Goal: Transaction & Acquisition: Book appointment/travel/reservation

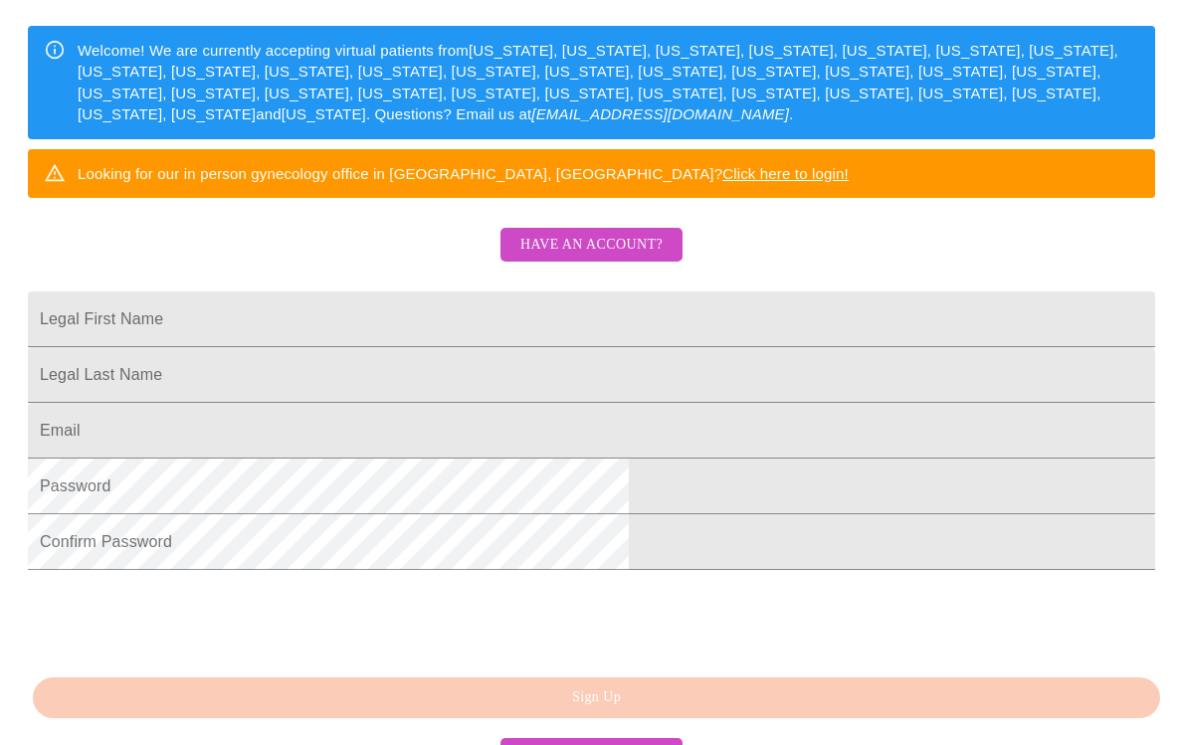
scroll to position [310, 0]
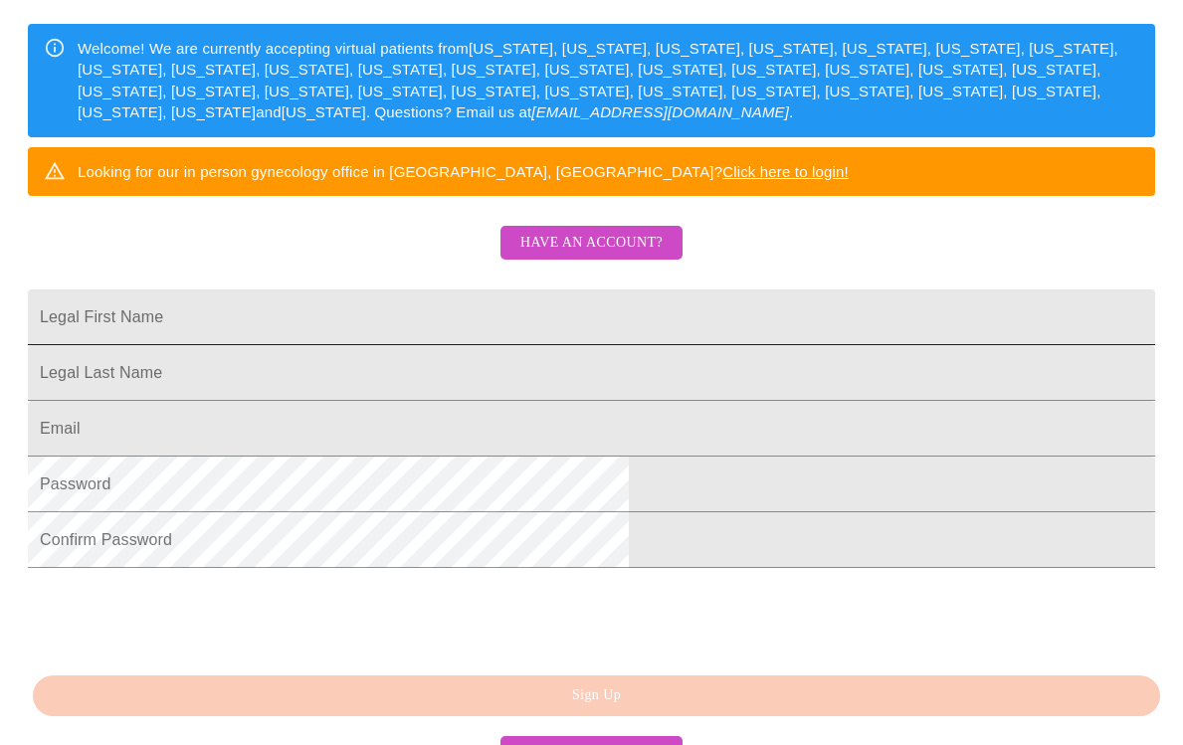
click at [570, 334] on input "Legal First Name" at bounding box center [591, 318] width 1127 height 56
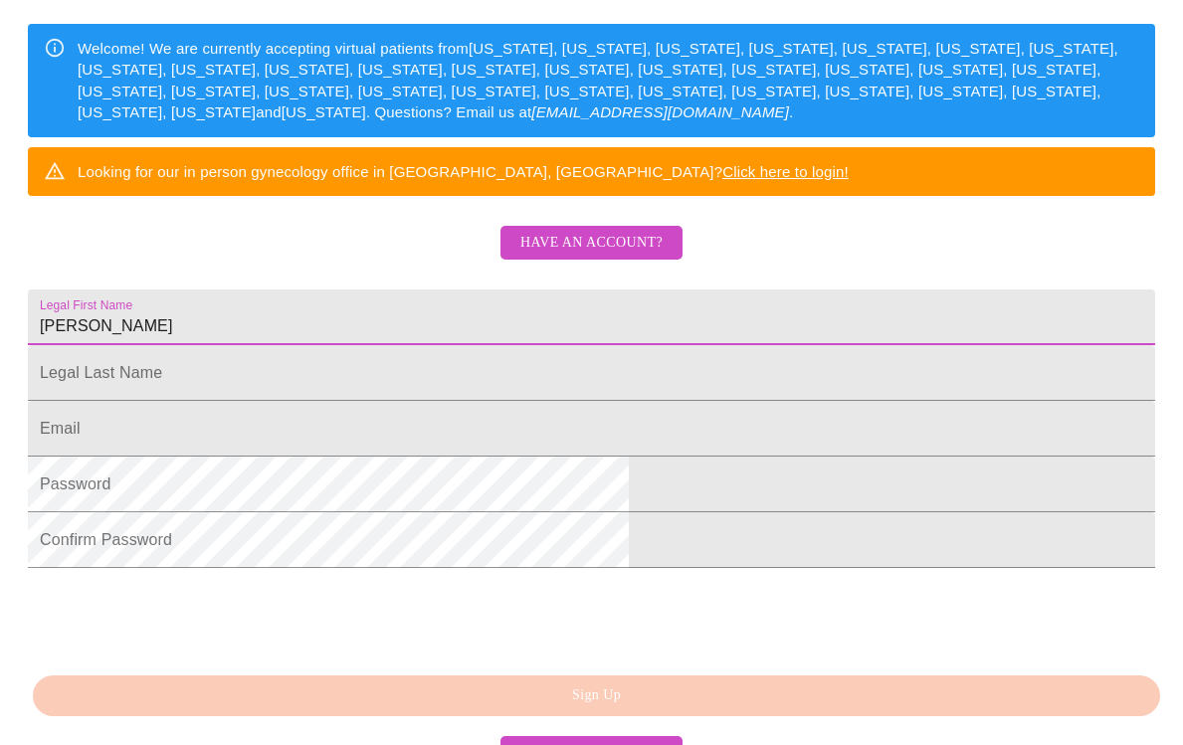
type input "[PERSON_NAME]"
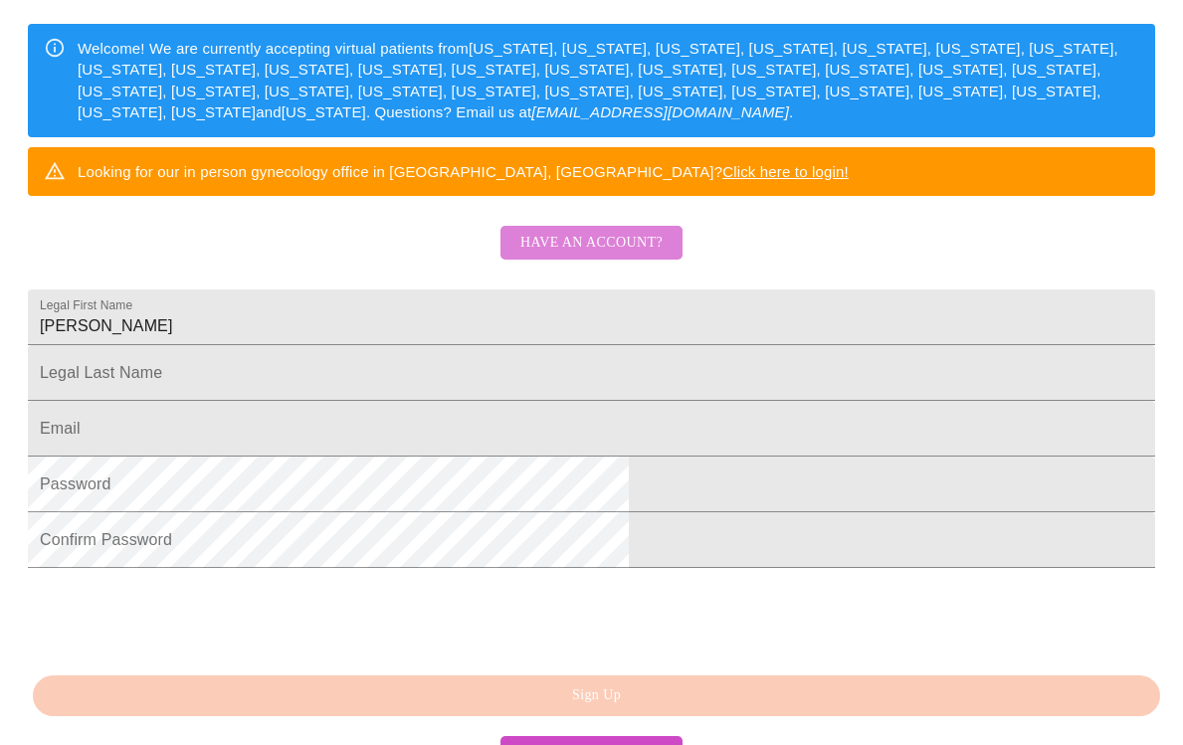
click at [619, 256] on span "Have an account?" at bounding box center [591, 243] width 142 height 25
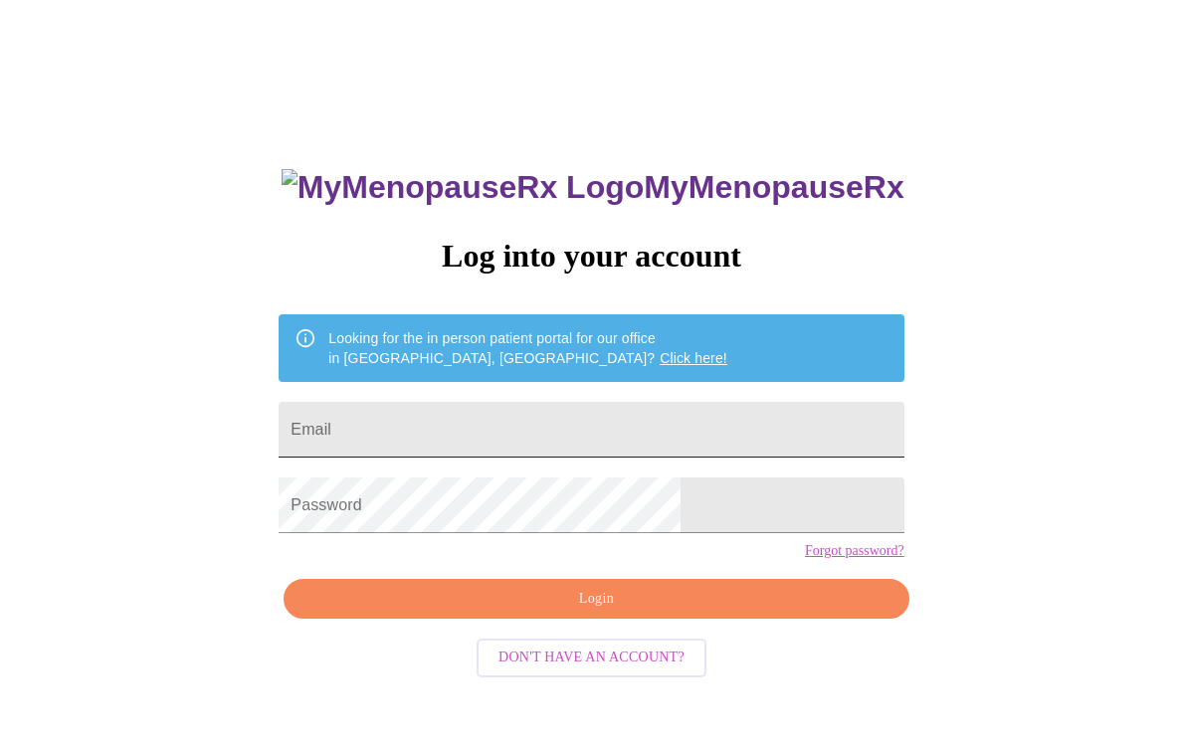
click at [502, 425] on input "Email" at bounding box center [591, 430] width 625 height 56
type input "[EMAIL_ADDRESS][DOMAIN_NAME]"
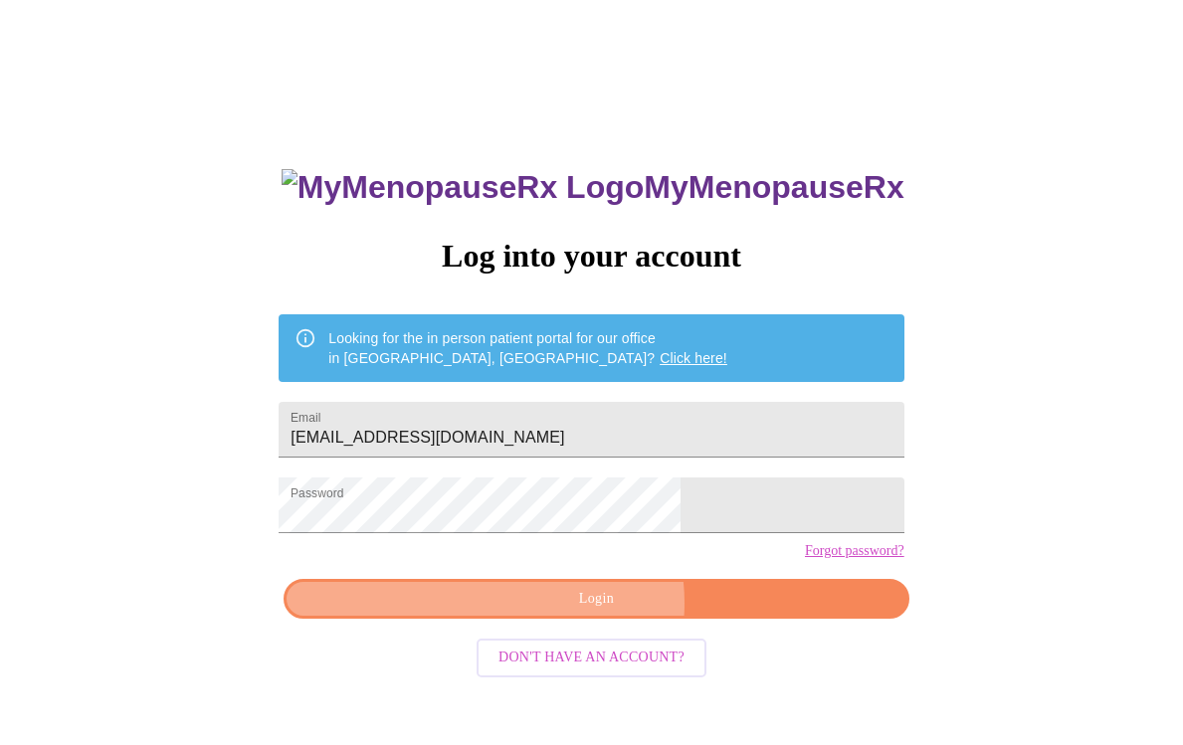
click at [593, 612] on span "Login" at bounding box center [595, 599] width 579 height 25
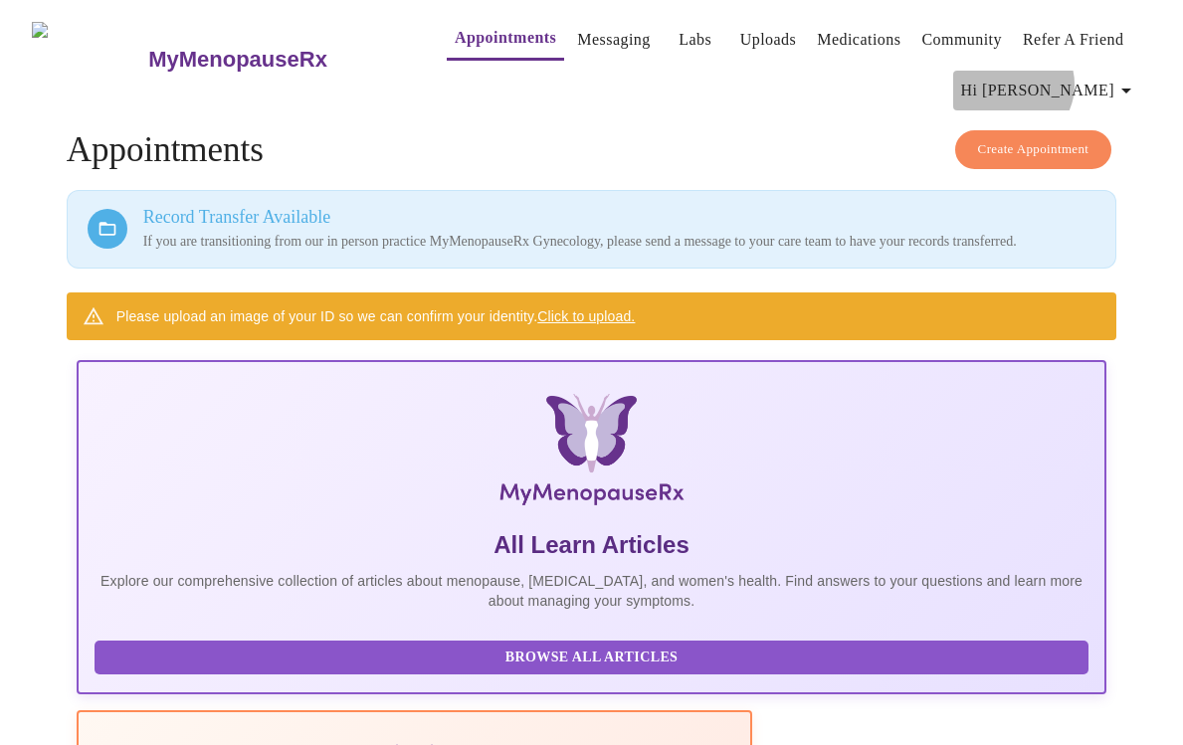
click at [1115, 77] on span "Hi [PERSON_NAME]" at bounding box center [1049, 91] width 177 height 28
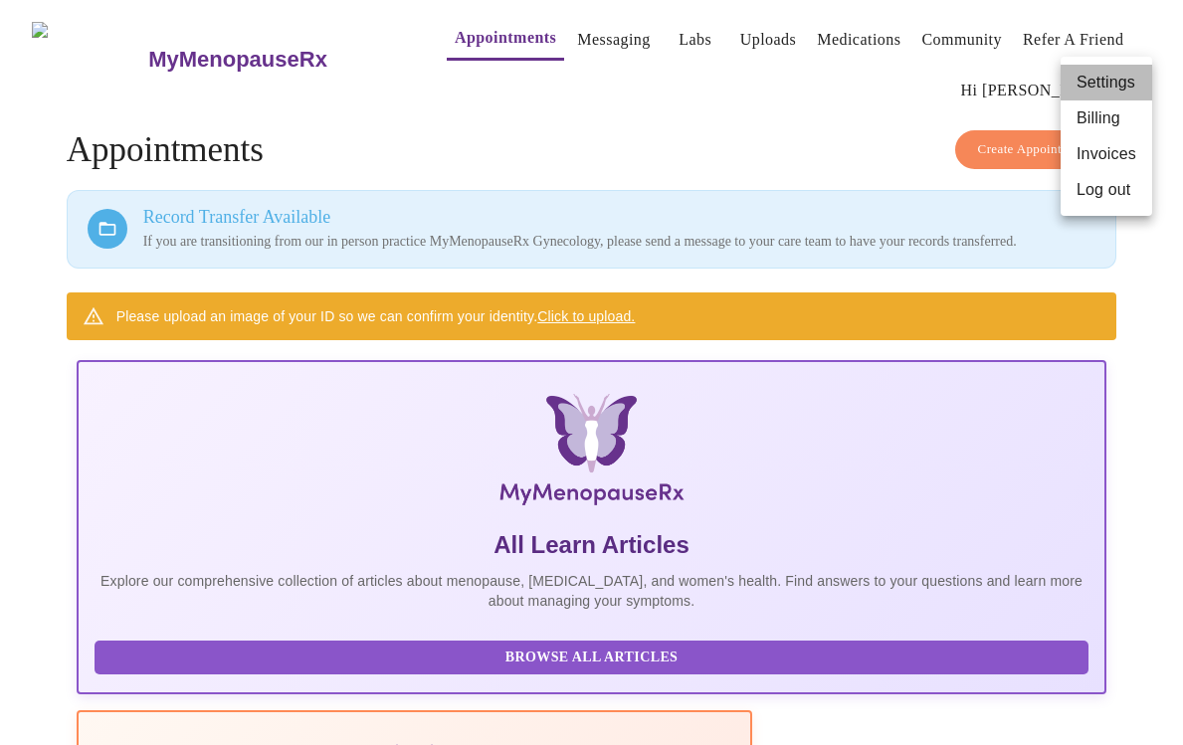
click at [1115, 77] on li "Settings" at bounding box center [1107, 83] width 92 height 36
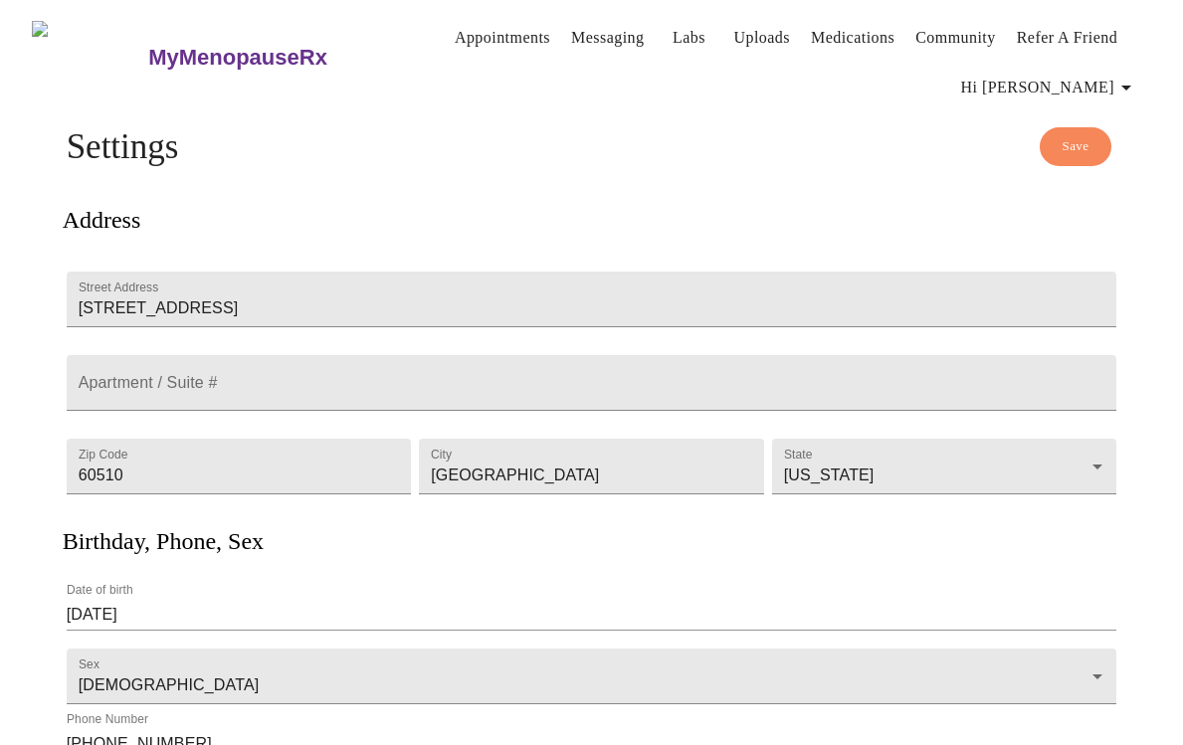
click at [455, 25] on link "Appointments" at bounding box center [503, 38] width 96 height 28
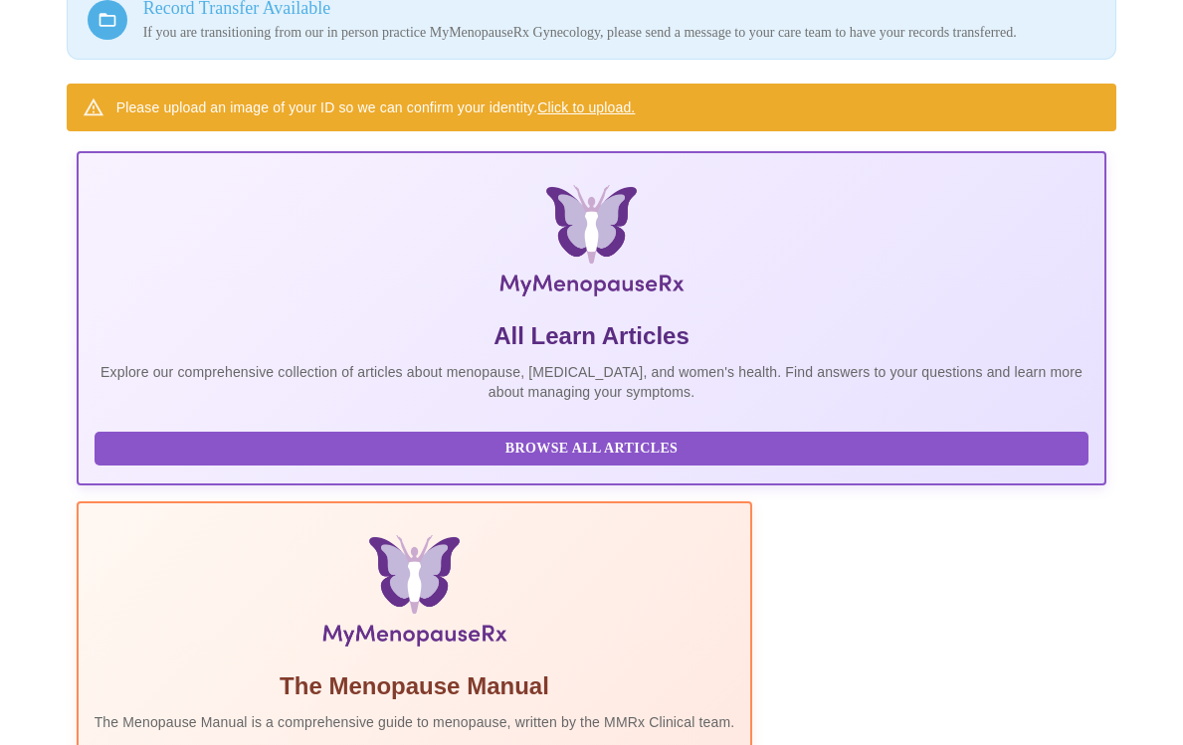
scroll to position [0, 1027]
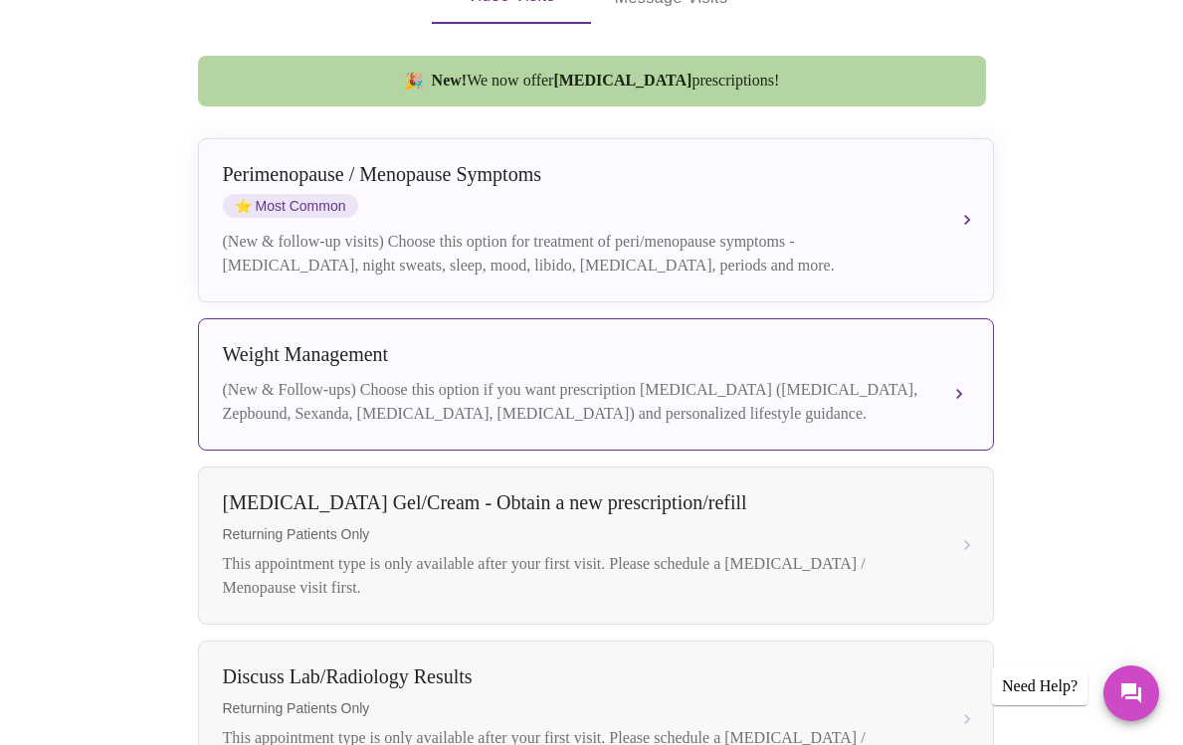
scroll to position [478, 0]
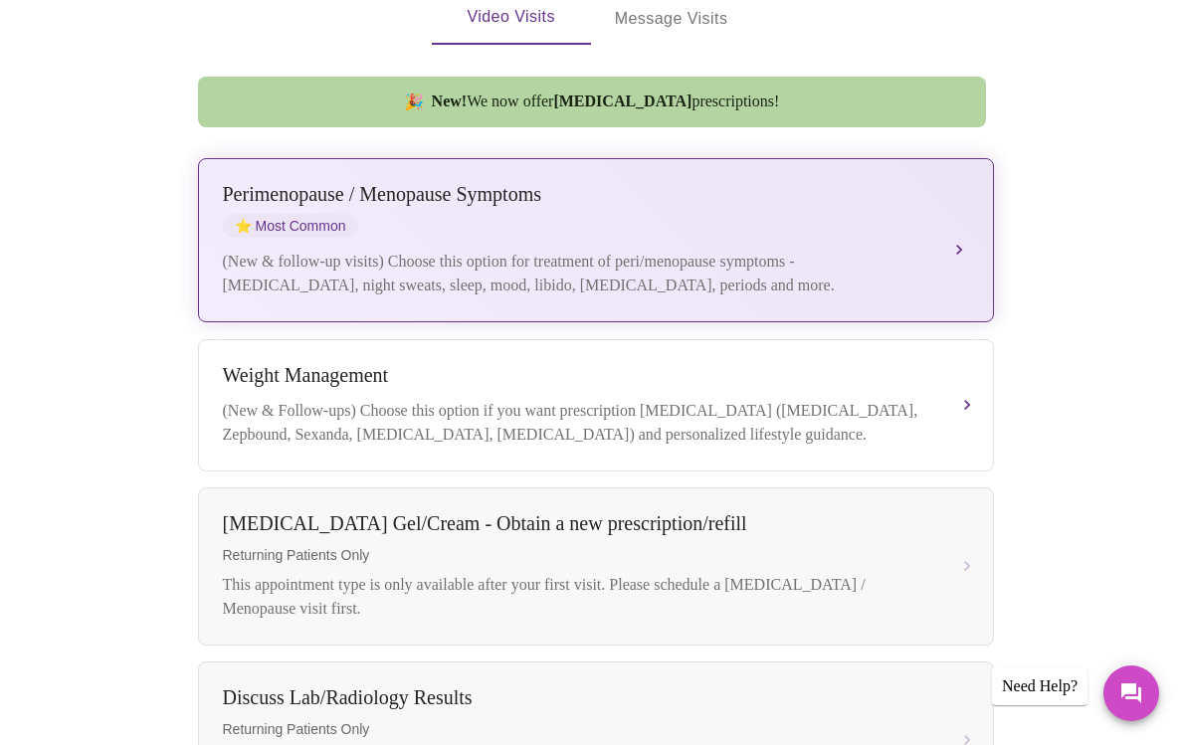
click at [957, 215] on button "Perimenopause / Menopause Symptoms ⭐ Most Common (New & follow-up visits) Choos…" at bounding box center [596, 240] width 796 height 164
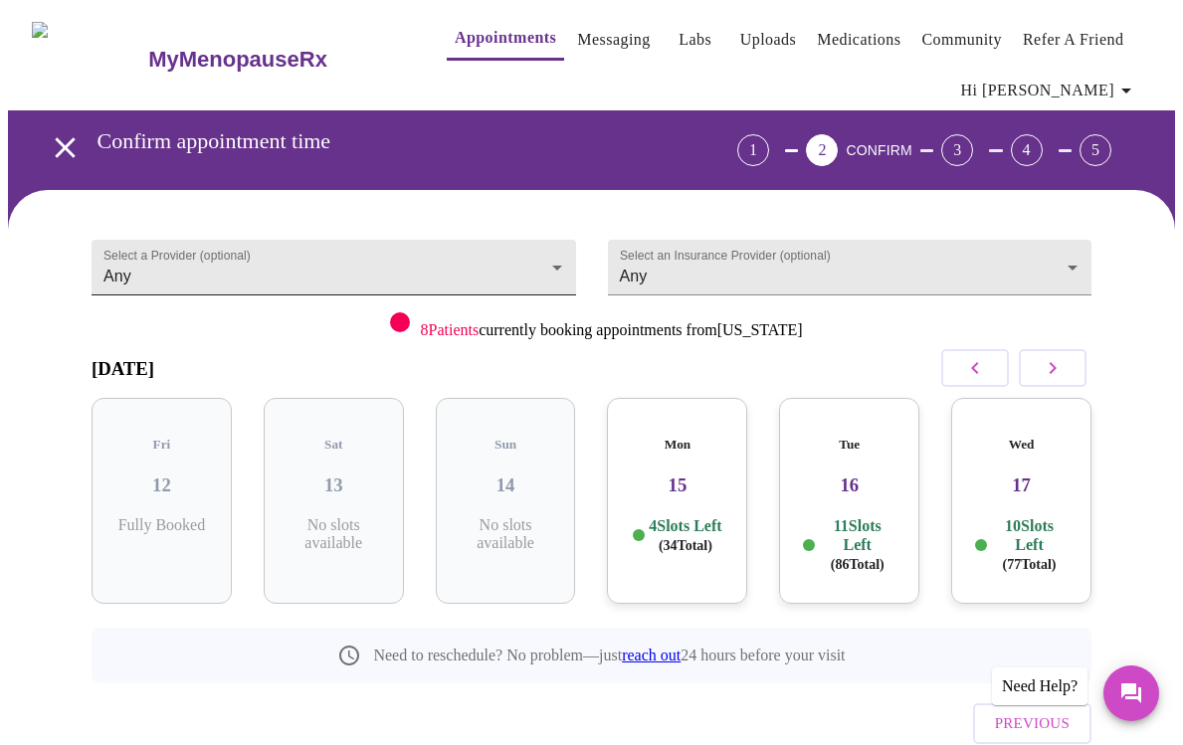
scroll to position [0, 0]
click at [560, 255] on body "MyMenopauseRx Appointments Messaging Labs Uploads Medications Community Refer a…" at bounding box center [591, 426] width 1167 height 836
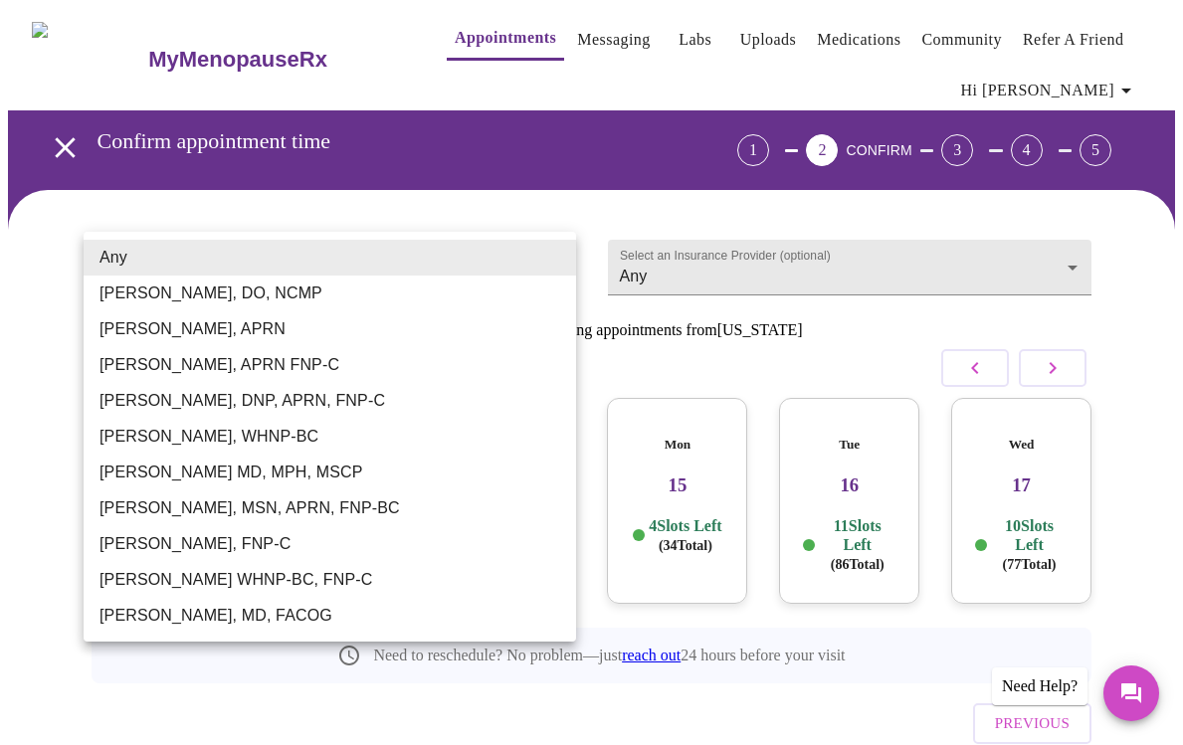
click at [244, 324] on li "[PERSON_NAME], APRN" at bounding box center [330, 329] width 492 height 36
type input "[PERSON_NAME], APRN"
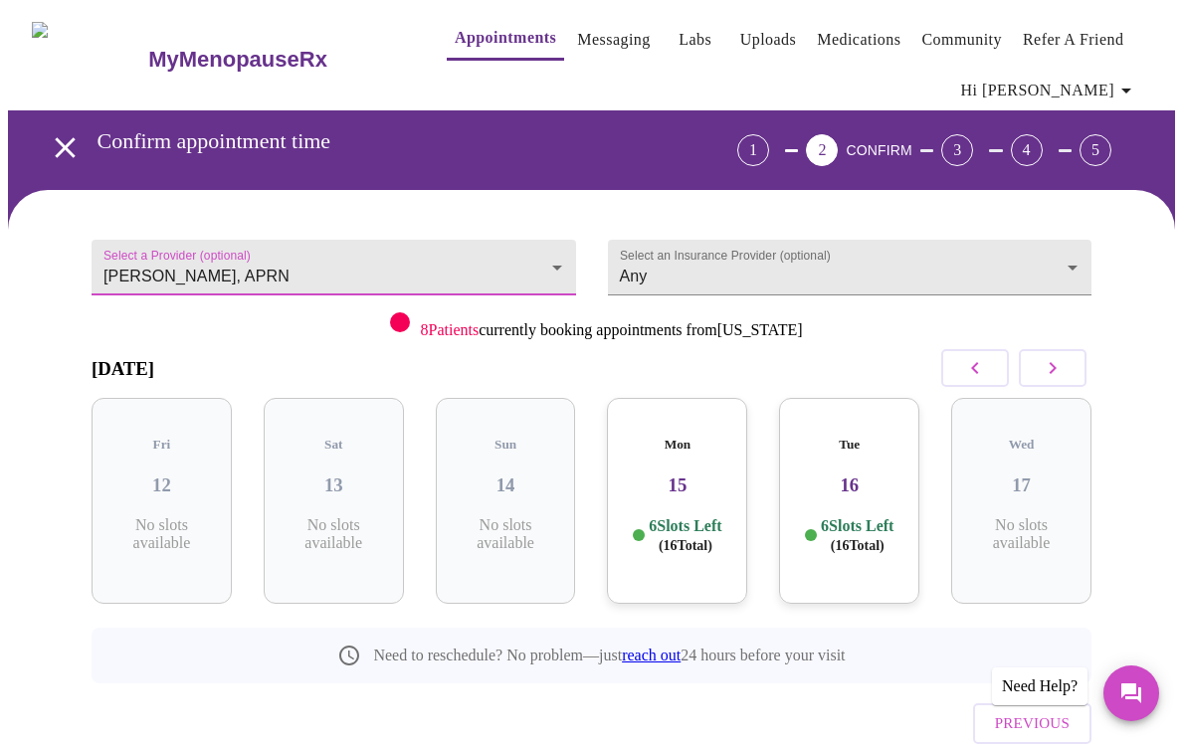
click at [713, 475] on h3 "15" at bounding box center [677, 486] width 108 height 22
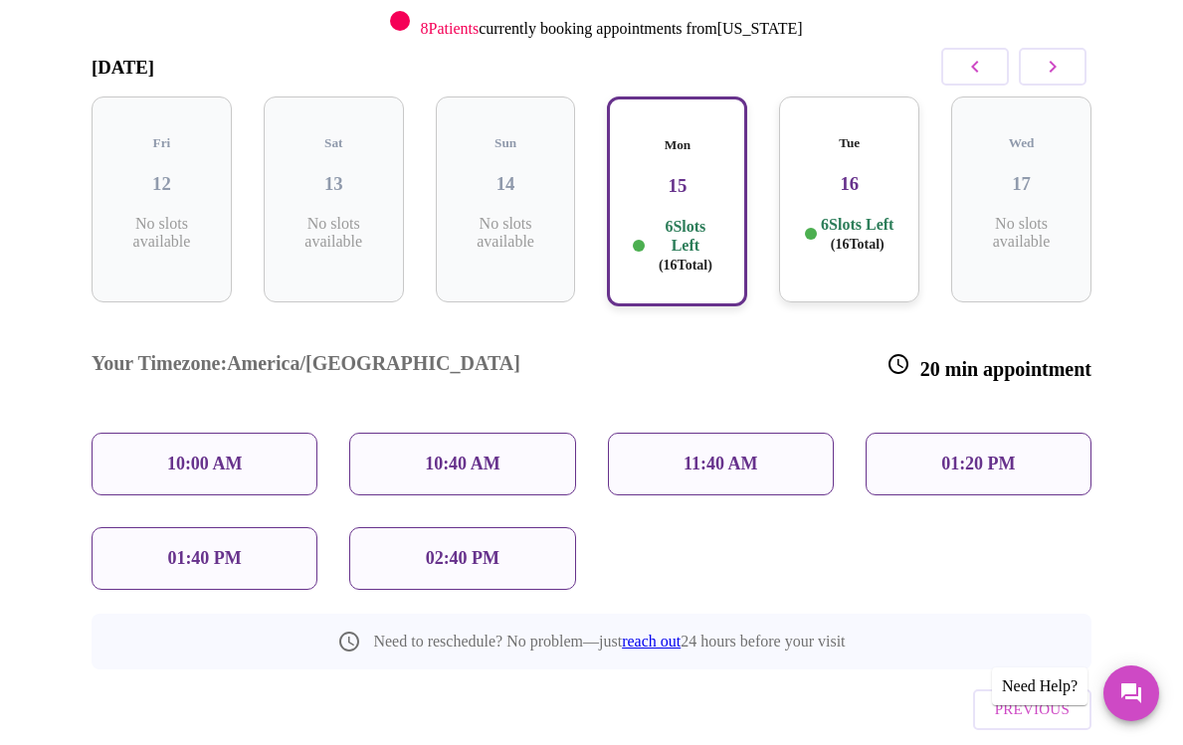
scroll to position [307, 0]
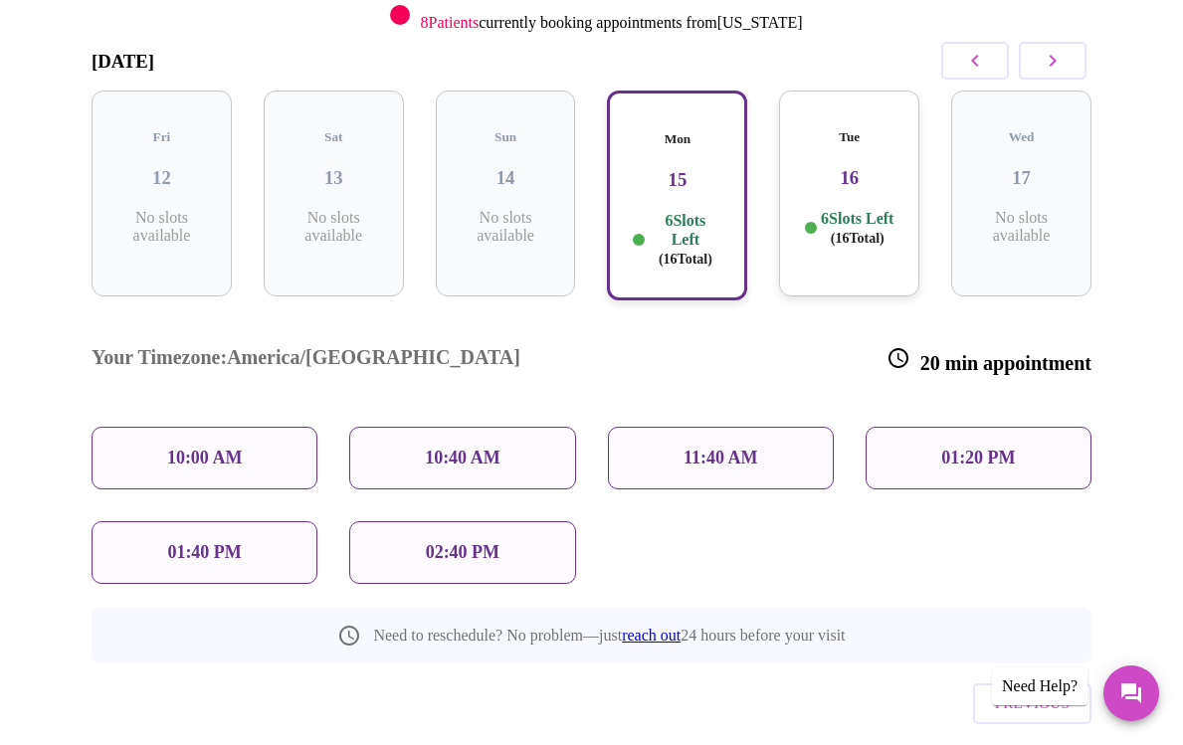
click at [727, 448] on p "11:40 AM" at bounding box center [720, 458] width 75 height 21
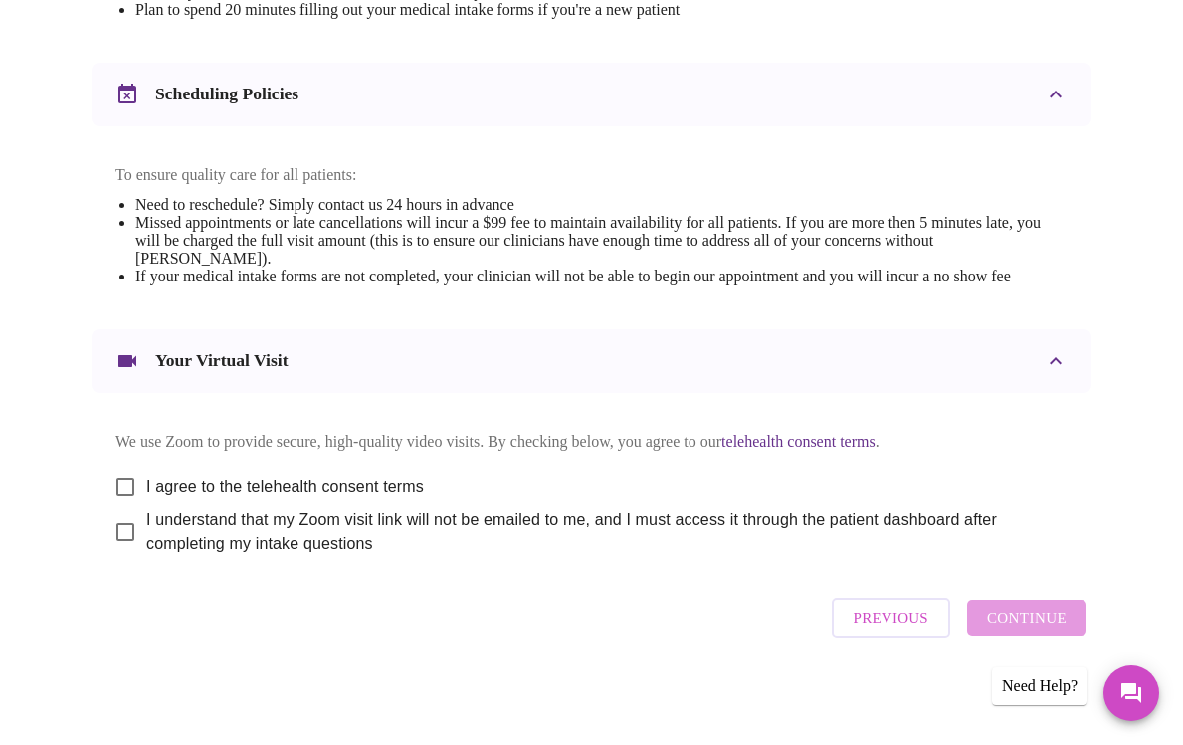
scroll to position [802, 0]
click at [117, 485] on input "I agree to the telehealth consent terms" at bounding box center [125, 488] width 42 height 42
checkbox input "true"
click at [120, 530] on input "I understand that my Zoom visit link will not be emailed to me, and I must acce…" at bounding box center [125, 532] width 42 height 42
checkbox input "true"
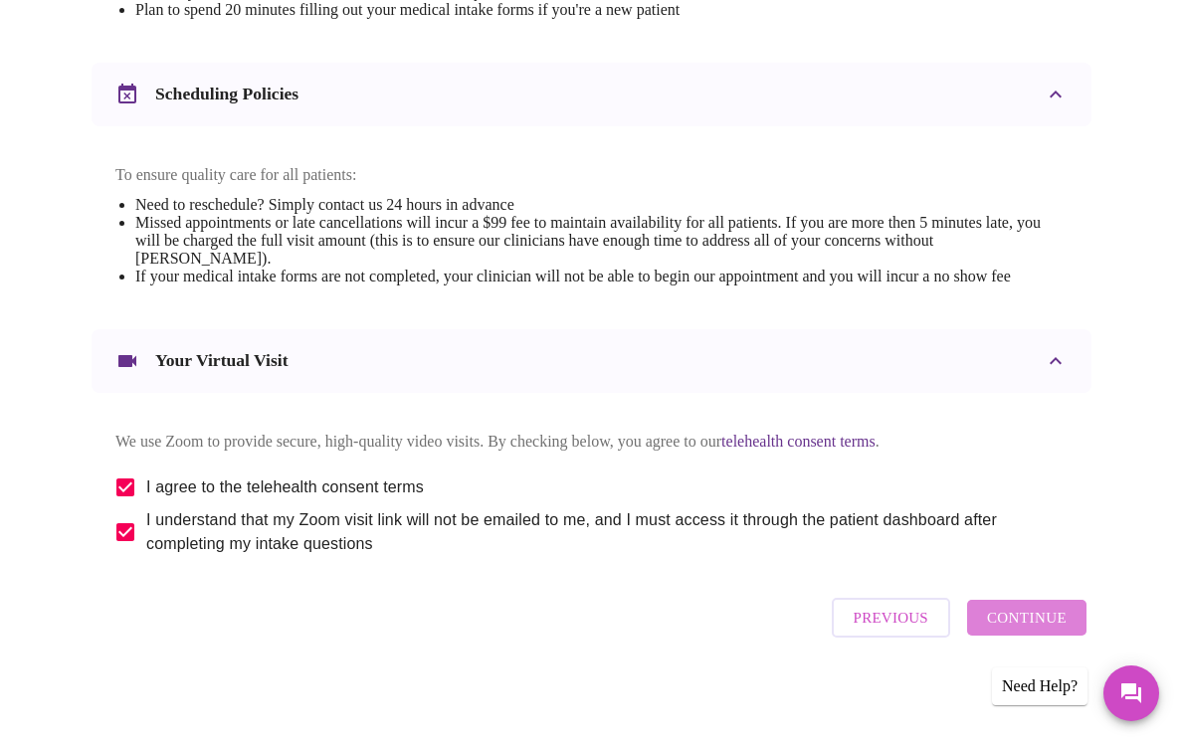
click at [1039, 623] on span "Continue" at bounding box center [1027, 618] width 80 height 26
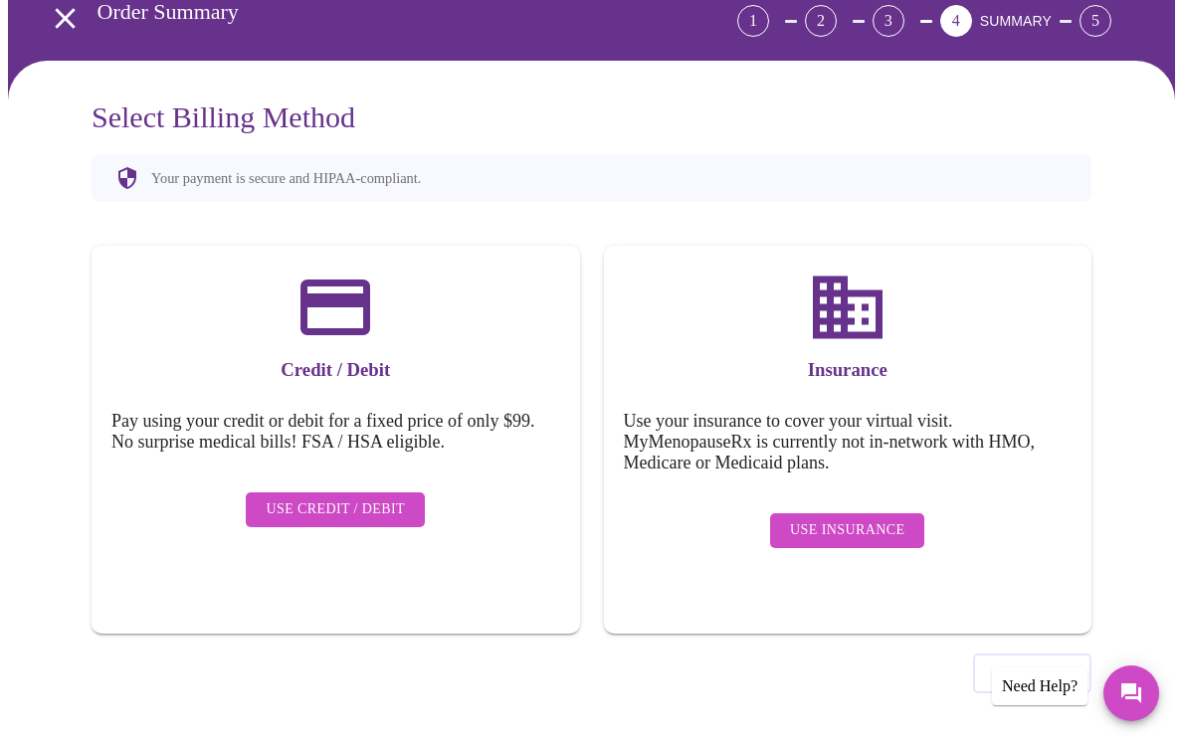
click at [334, 497] on span "Use Credit / Debit" at bounding box center [335, 509] width 139 height 25
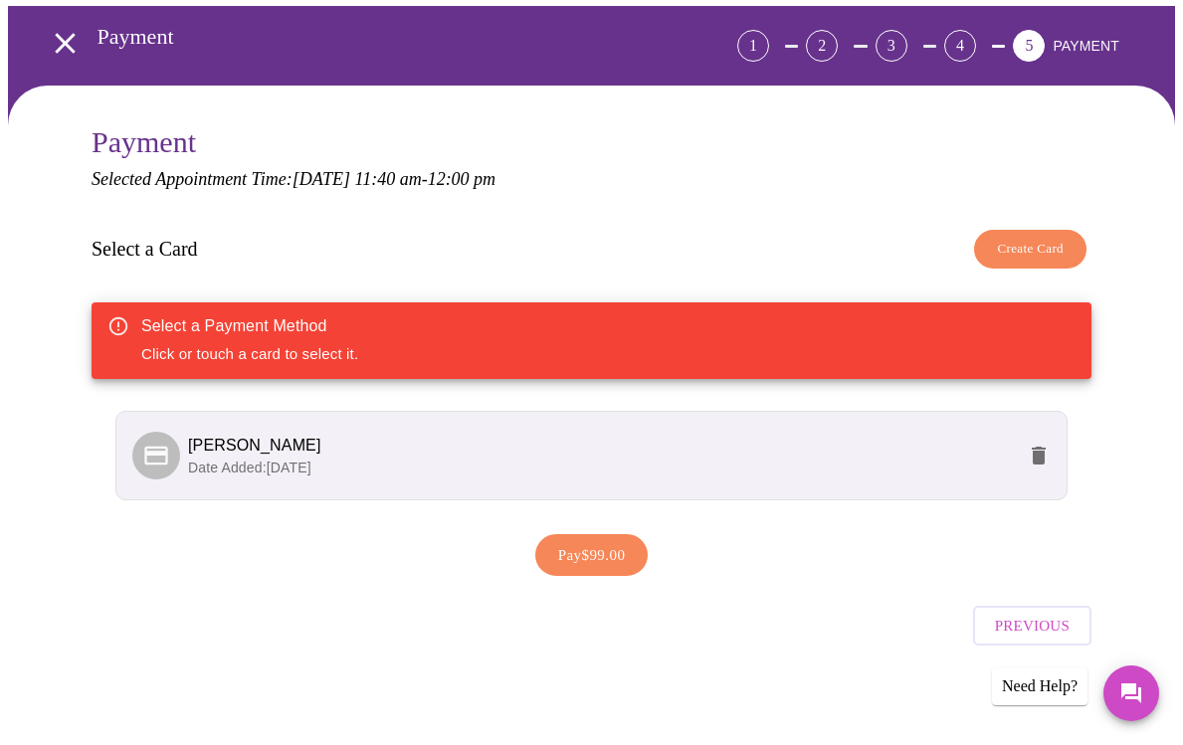
scroll to position [101, 0]
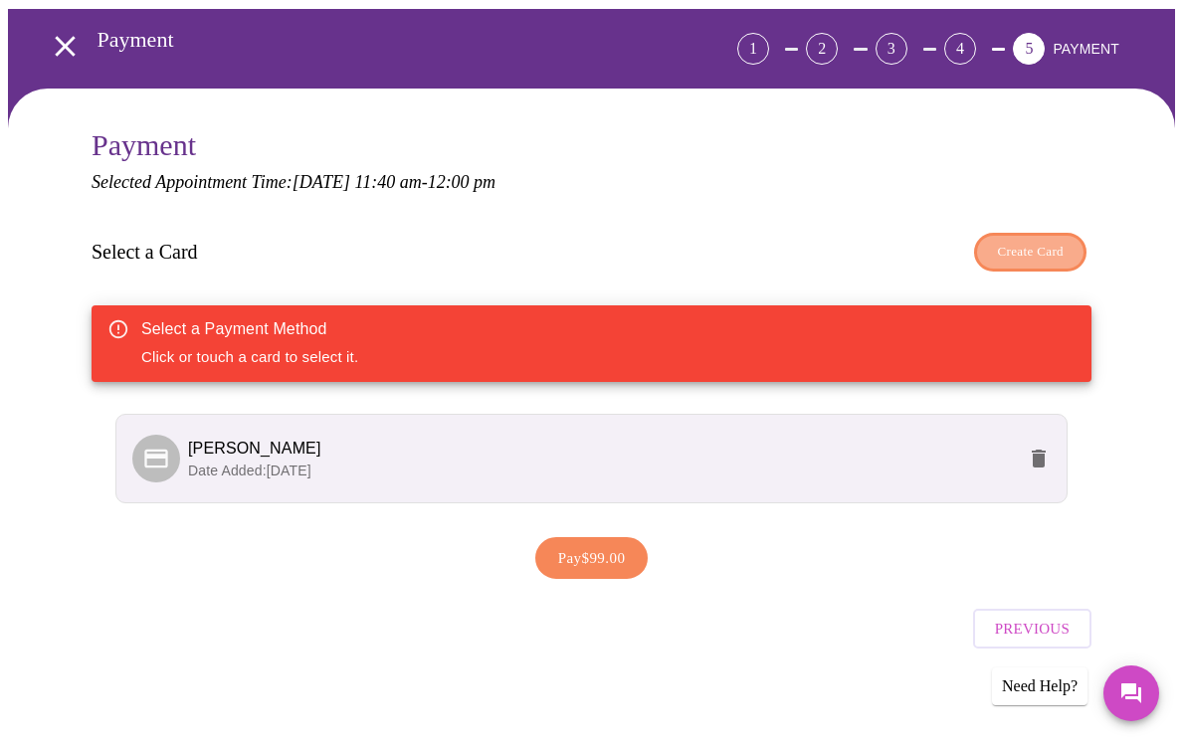
click at [1014, 241] on span "Create Card" at bounding box center [1030, 252] width 67 height 23
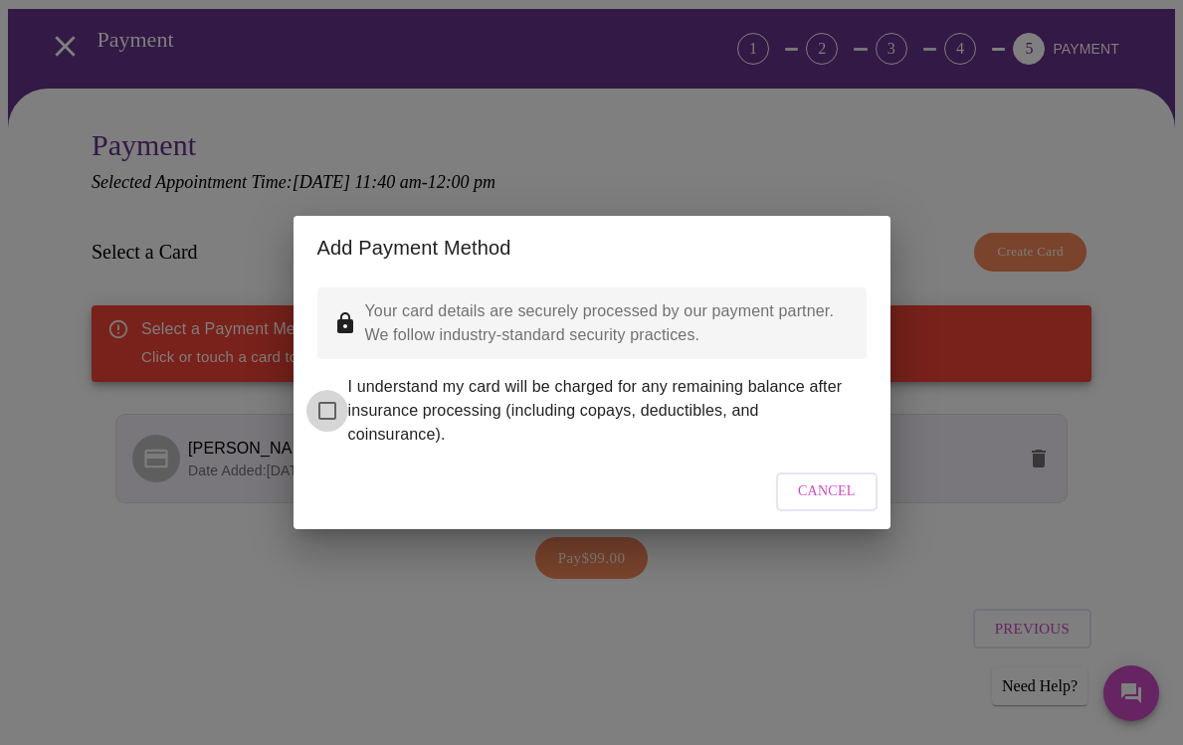
click at [323, 398] on input "I understand my card will be charged for any remaining balance after insurance …" at bounding box center [327, 411] width 42 height 42
checkbox input "true"
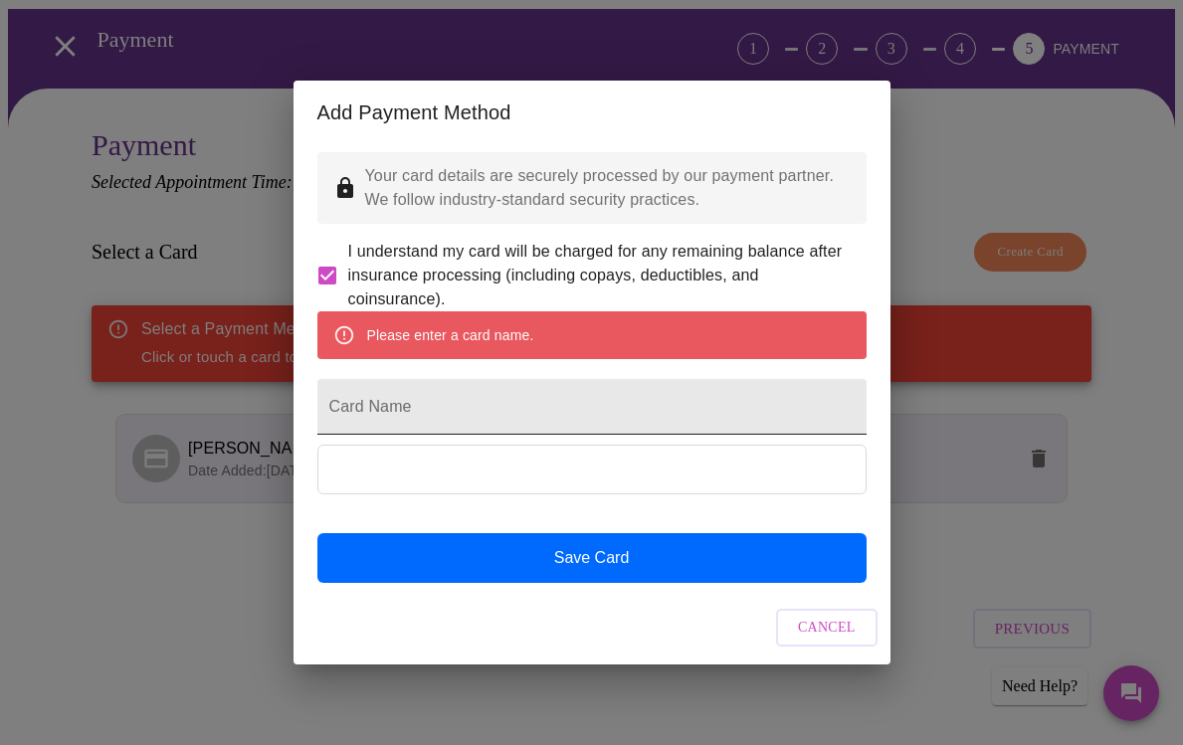
click at [464, 428] on input "Card Name" at bounding box center [591, 407] width 549 height 56
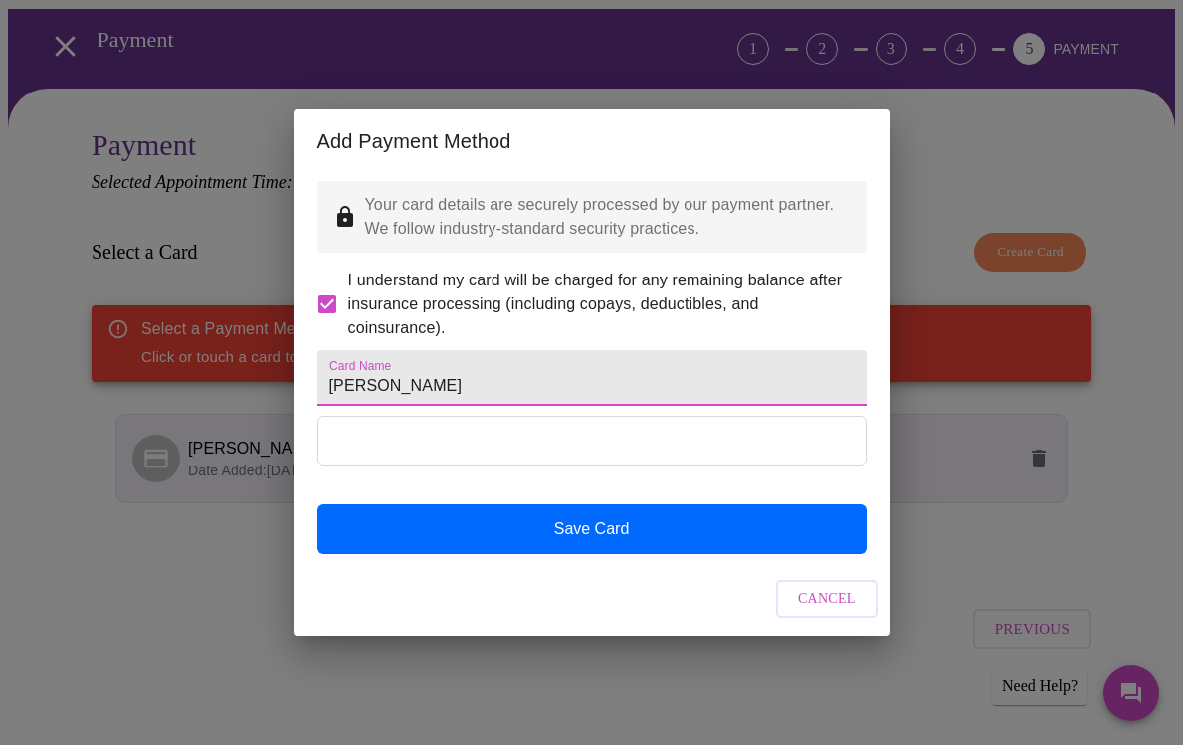
type input "Julie C Hurtt"
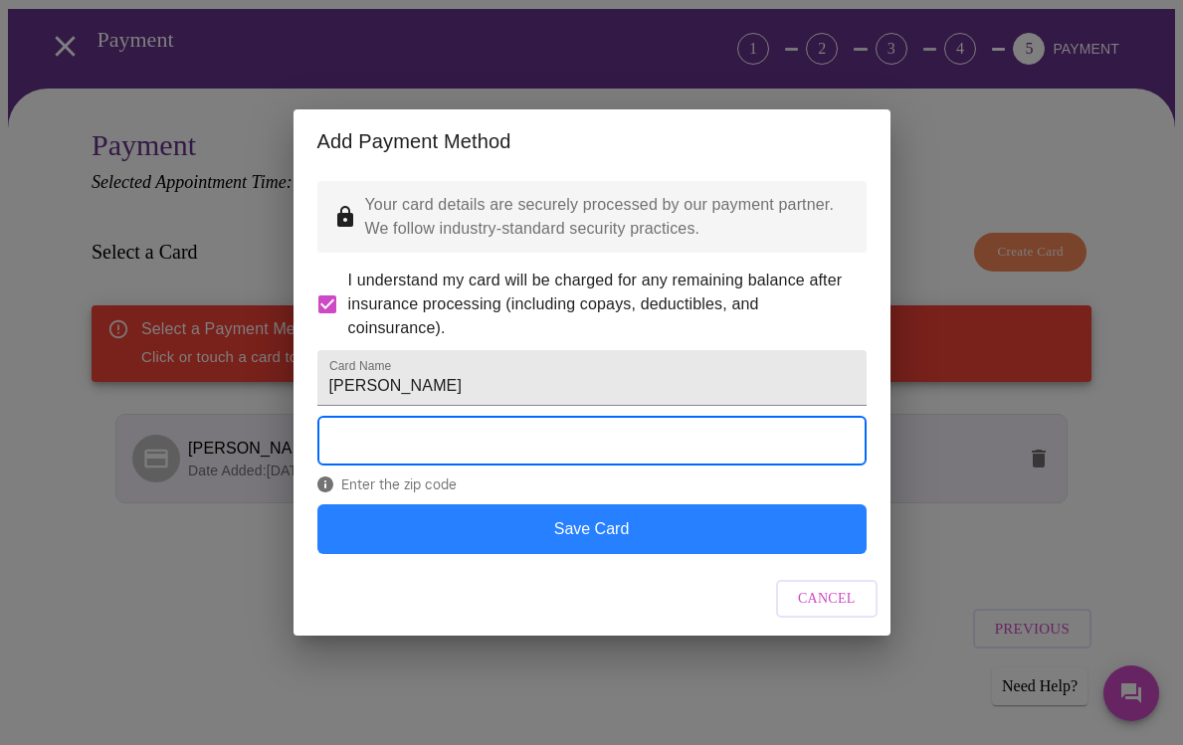
click at [589, 554] on button "Save Card" at bounding box center [591, 529] width 549 height 50
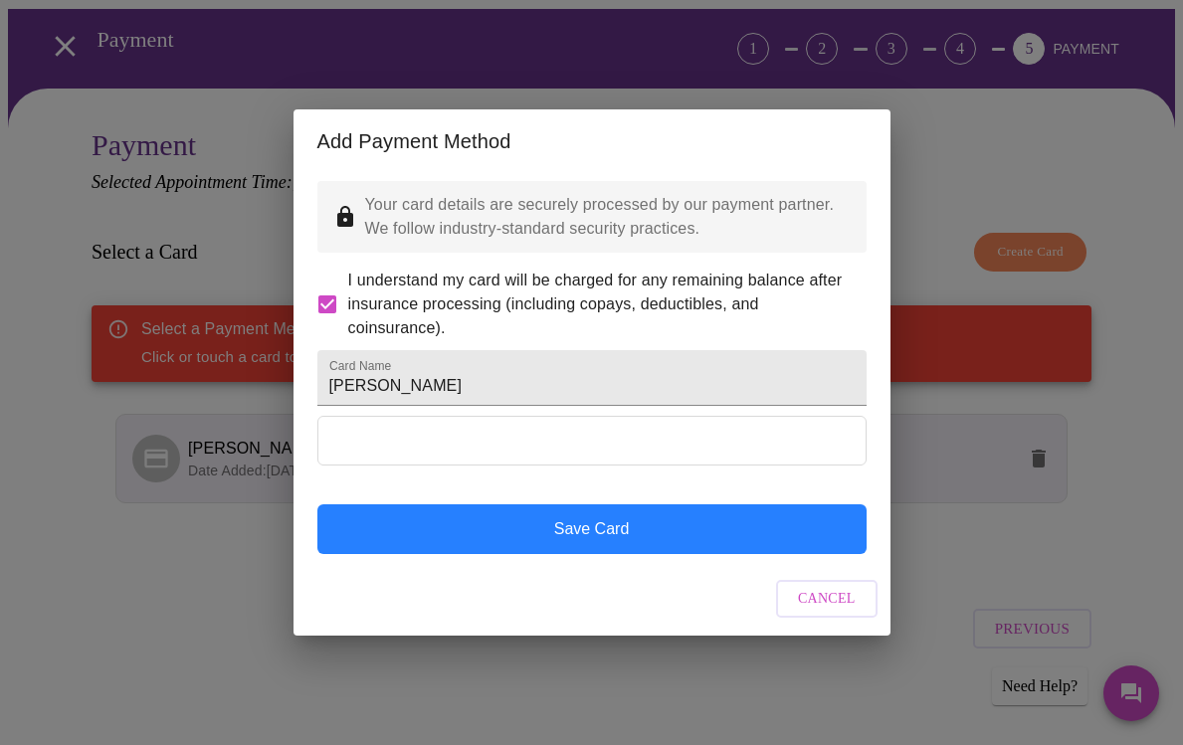
scroll to position [0, 0]
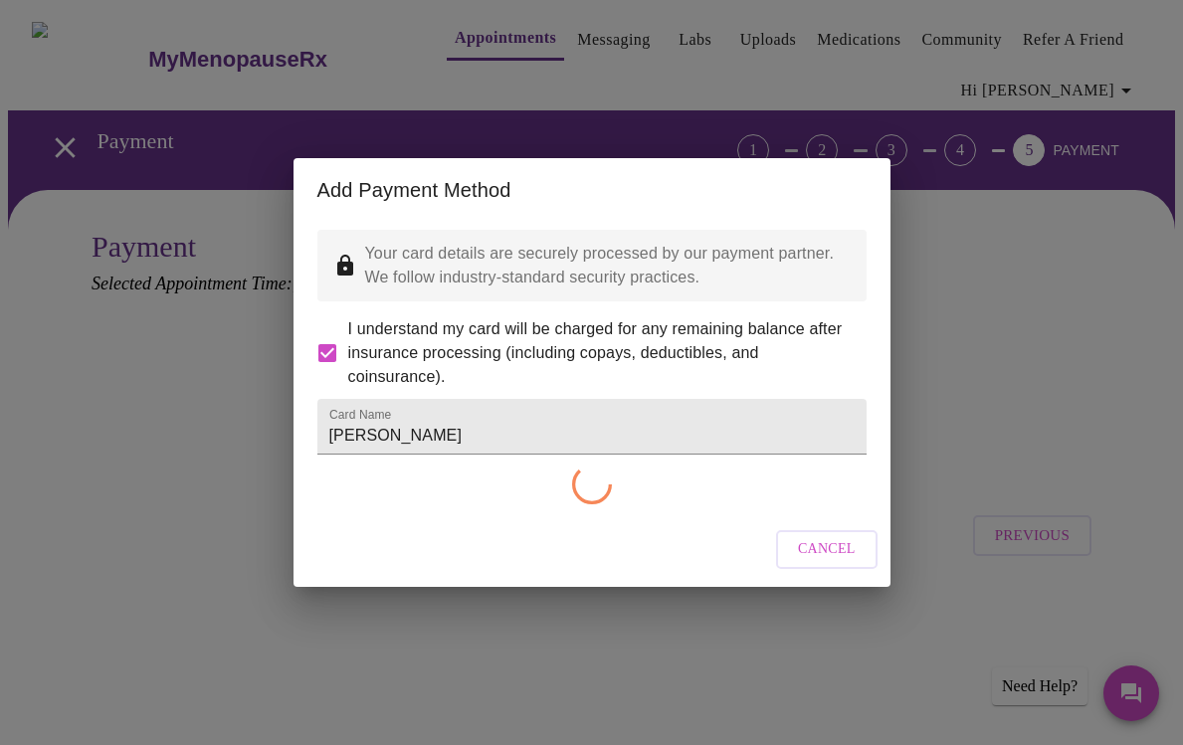
checkbox input "false"
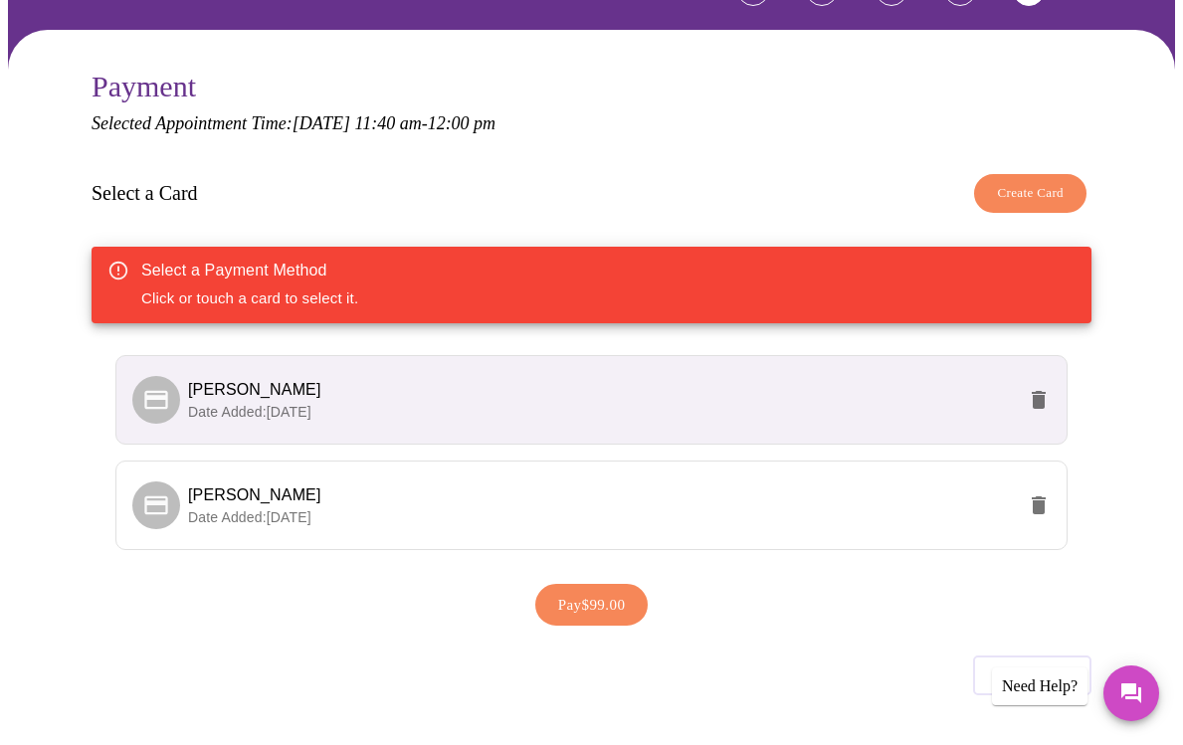
scroll to position [161, 0]
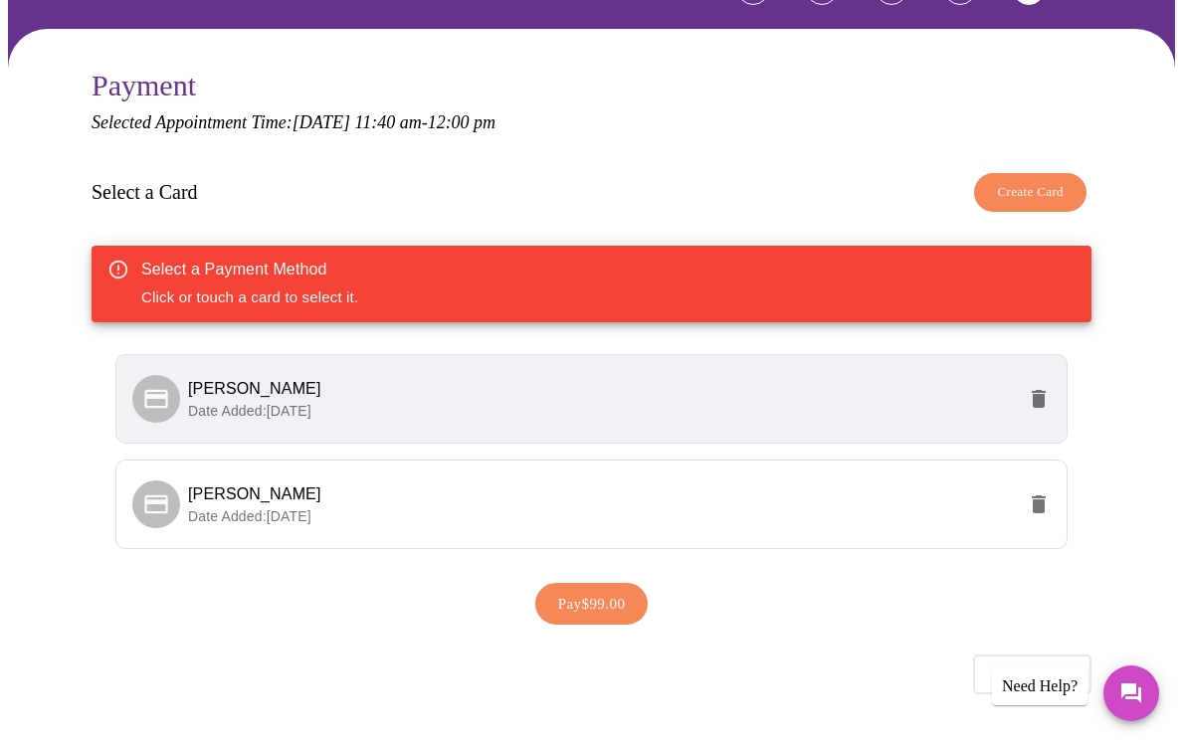
click at [372, 384] on span "Julie C Hurtt" at bounding box center [601, 389] width 827 height 24
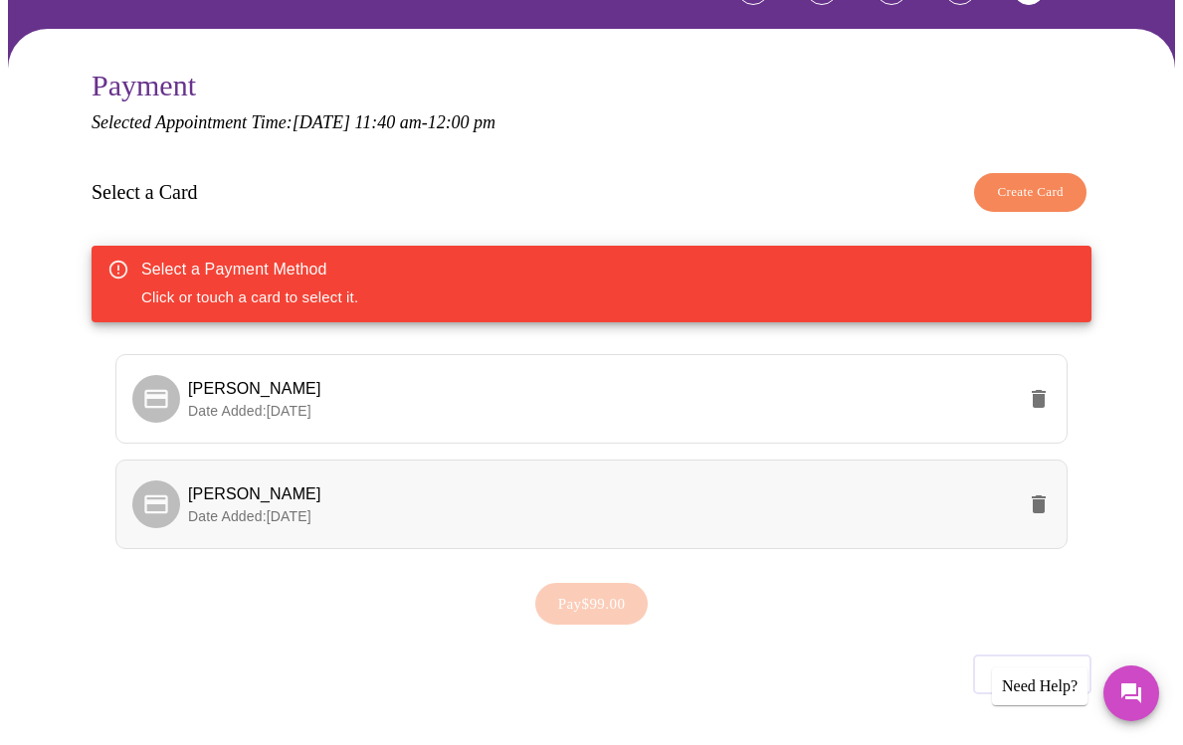
click at [261, 508] on span "Date Added: 09-12-2025" at bounding box center [249, 516] width 123 height 16
click at [627, 510] on p "Date Added: 09-12-2025" at bounding box center [601, 516] width 827 height 20
click at [585, 600] on span "Pay $99.00" at bounding box center [592, 604] width 68 height 26
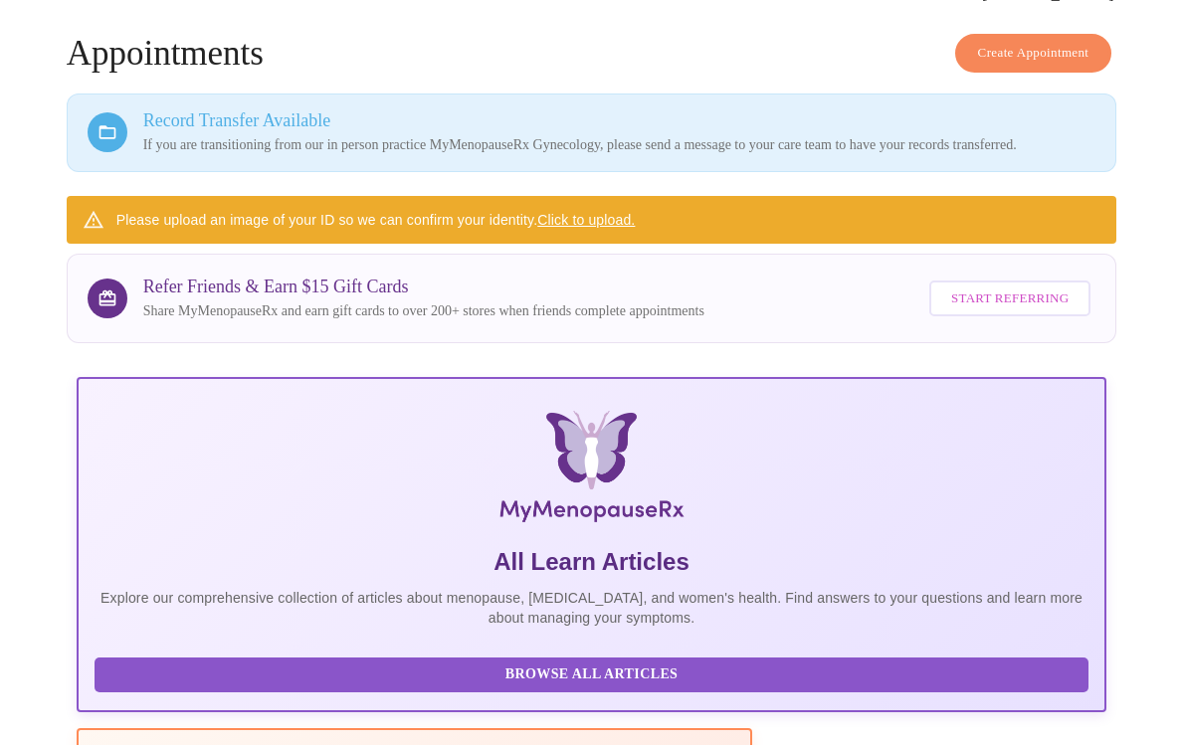
scroll to position [102, 0]
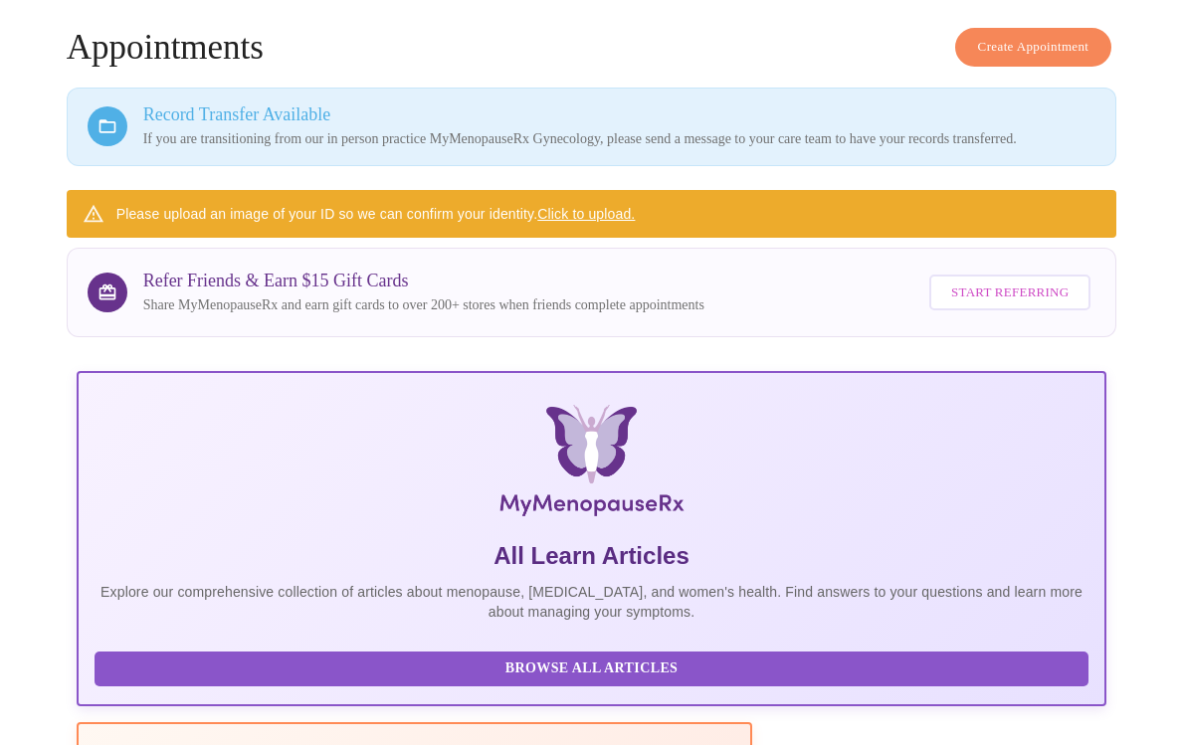
click at [265, 229] on div "Please upload an image of your ID so we can confirm your identity. Click to upl…" at bounding box center [375, 214] width 519 height 36
click at [86, 221] on icon at bounding box center [94, 212] width 20 height 17
click at [442, 225] on div "Please upload an image of your ID so we can confirm your identity. Click to upl…" at bounding box center [375, 214] width 519 height 36
click at [586, 222] on link "Click to upload." at bounding box center [585, 214] width 97 height 16
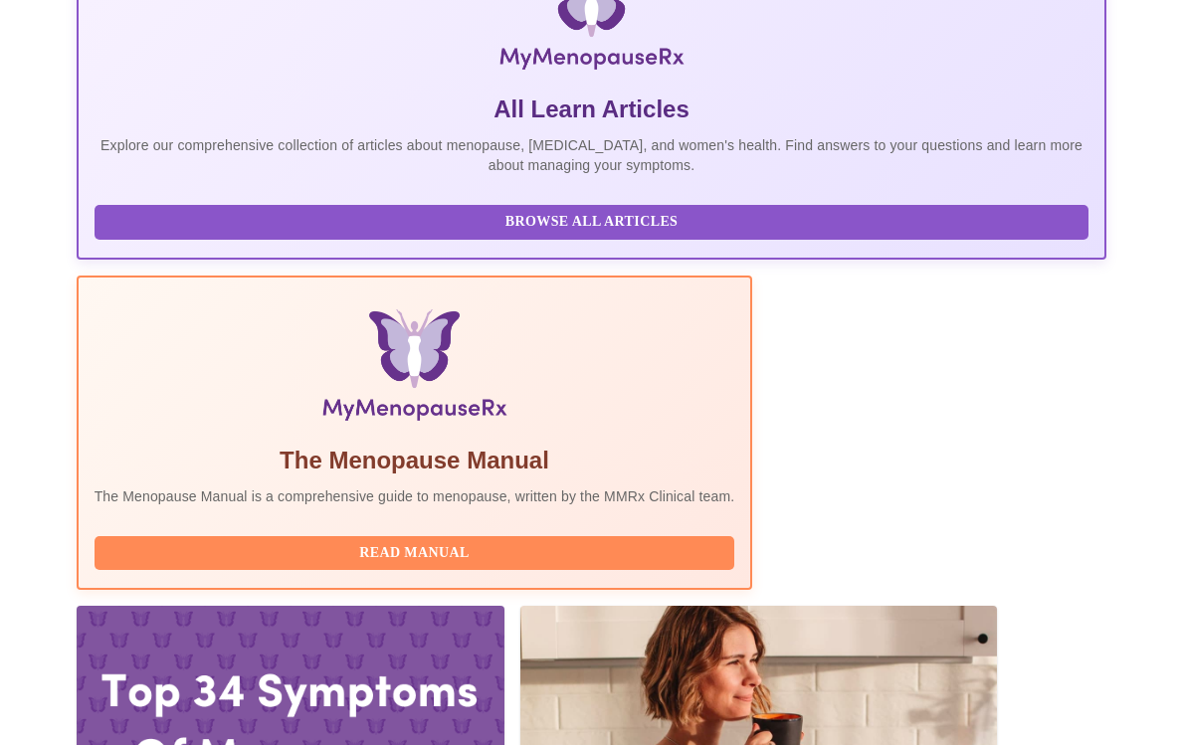
scroll to position [548, 0]
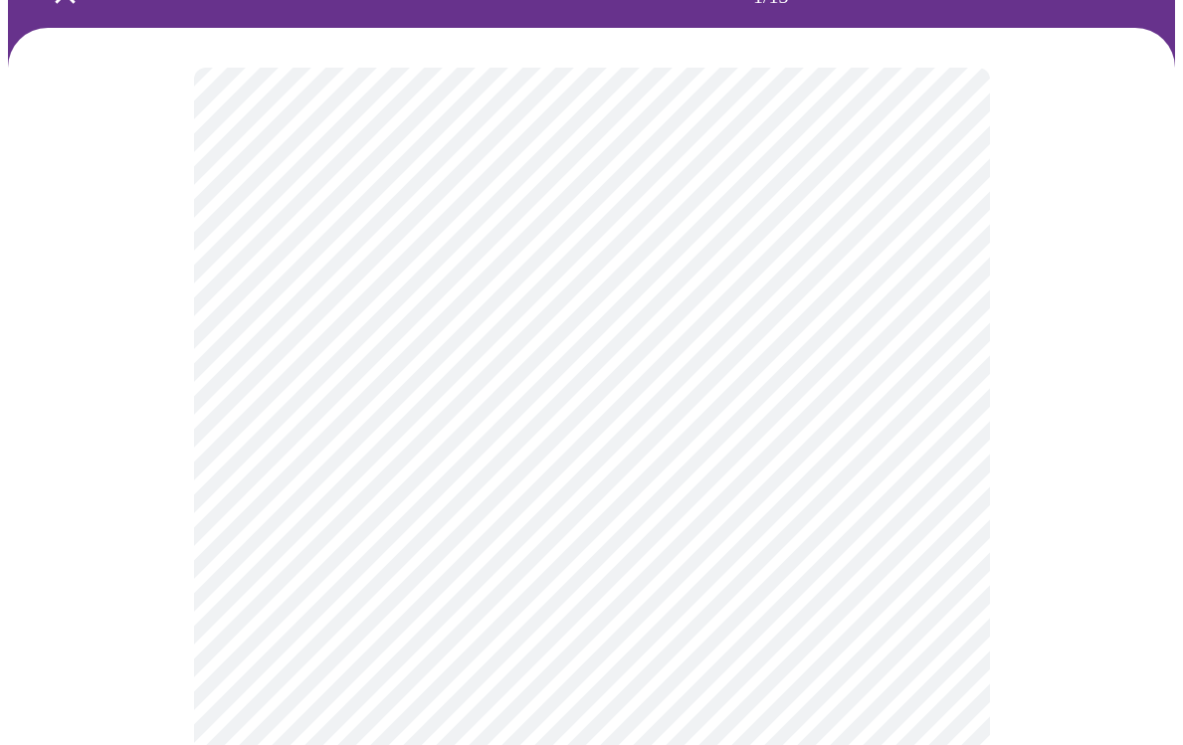
scroll to position [153, 0]
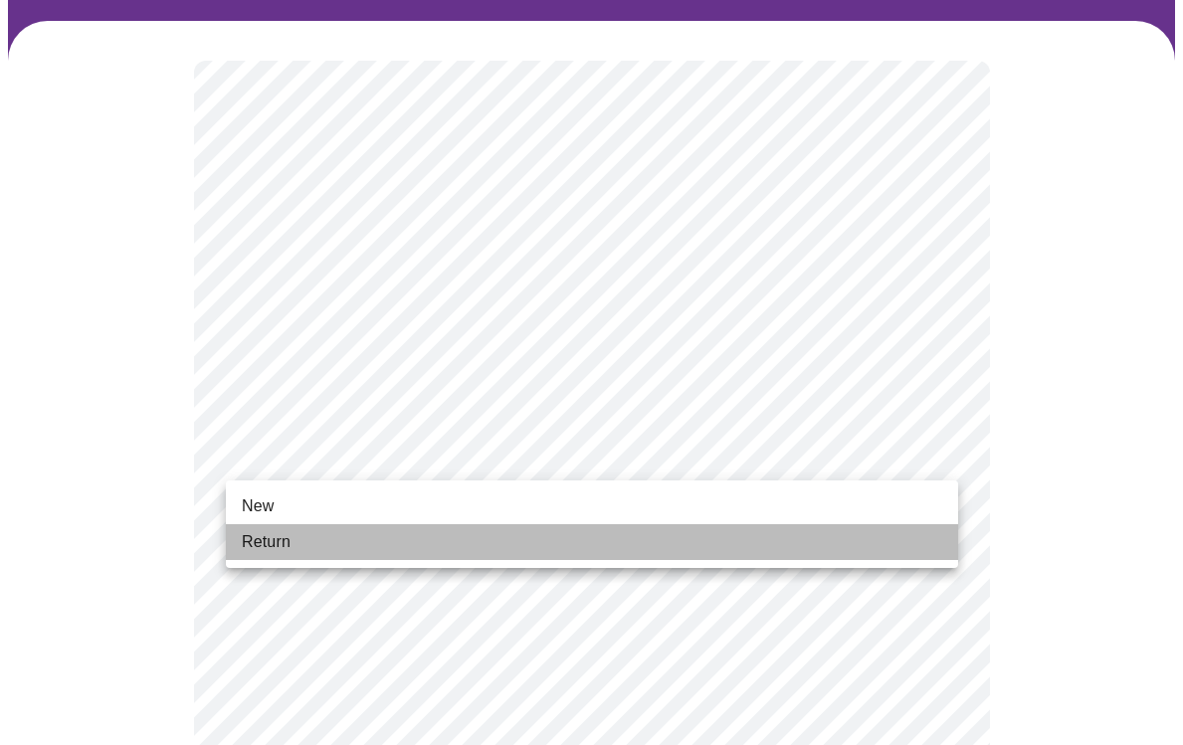
click at [275, 539] on span "Return" at bounding box center [266, 542] width 49 height 24
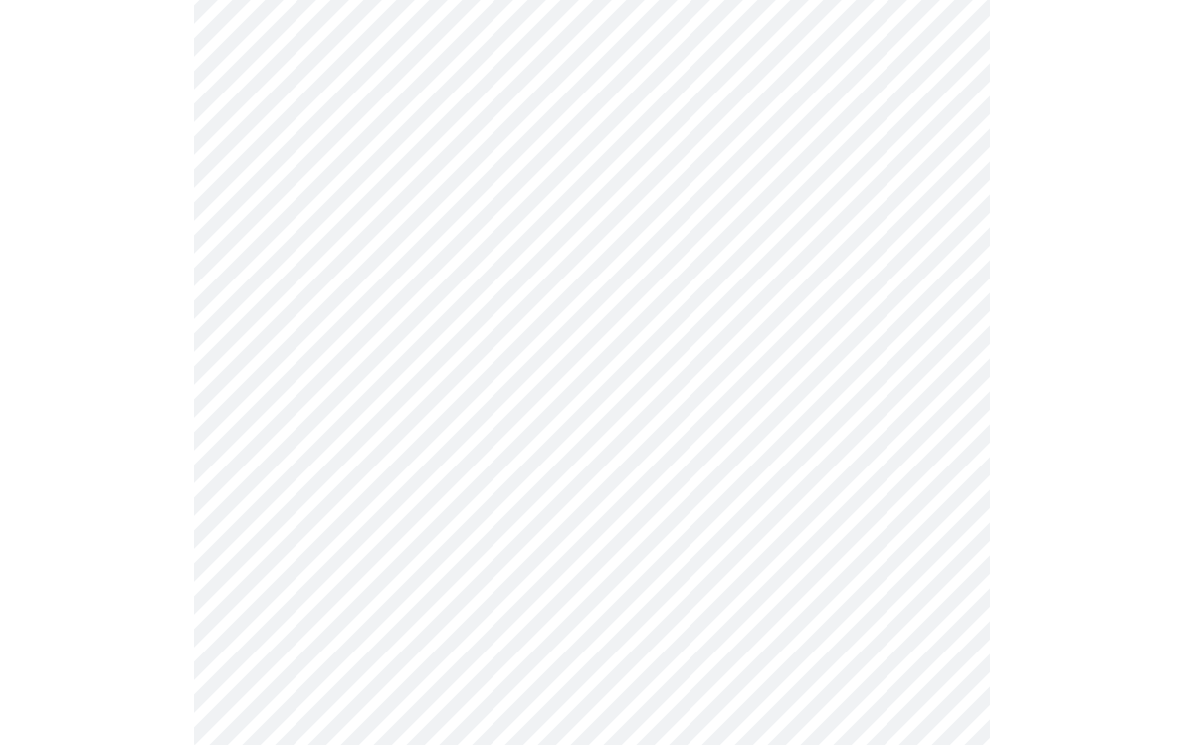
scroll to position [1032, 0]
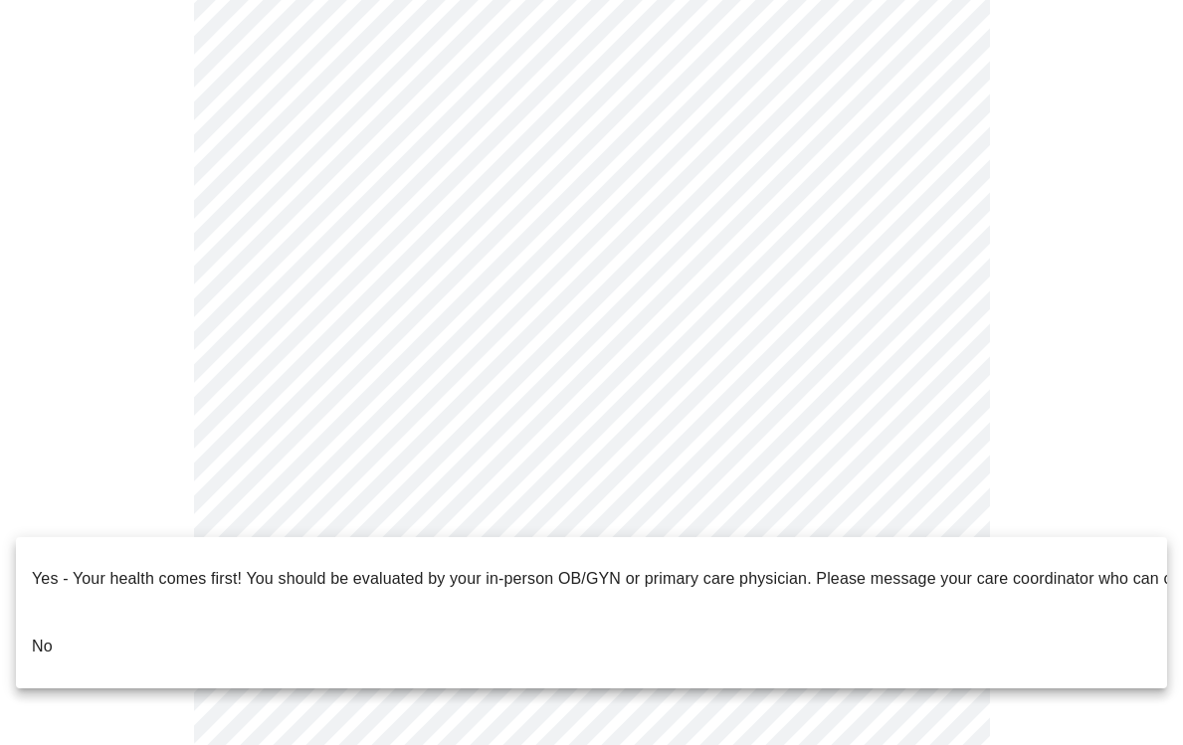
click at [40, 635] on p "No" at bounding box center [42, 647] width 21 height 24
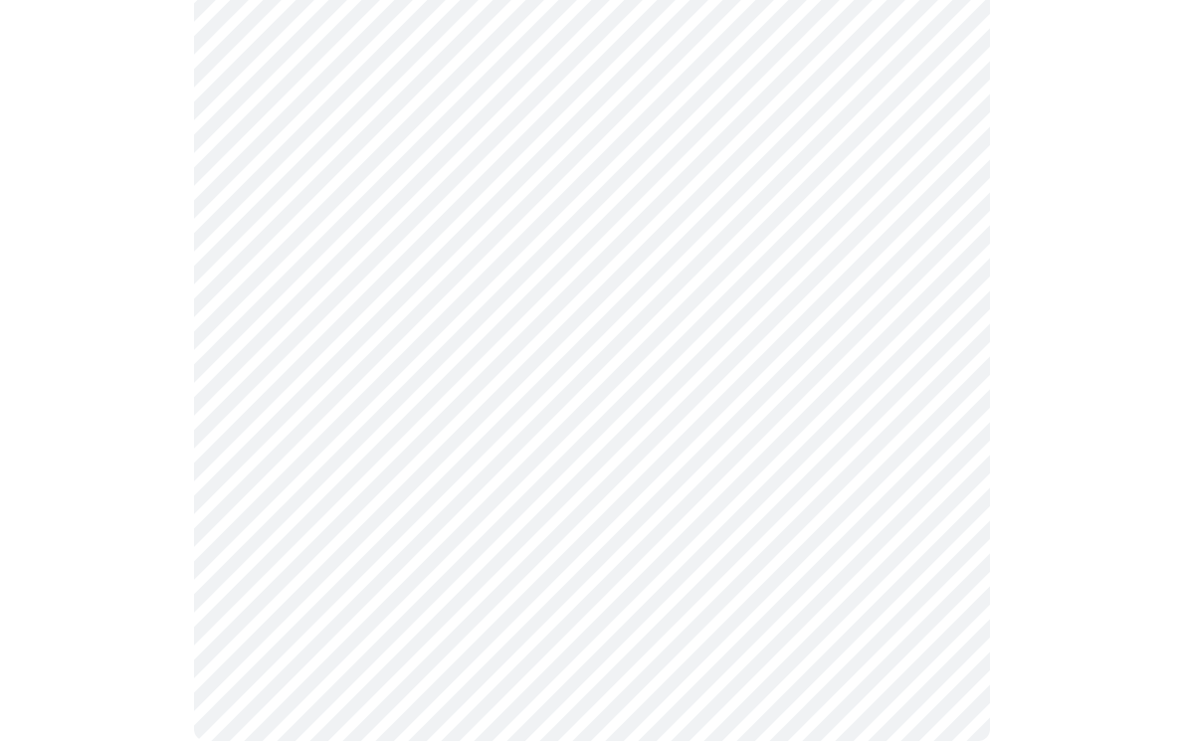
scroll to position [0, 0]
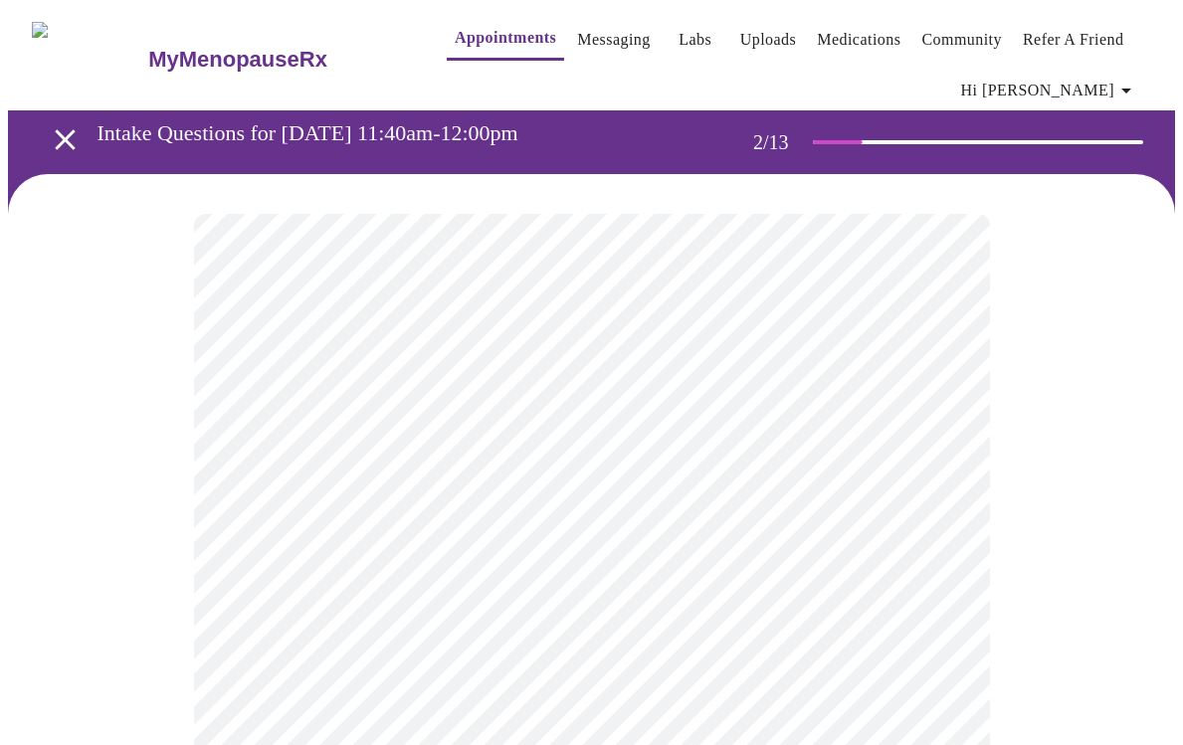
click at [935, 434] on body "MyMenopauseRx Appointments Messaging Labs Uploads Medications Community Refer a…" at bounding box center [591, 618] width 1167 height 1221
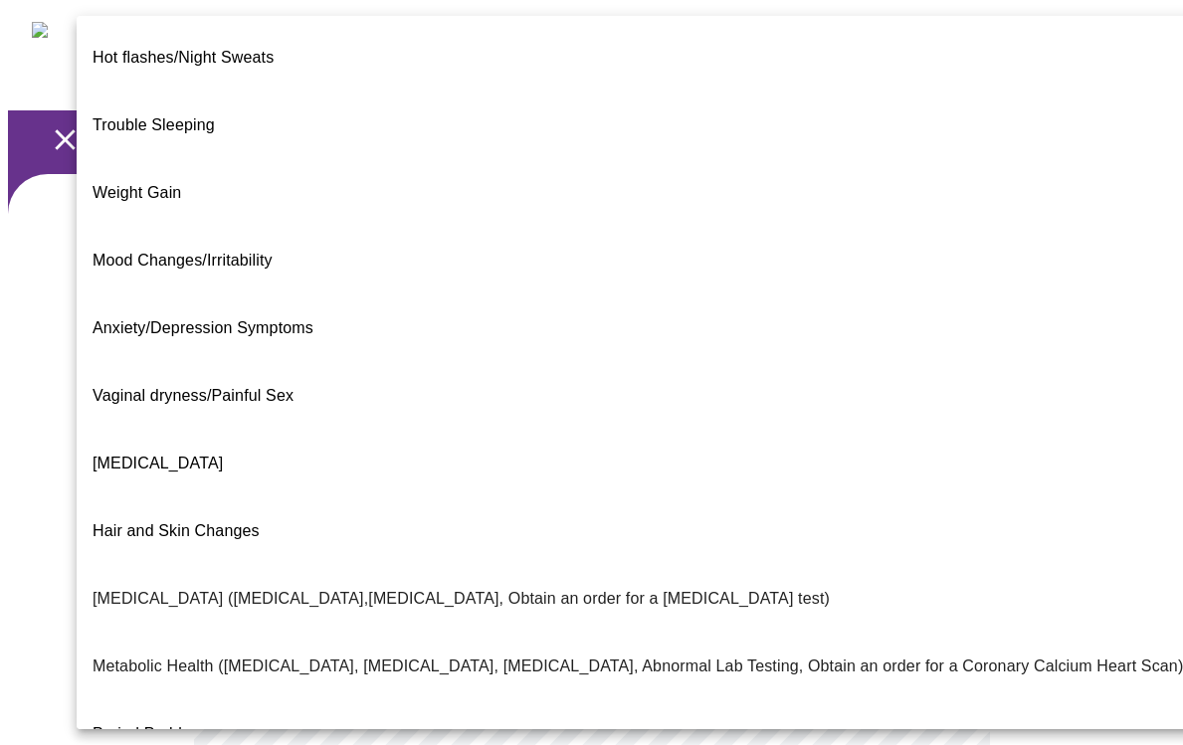
click at [301, 319] on span "Anxiety/Depression Symptoms" at bounding box center [203, 327] width 221 height 17
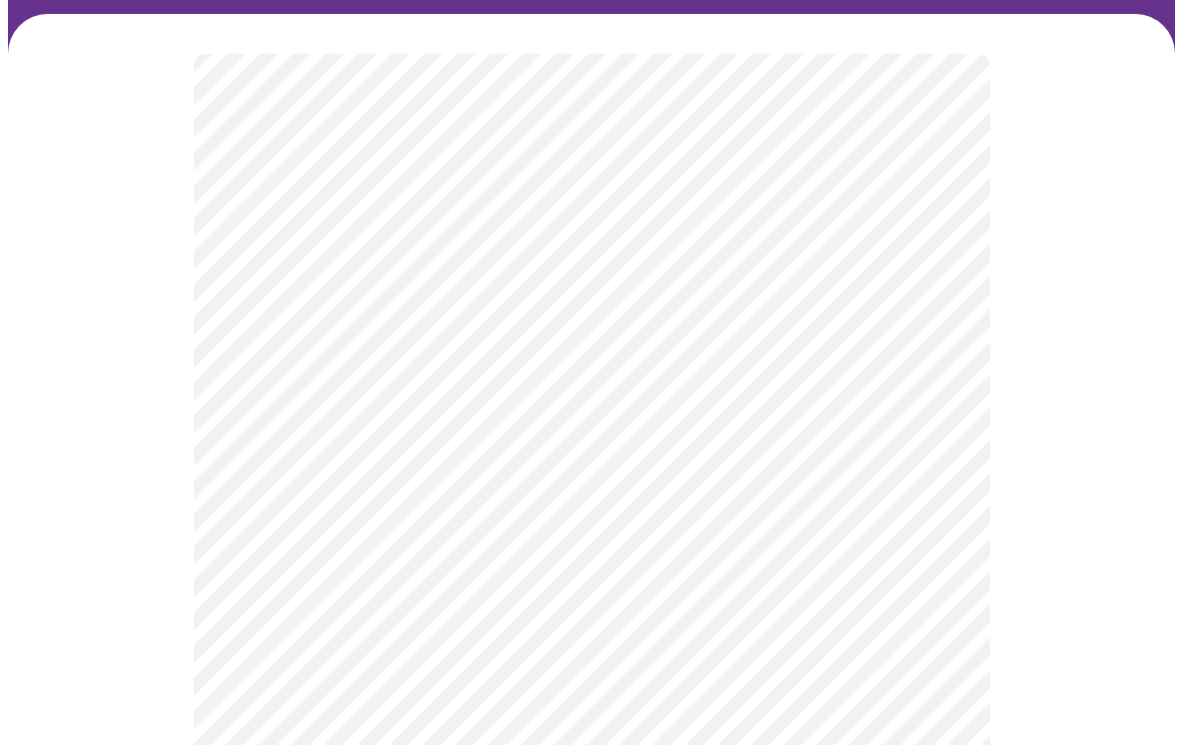
scroll to position [169, 0]
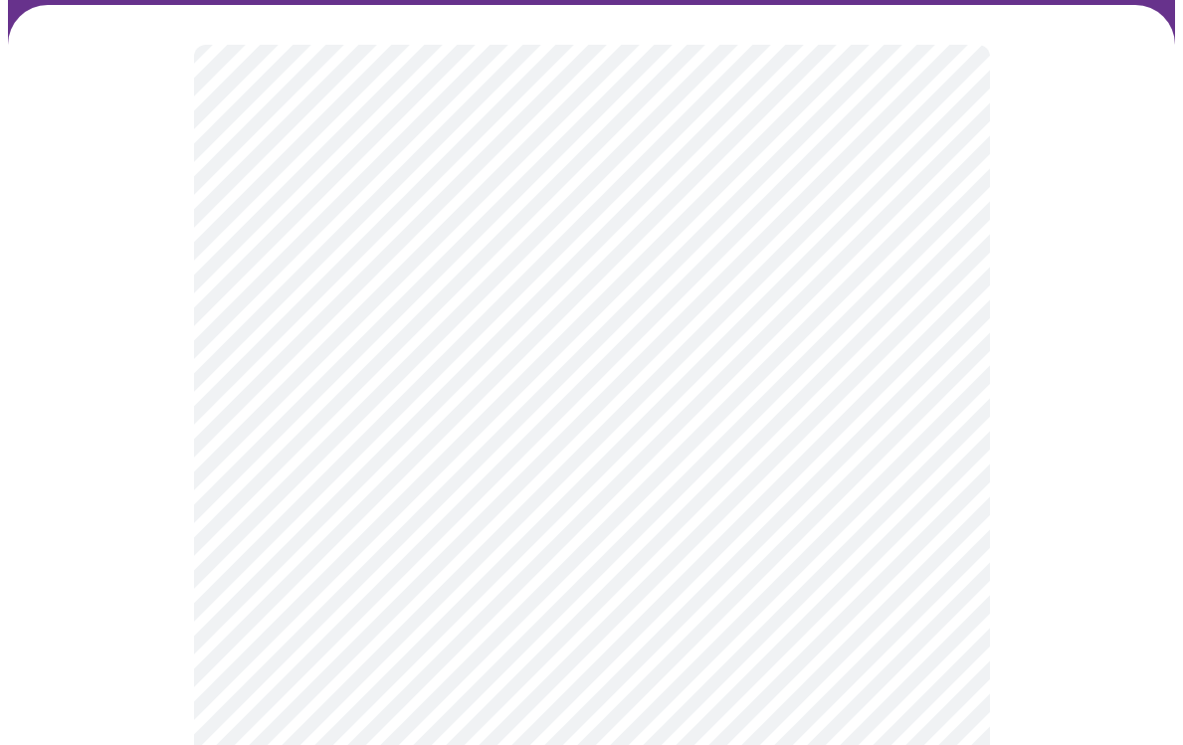
click at [936, 466] on body "MyMenopauseRx Appointments Messaging Labs Uploads Medications Community Refer a…" at bounding box center [591, 444] width 1167 height 1210
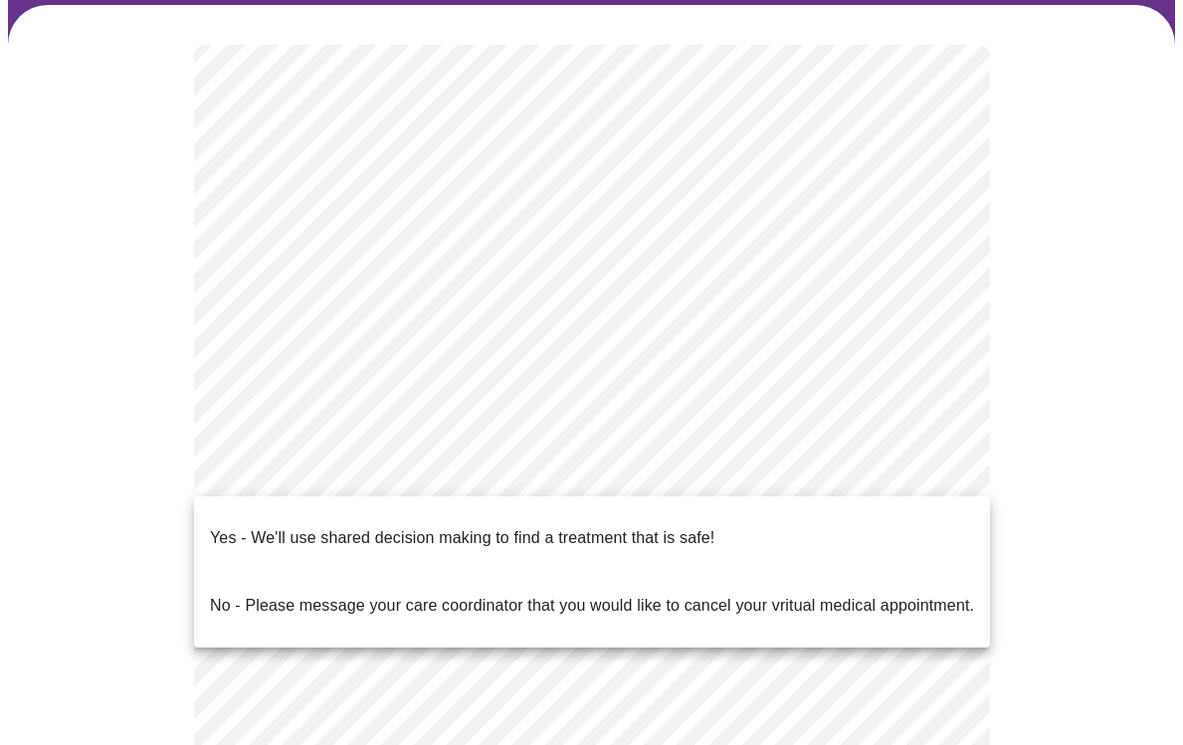
click at [727, 524] on li "Yes - We'll use shared decision making to find a treatment that is safe!" at bounding box center [592, 538] width 796 height 68
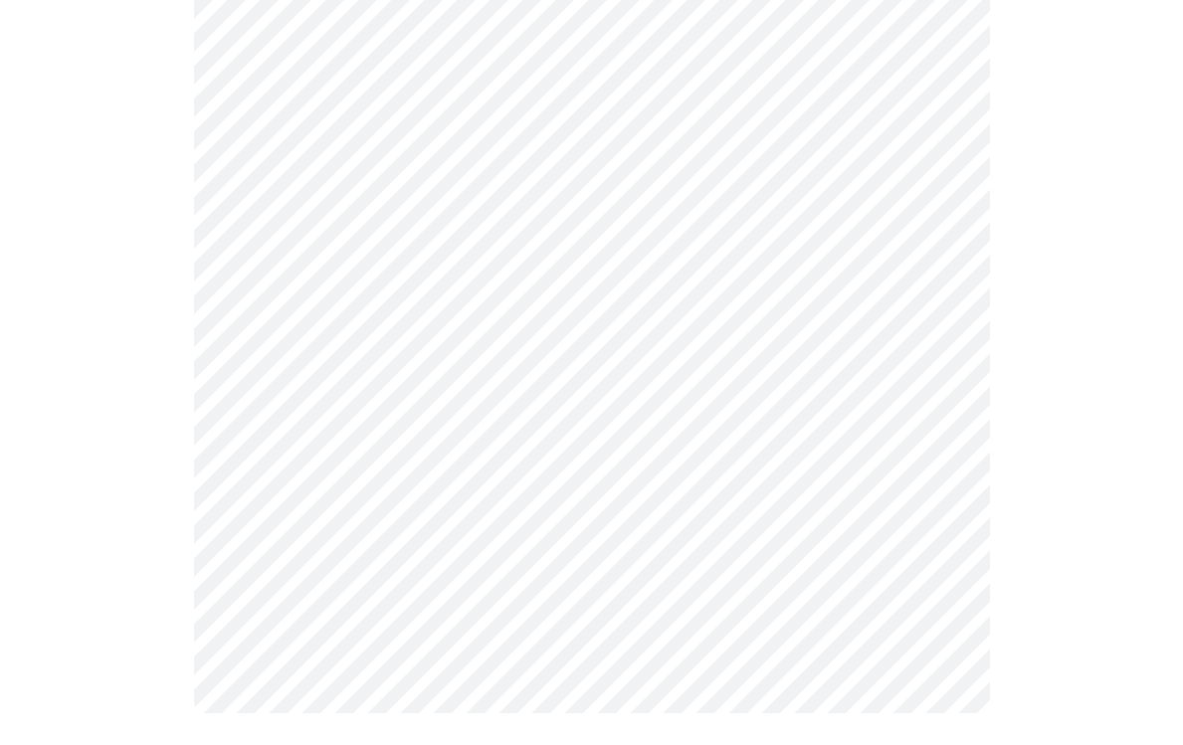
scroll to position [0, 0]
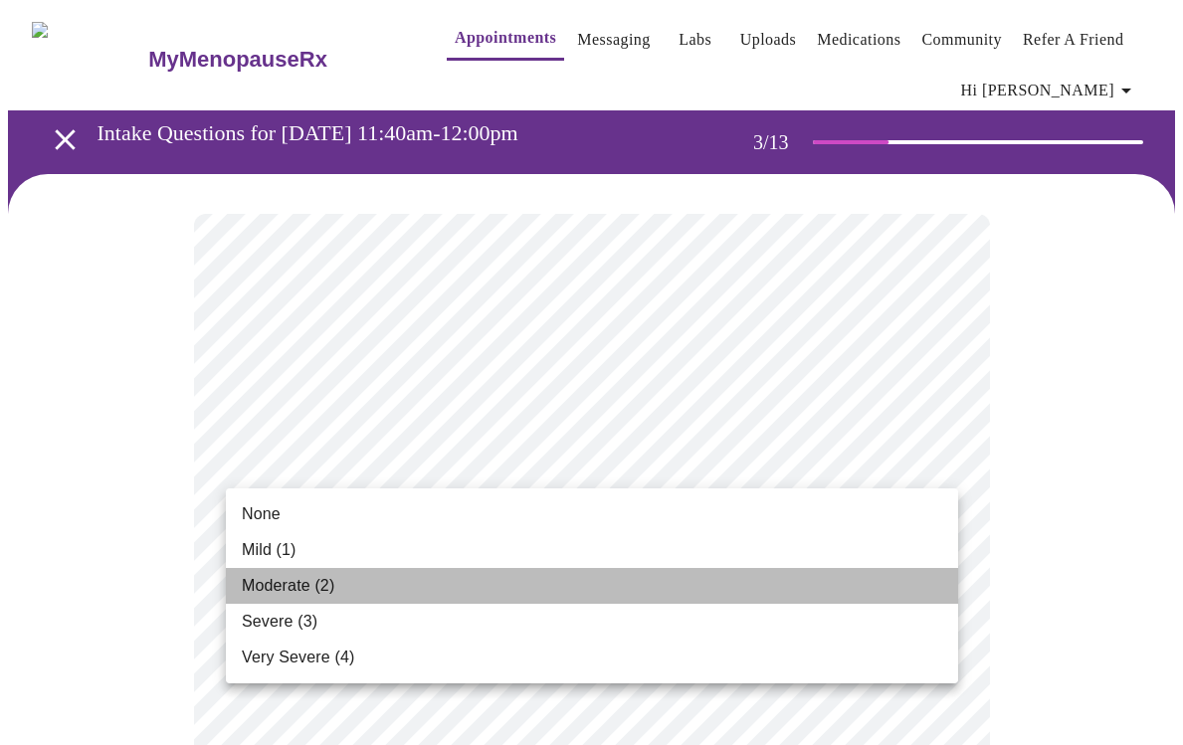
click at [309, 589] on span "Moderate (2)" at bounding box center [288, 586] width 93 height 24
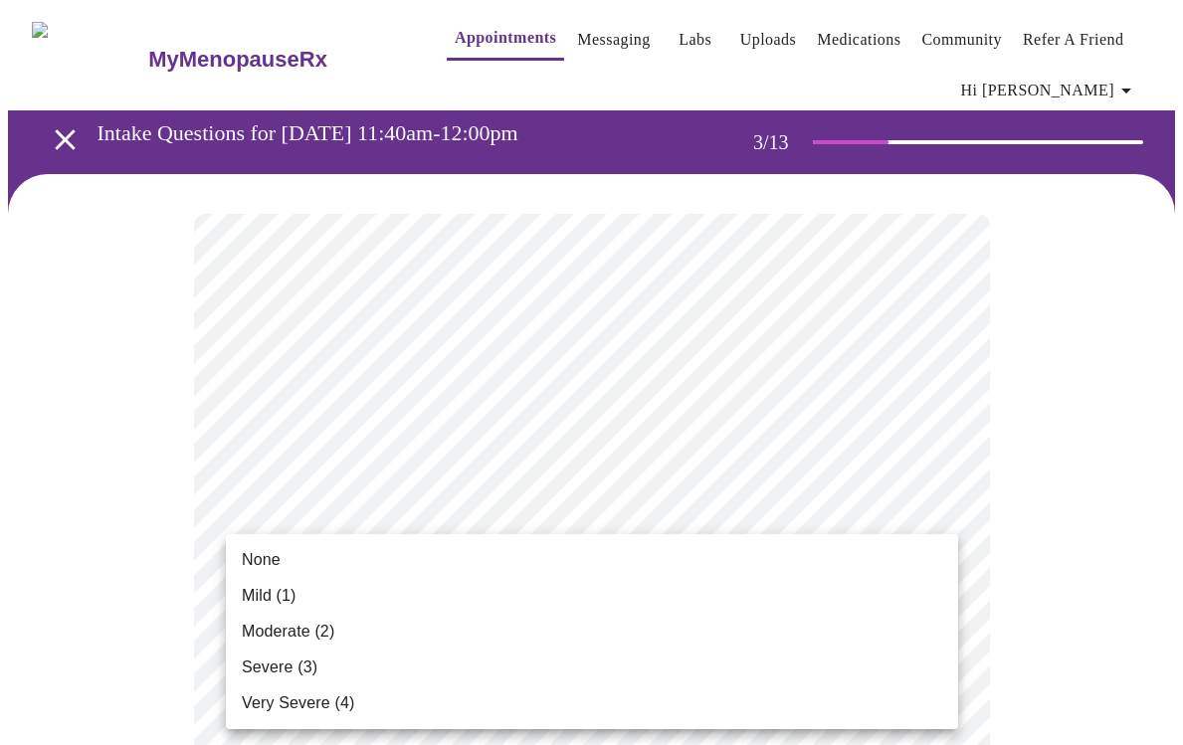
click at [434, 586] on li "Mild (1)" at bounding box center [592, 596] width 732 height 36
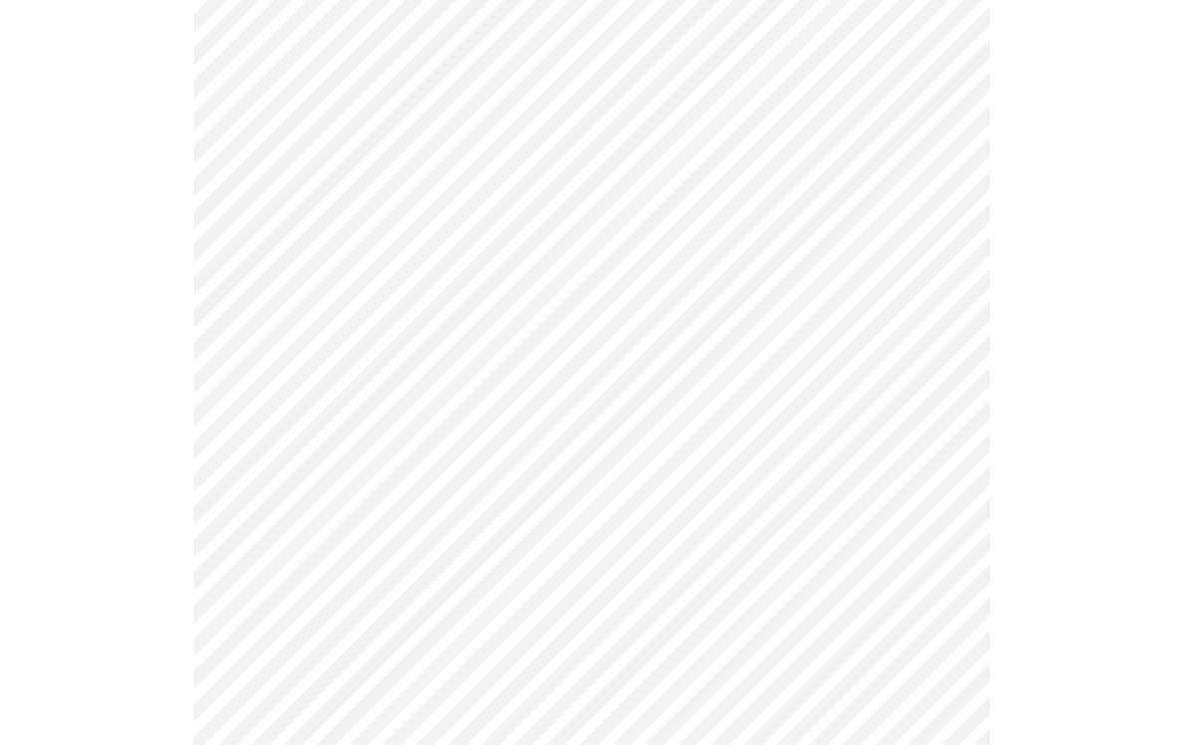
scroll to position [240, 0]
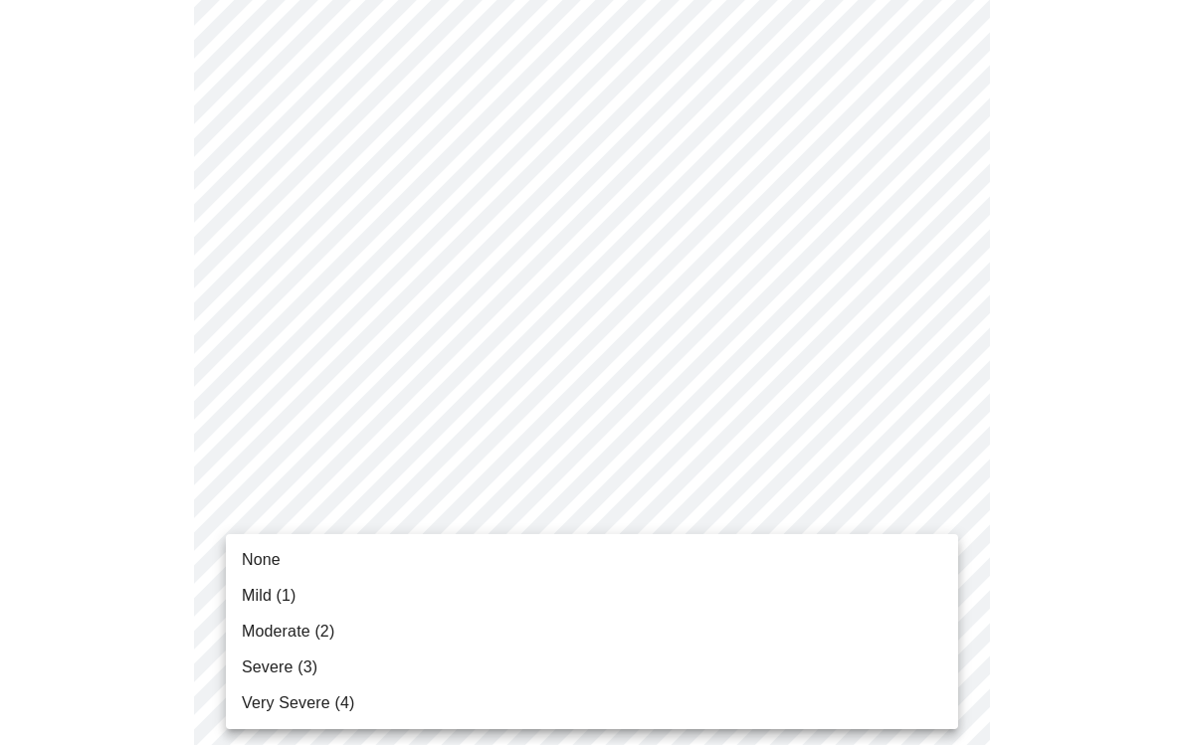
click at [360, 631] on li "Moderate (2)" at bounding box center [592, 632] width 732 height 36
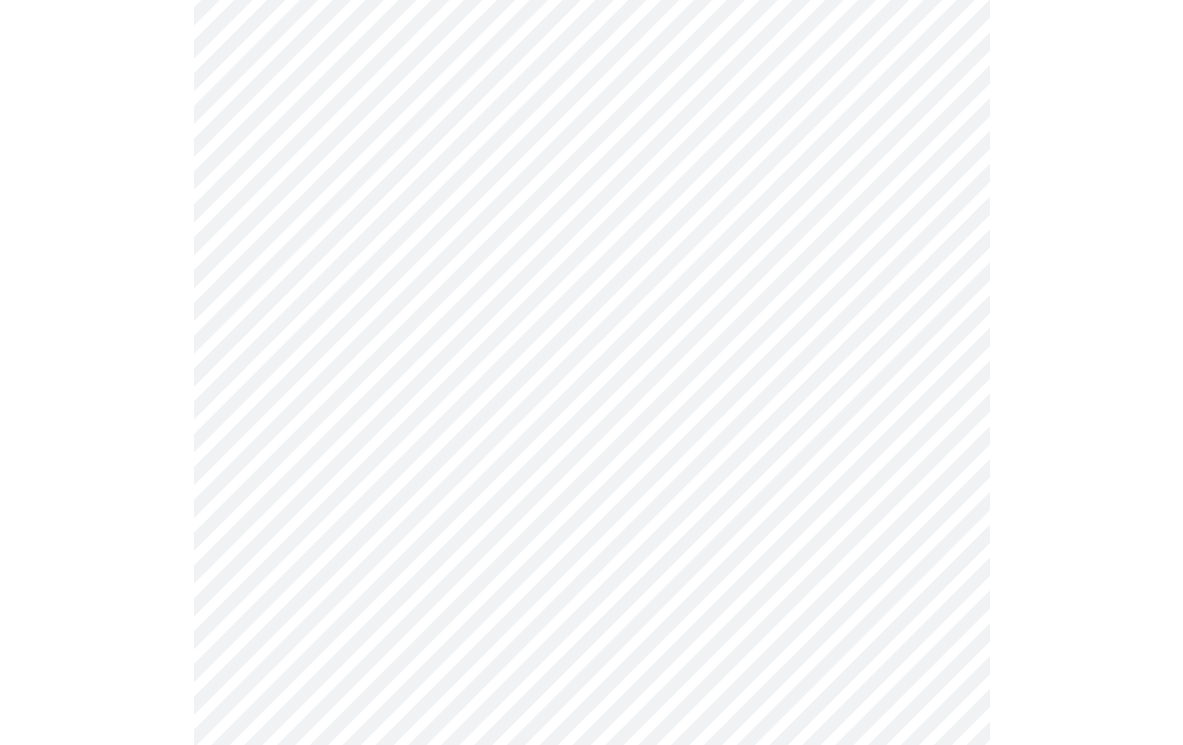
scroll to position [438, 0]
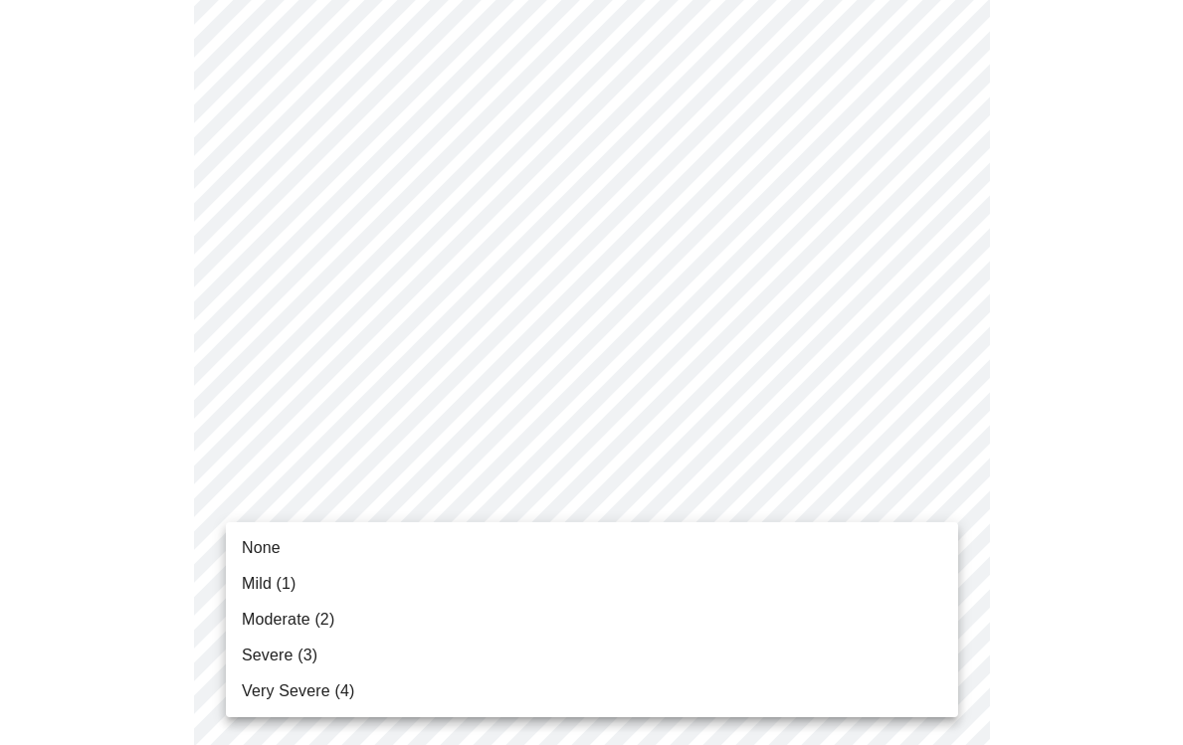
click at [320, 628] on span "Moderate (2)" at bounding box center [288, 620] width 93 height 24
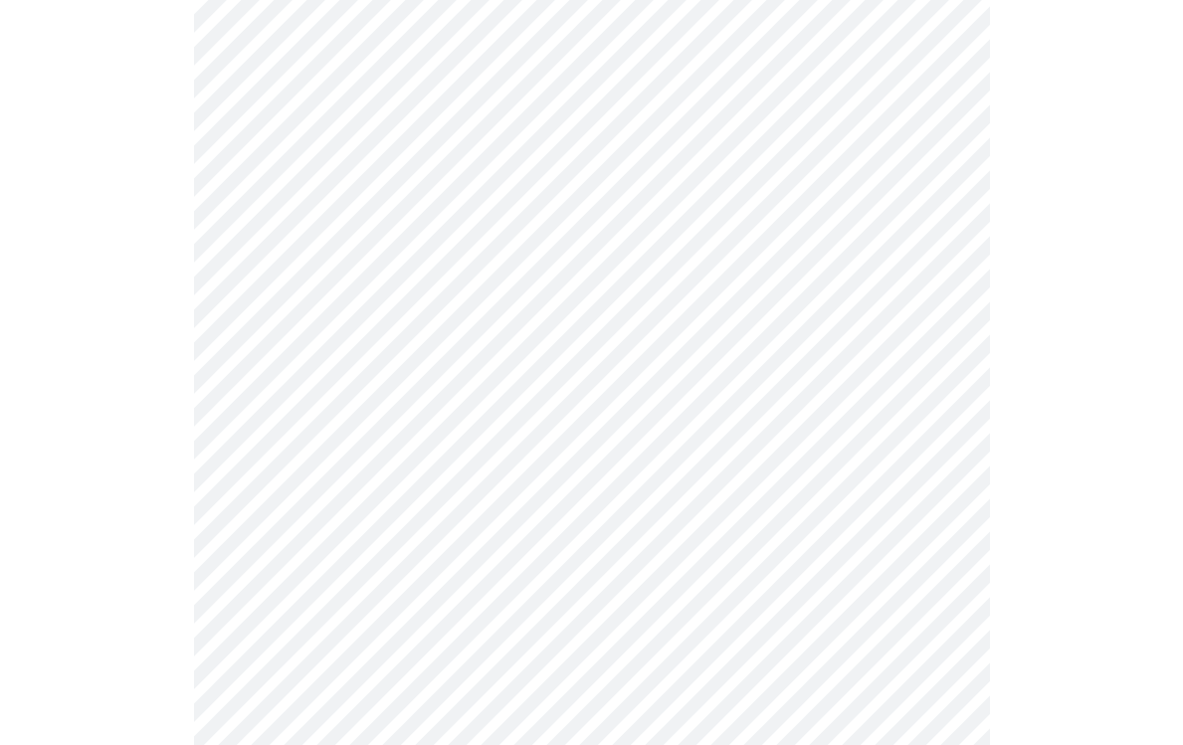
scroll to position [602, 0]
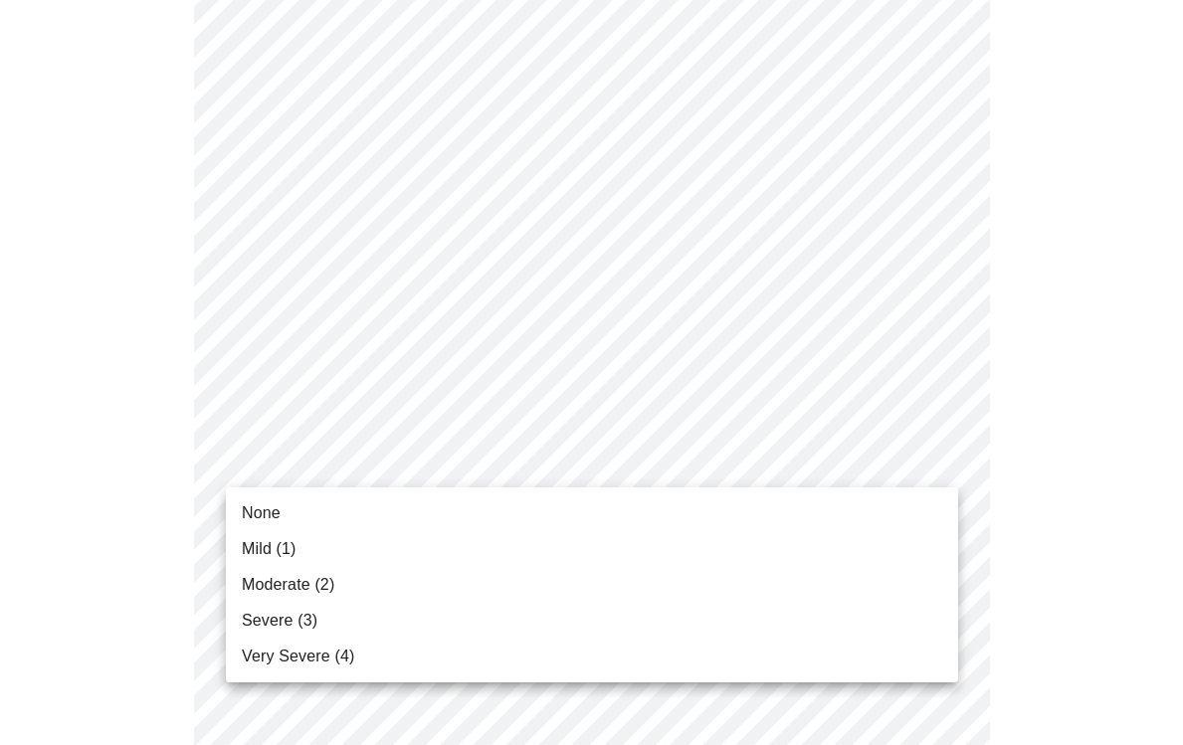
click at [927, 443] on body "MyMenopauseRx Appointments Messaging Labs Uploads Medications Community Refer a…" at bounding box center [591, 684] width 1167 height 2556
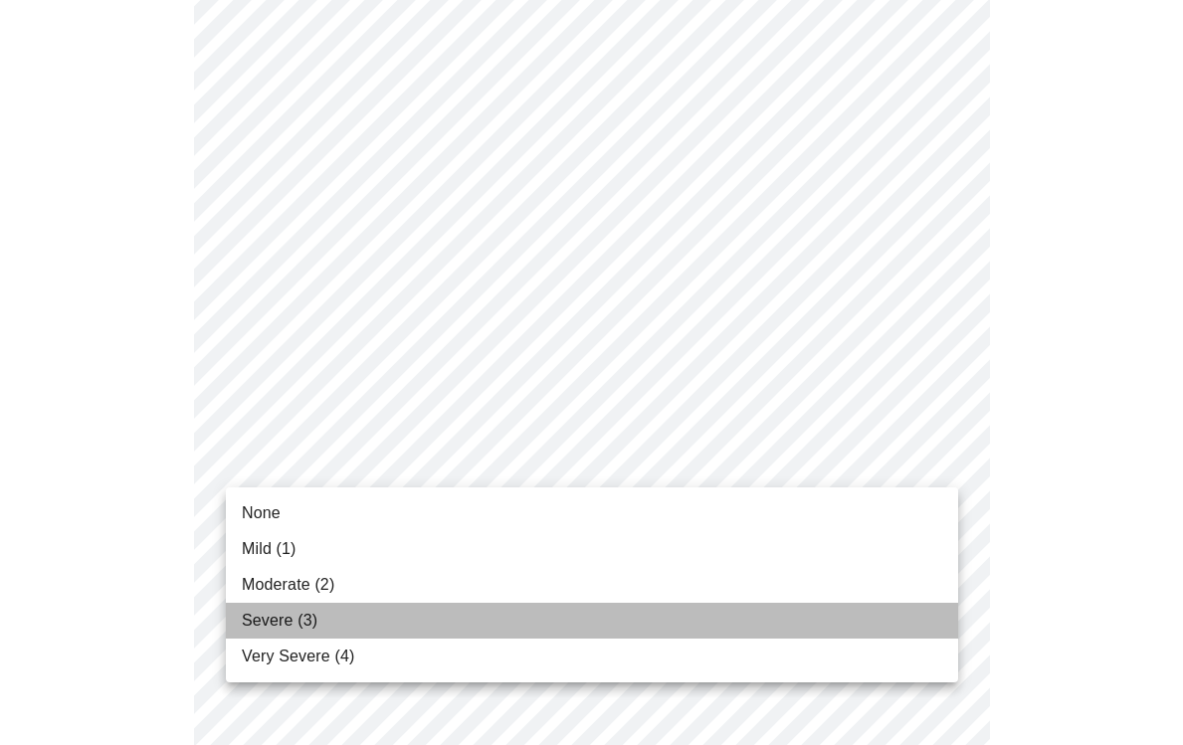
click at [372, 622] on li "Severe (3)" at bounding box center [592, 621] width 732 height 36
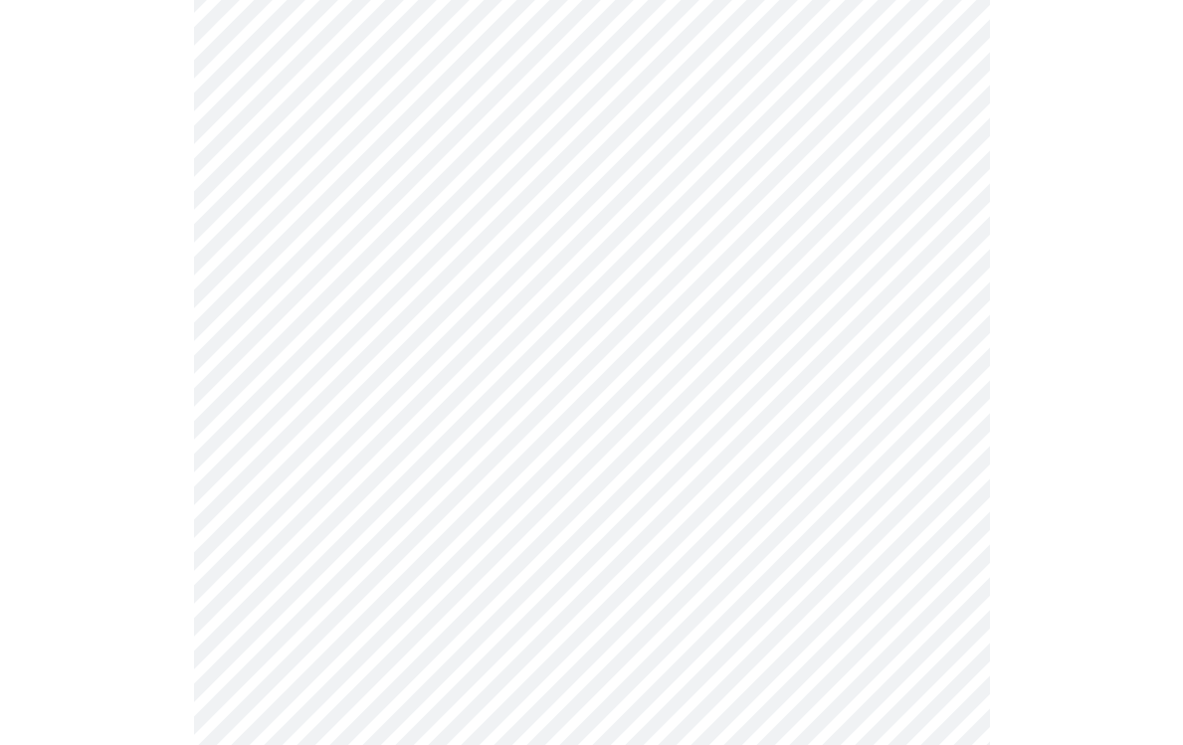
scroll to position [784, 0]
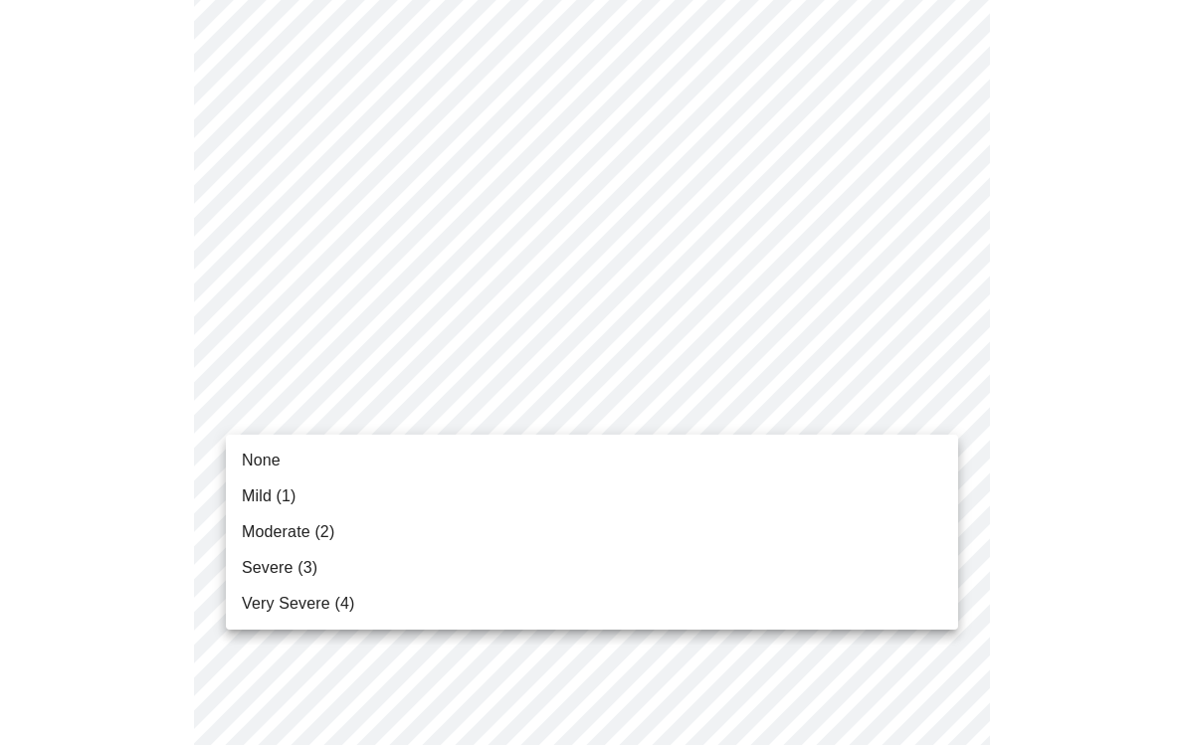
click at [933, 394] on body "MyMenopauseRx Appointments Messaging Labs Uploads Medications Community Refer a…" at bounding box center [591, 488] width 1167 height 2529
click at [338, 537] on li "Moderate (2)" at bounding box center [592, 532] width 732 height 36
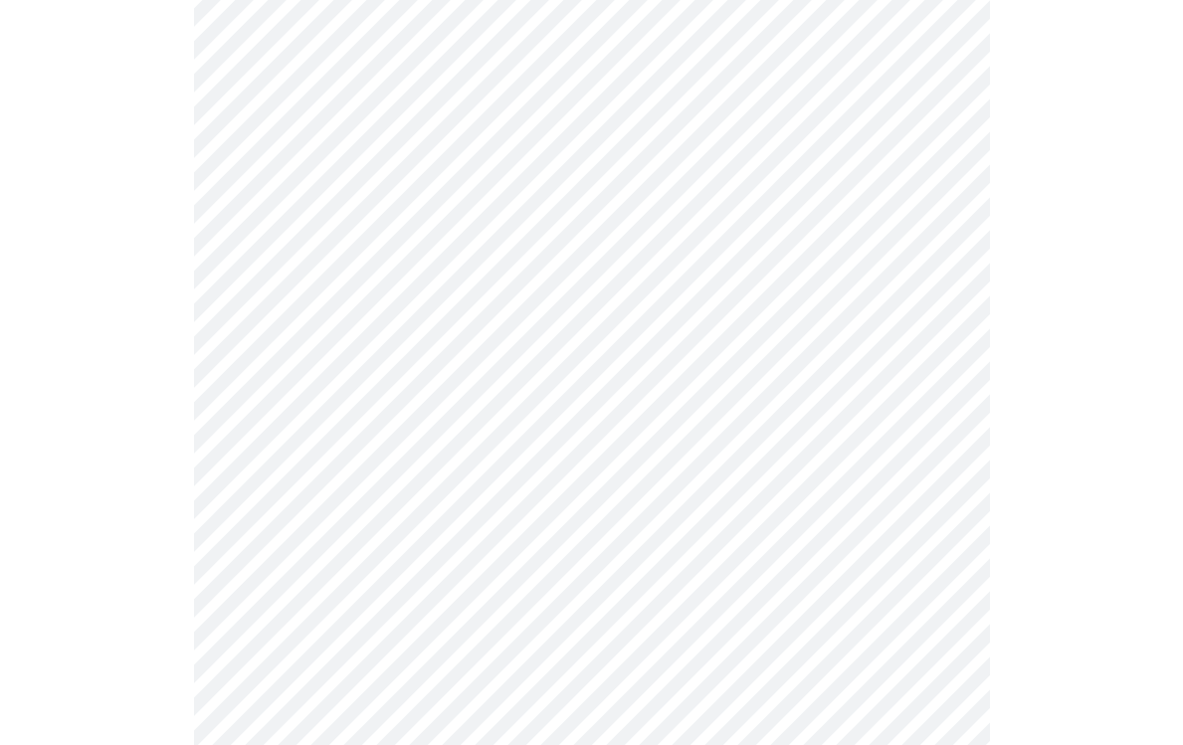
scroll to position [888, 0]
click at [946, 442] on body "MyMenopauseRx Appointments Messaging Labs Uploads Medications Community Refer a…" at bounding box center [591, 371] width 1167 height 2502
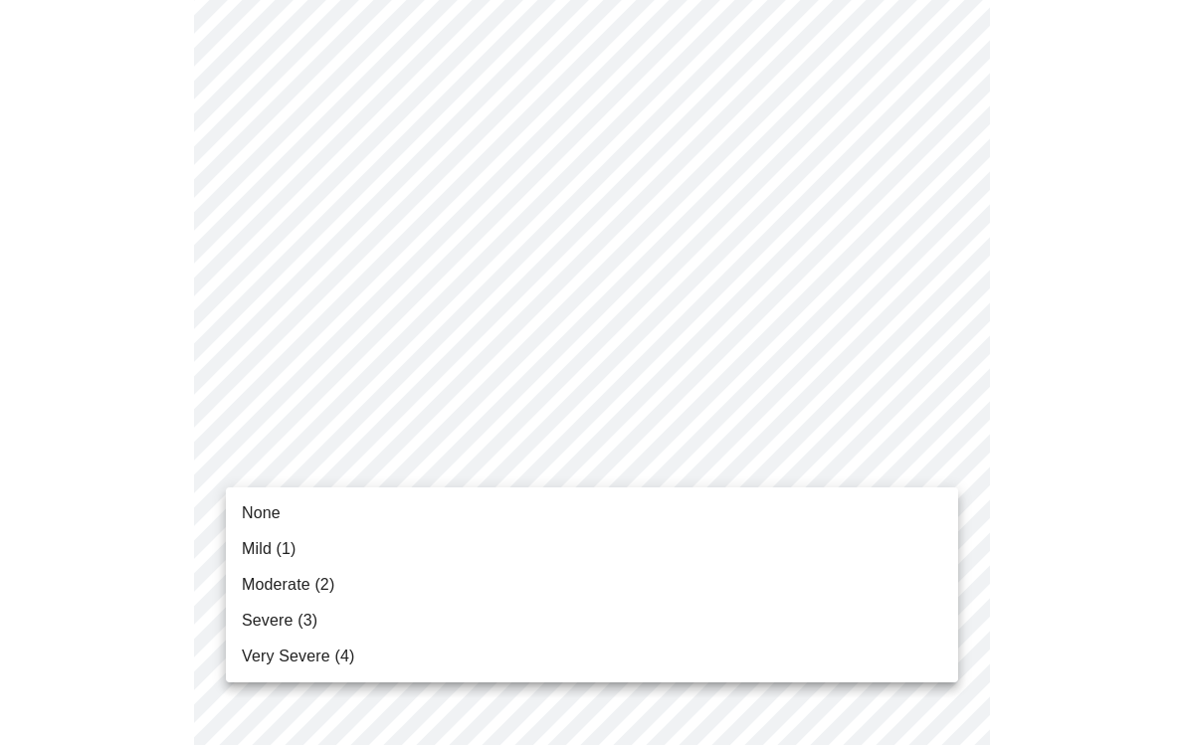
click at [312, 614] on span "Severe (3)" at bounding box center [280, 621] width 76 height 24
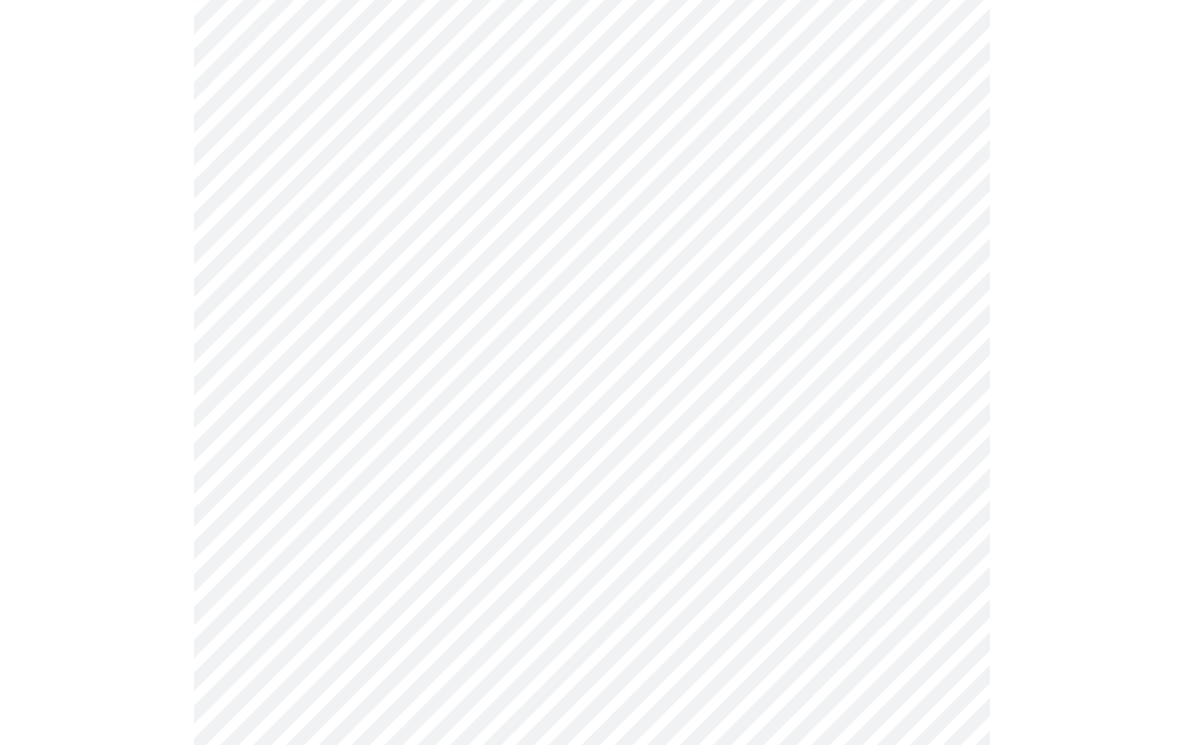
scroll to position [1019, 0]
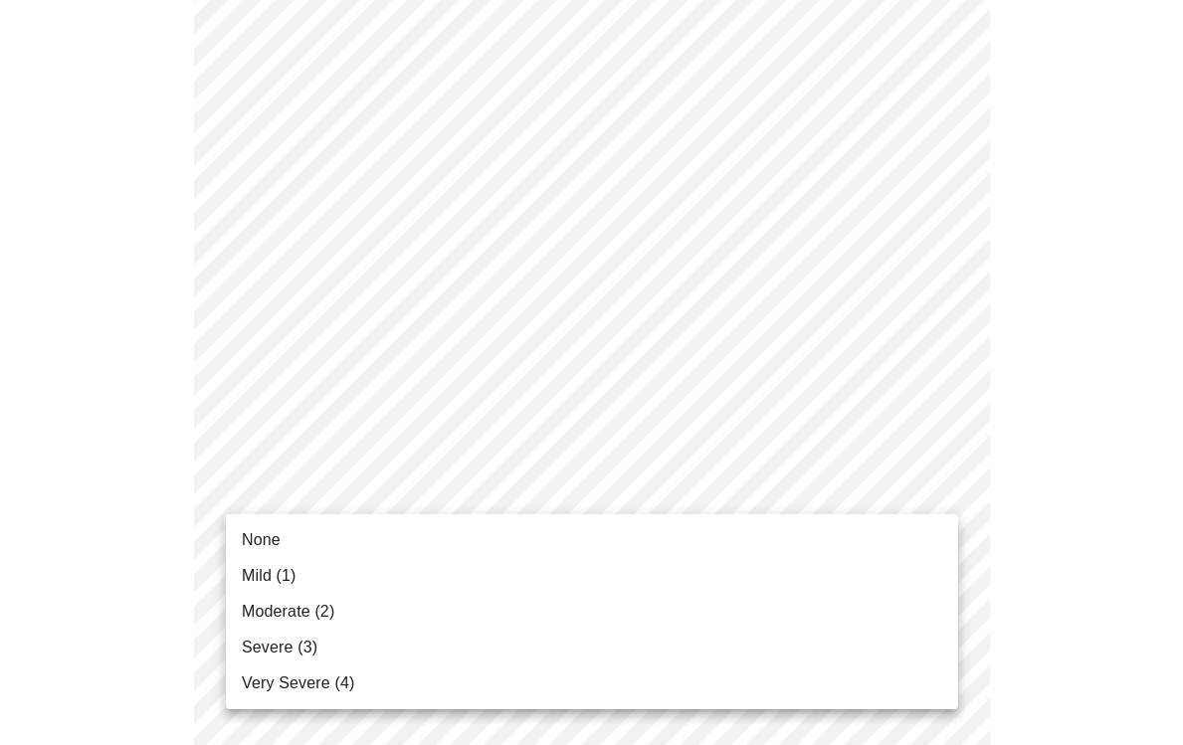
click at [945, 480] on body "MyMenopauseRx Appointments Messaging Labs Uploads Medications Community Refer a…" at bounding box center [591, 226] width 1167 height 2475
click at [346, 607] on li "Moderate (2)" at bounding box center [592, 612] width 732 height 36
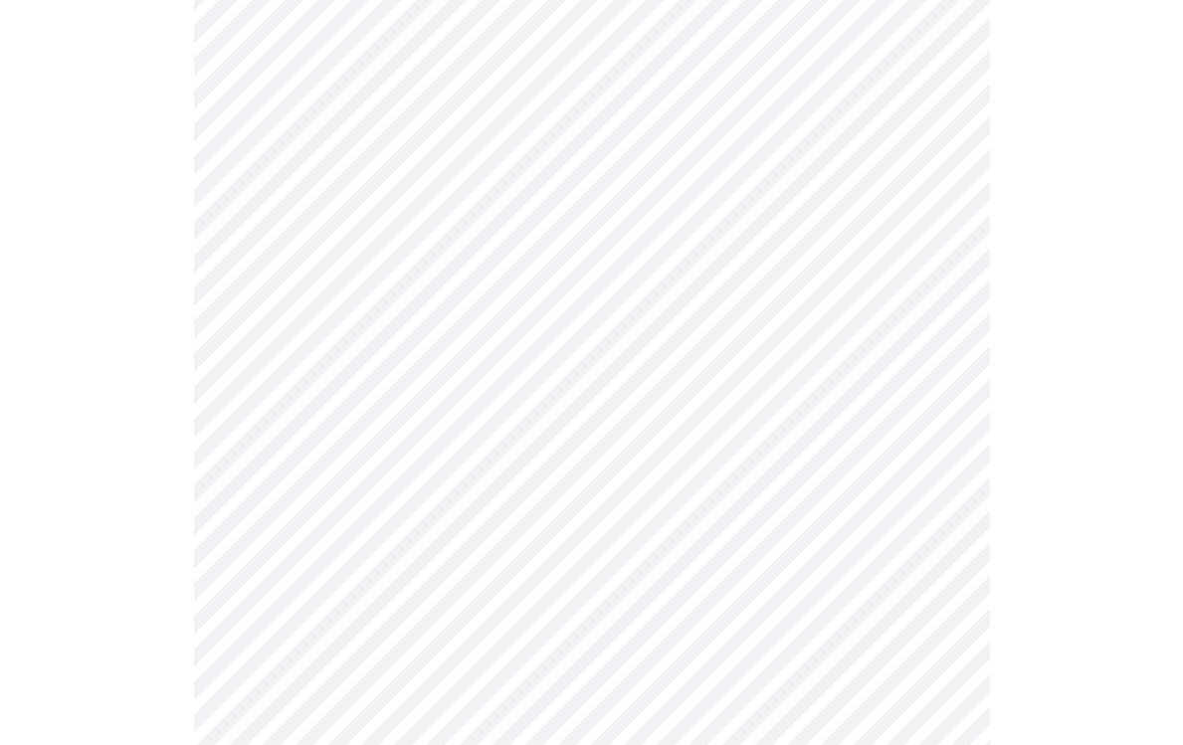
scroll to position [1155, 0]
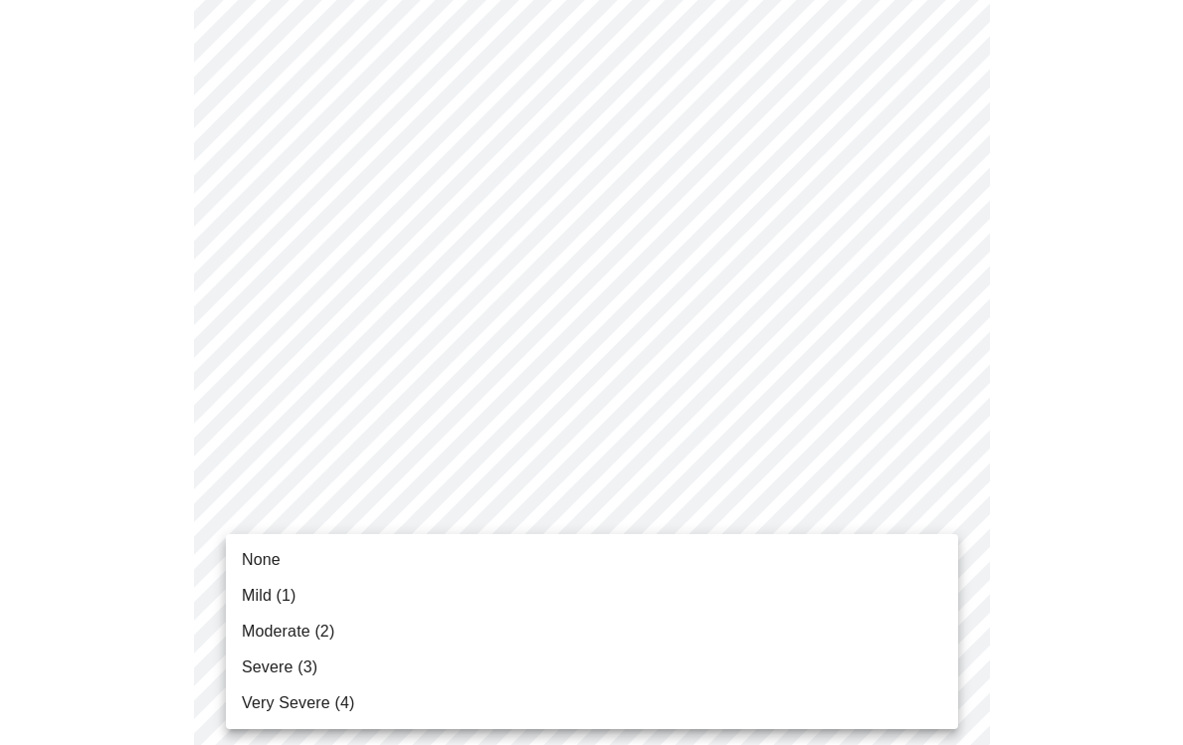
click at [944, 495] on body "MyMenopauseRx Appointments Messaging Labs Uploads Medications Community Refer a…" at bounding box center [591, 77] width 1167 height 2448
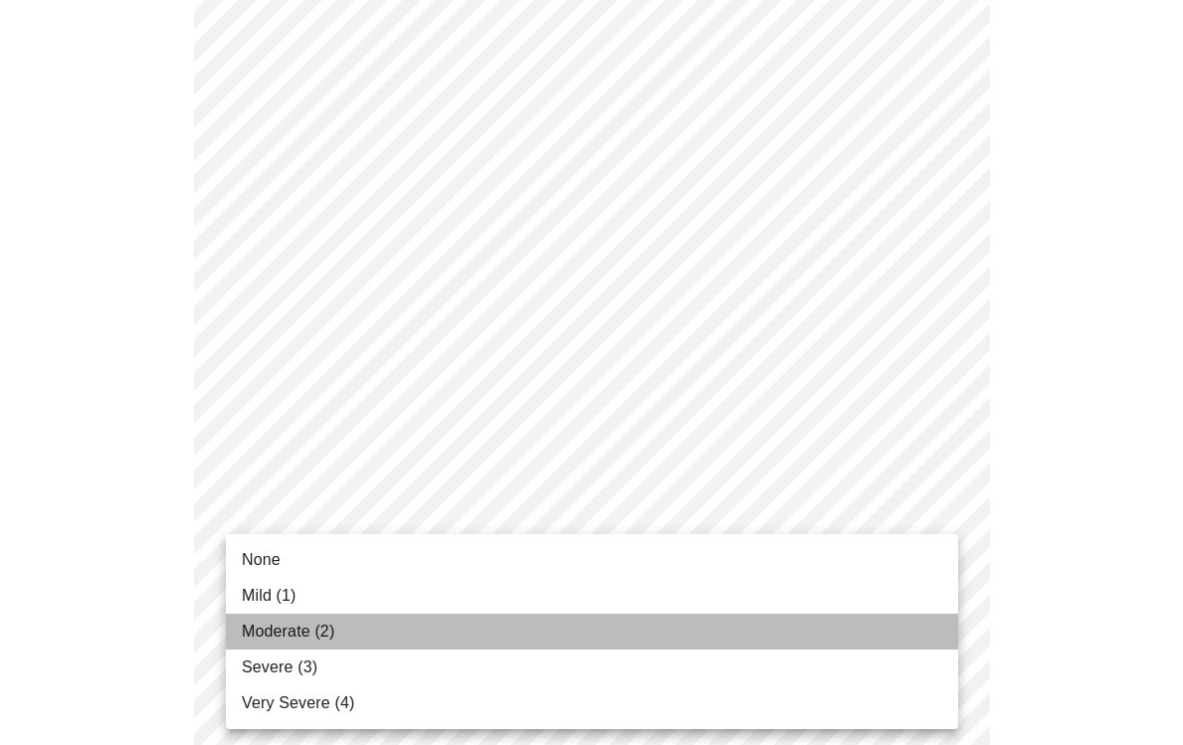
click at [312, 636] on span "Moderate (2)" at bounding box center [288, 632] width 93 height 24
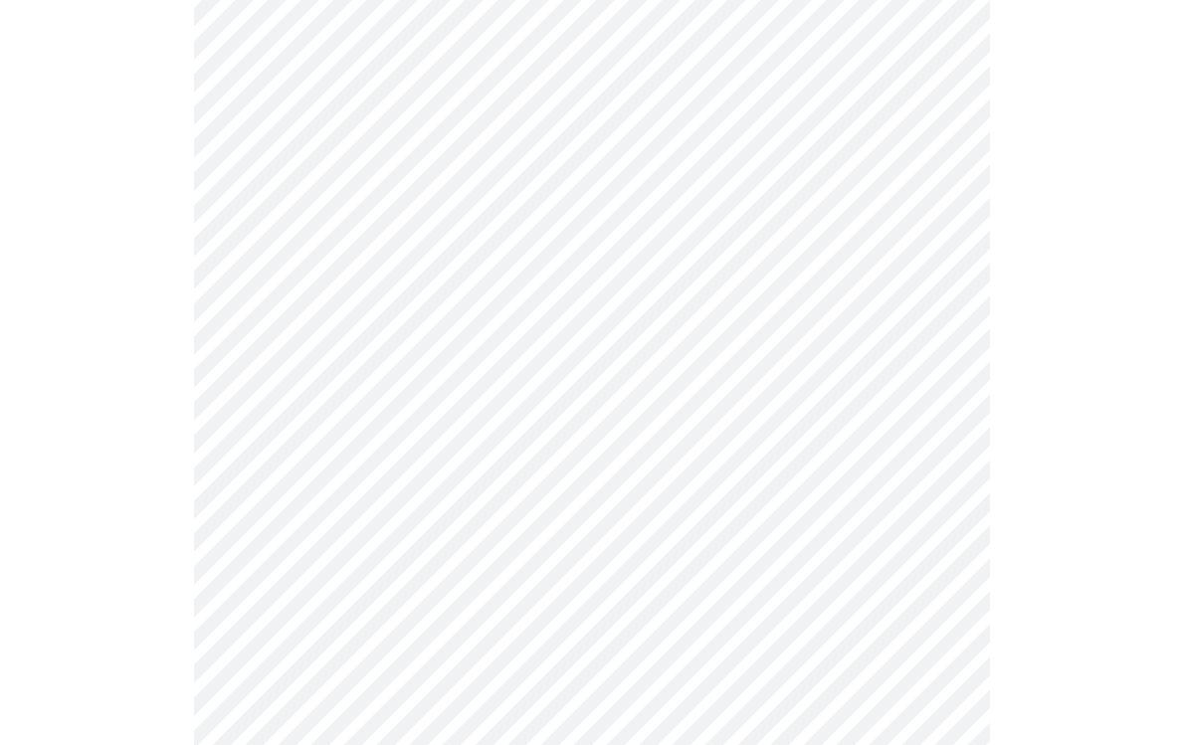
scroll to position [1376, 0]
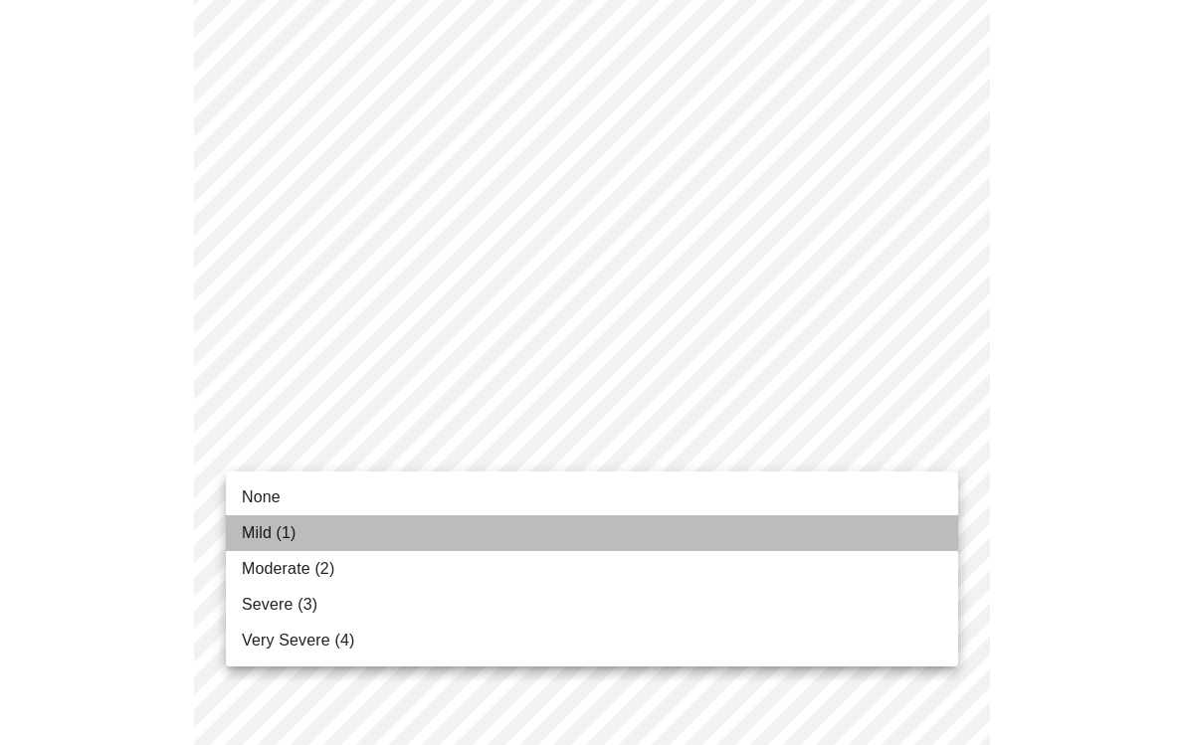
click at [567, 533] on li "Mild (1)" at bounding box center [592, 533] width 732 height 36
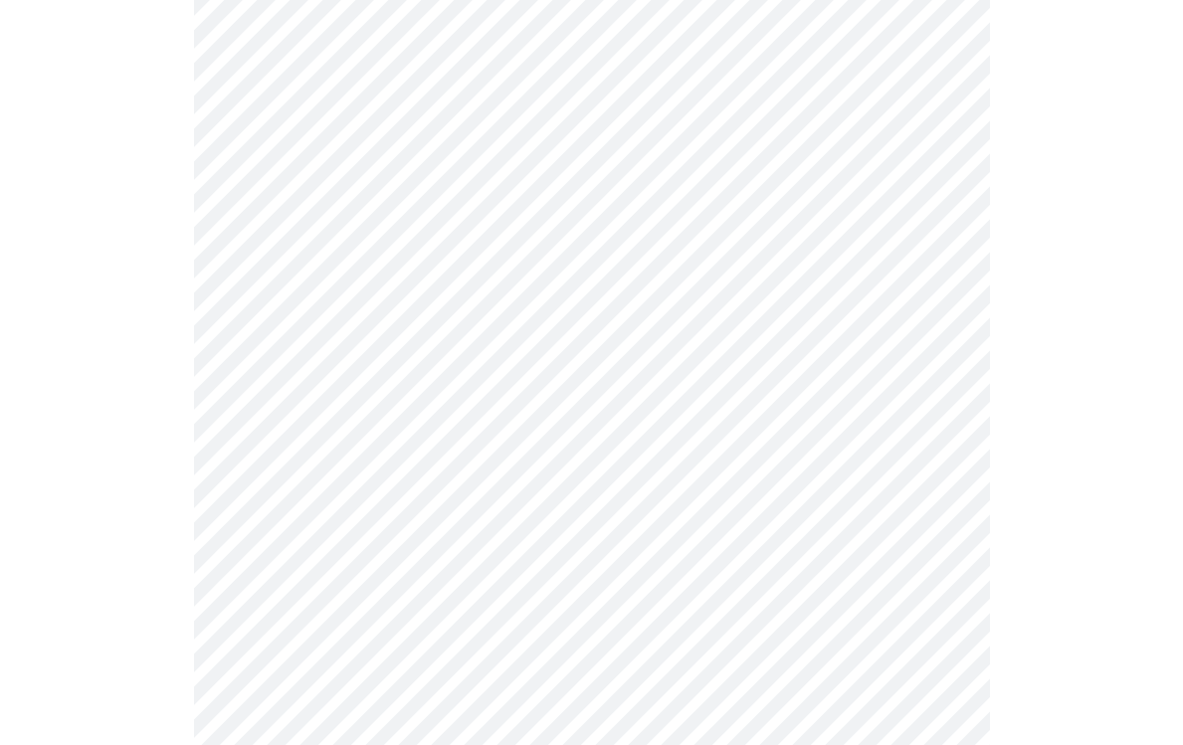
scroll to position [1497, 0]
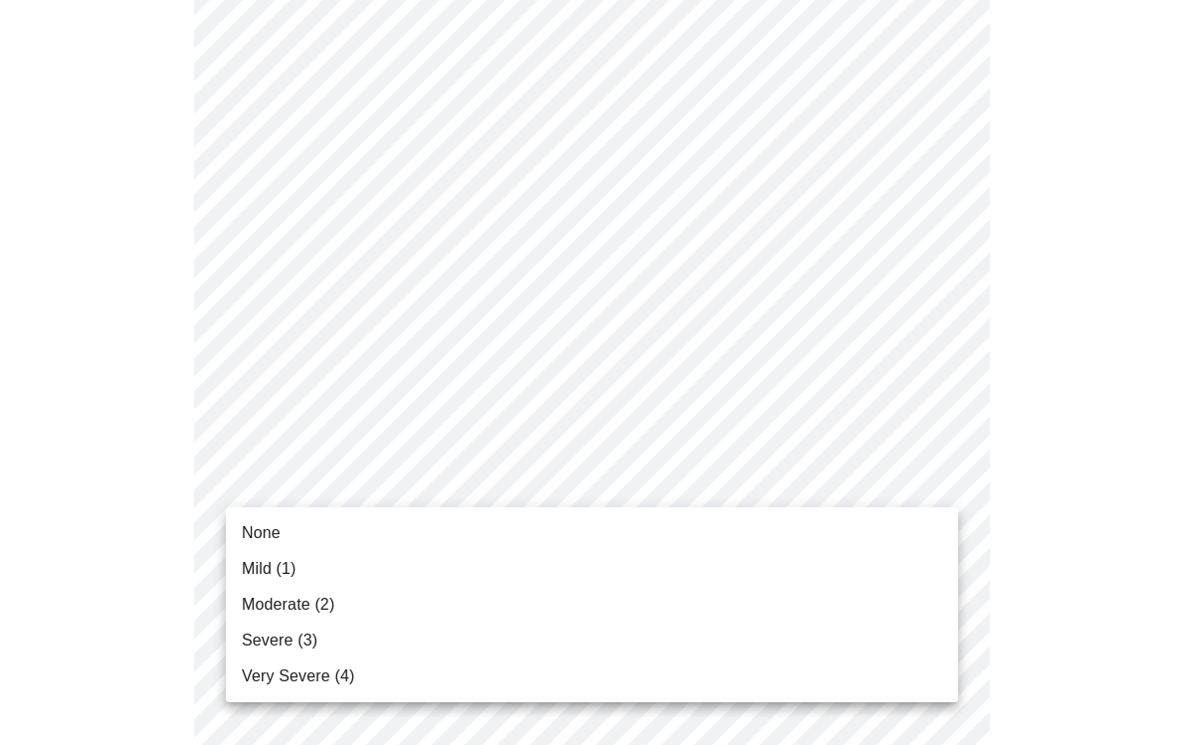
click at [551, 596] on li "Moderate (2)" at bounding box center [592, 605] width 732 height 36
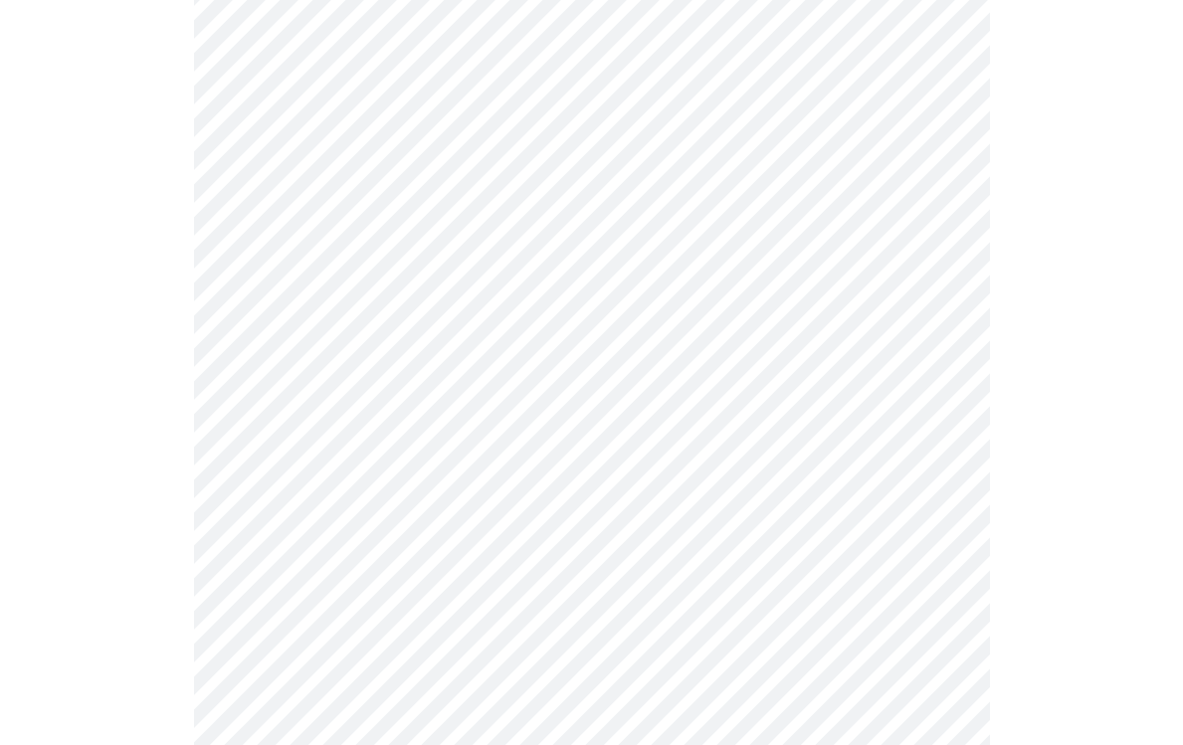
scroll to position [819, 0]
click at [932, 406] on body "MyMenopauseRx Appointments Messaging Labs Uploads Medications Community Refer a…" at bounding box center [591, 182] width 1167 height 1987
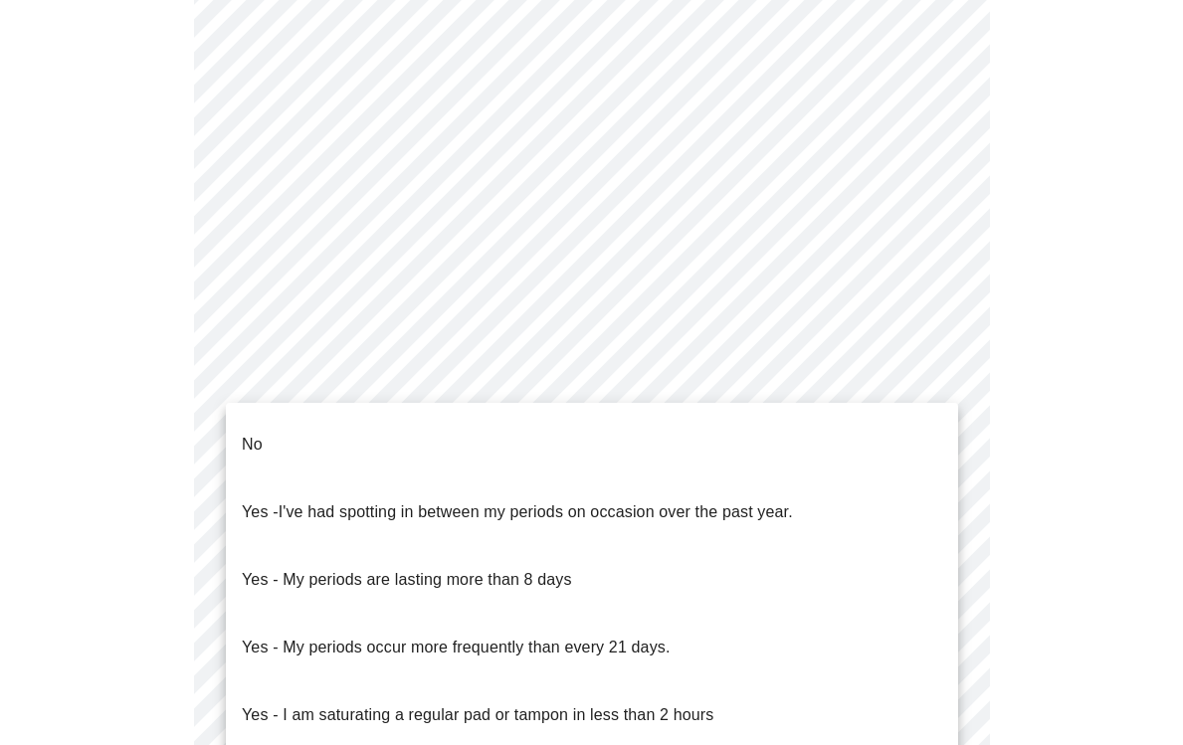
click at [251, 433] on p "No" at bounding box center [252, 445] width 21 height 24
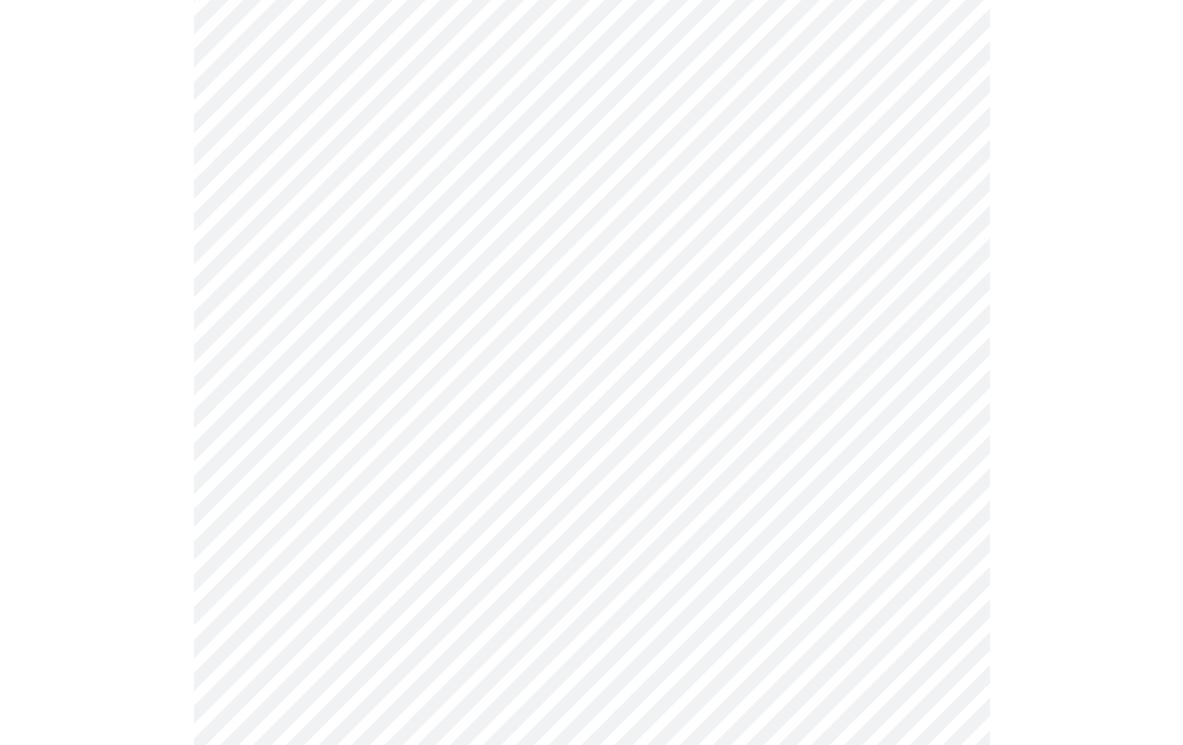
scroll to position [938, 0]
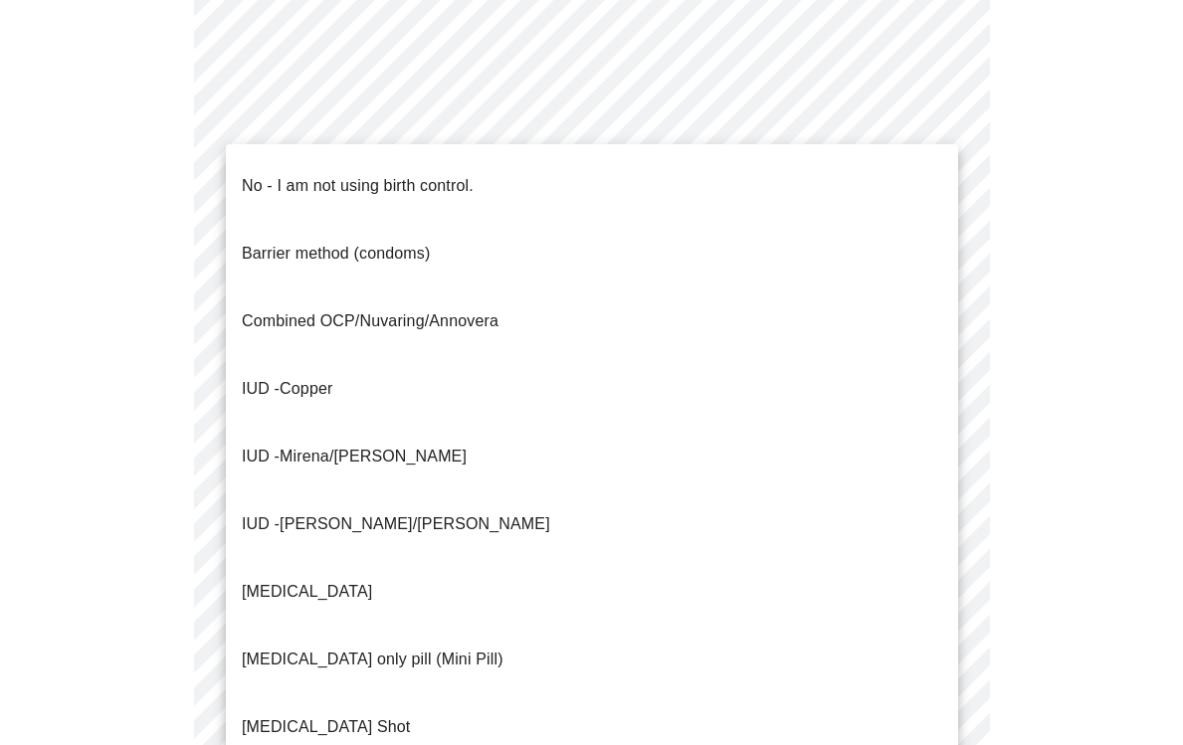
click at [936, 451] on body "MyMenopauseRx Appointments Messaging Labs Uploads Medications Community Refer a…" at bounding box center [591, 58] width 1167 height 1976
click at [269, 179] on p "No - I am not using birth control." at bounding box center [358, 186] width 232 height 24
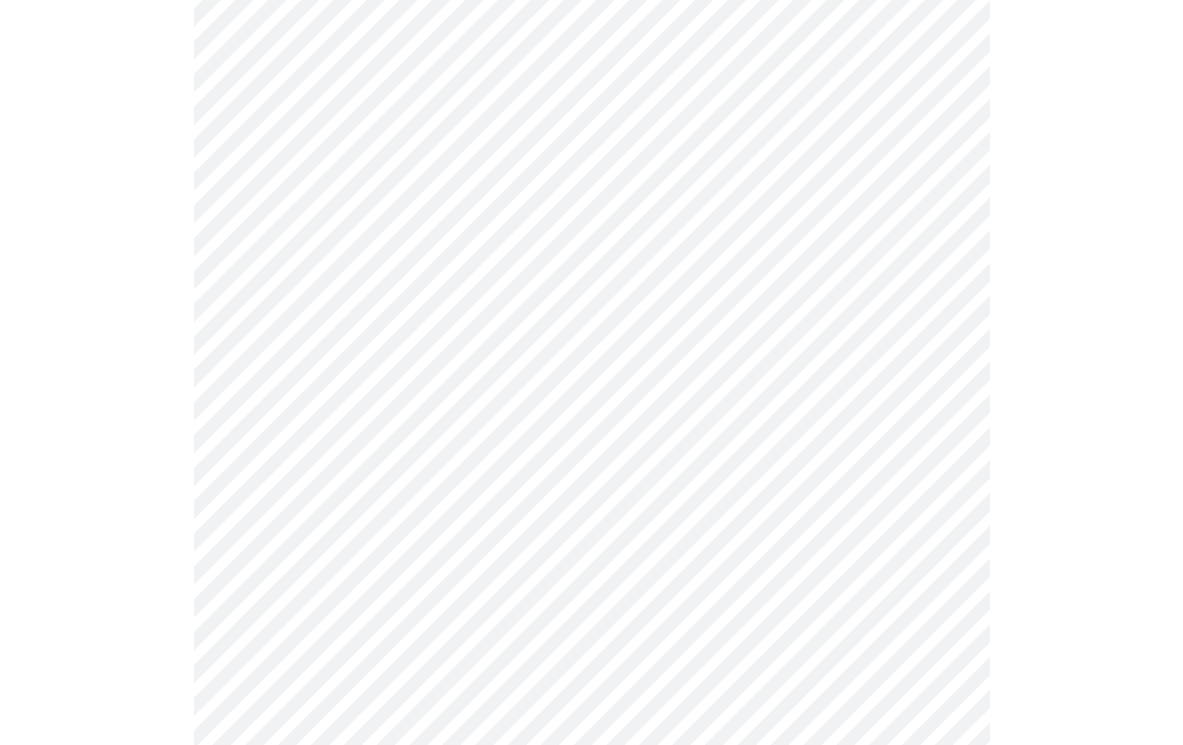
scroll to position [1051, 0]
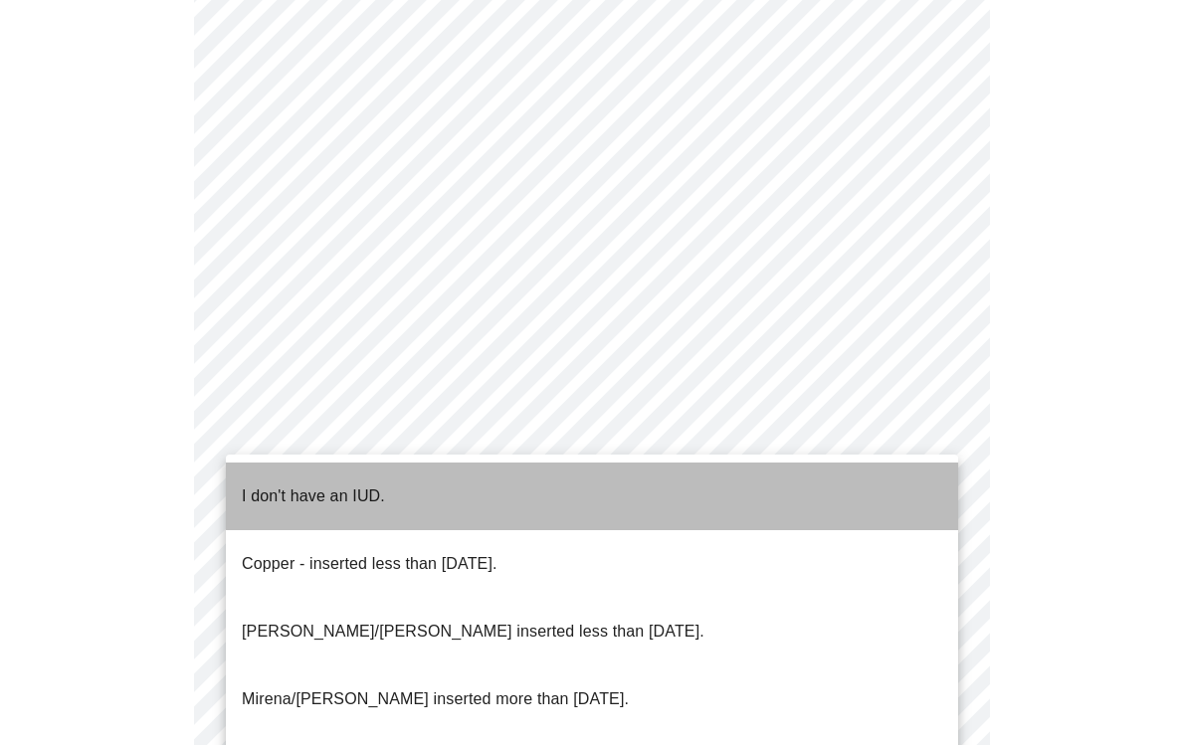
click at [344, 485] on p "I don't have an IUD." at bounding box center [313, 497] width 143 height 24
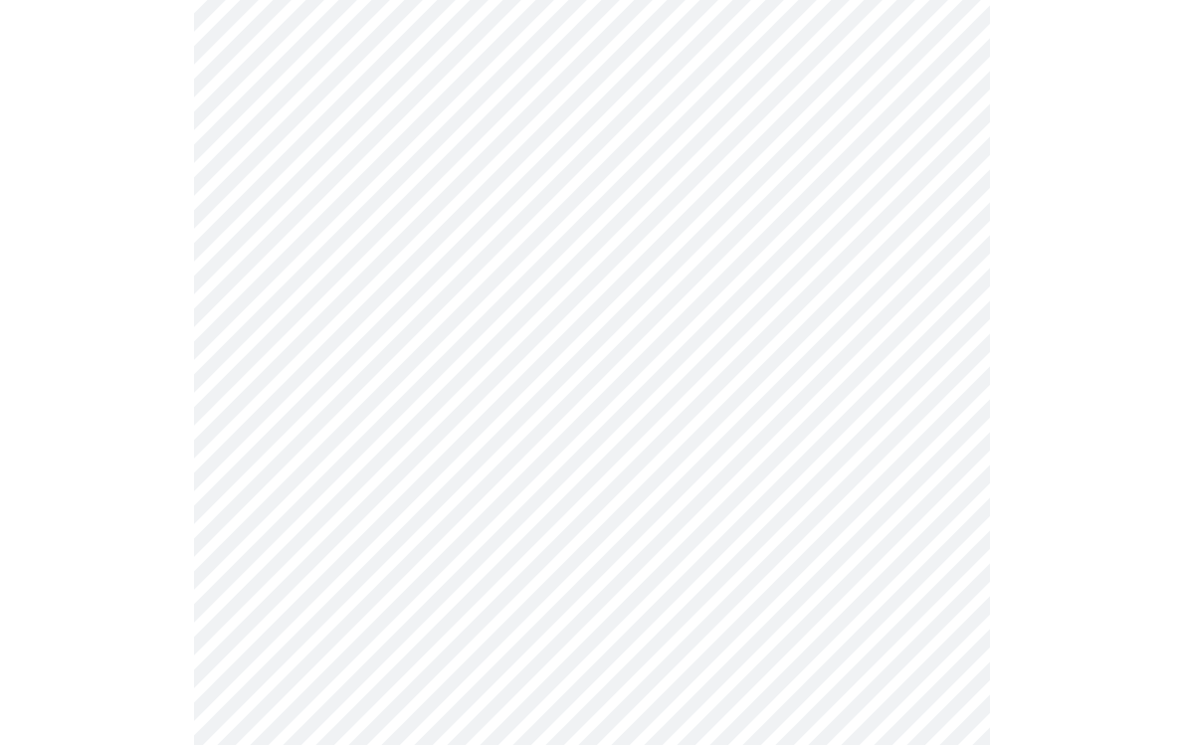
scroll to position [1154, 0]
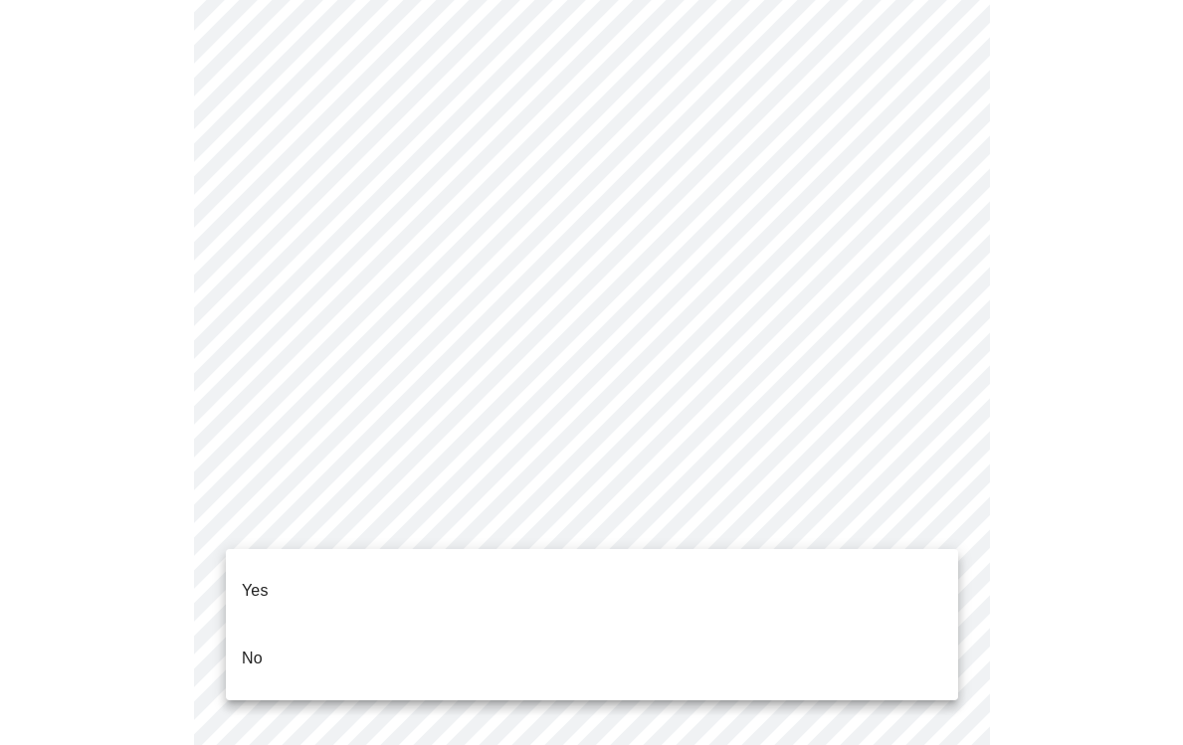
click at [255, 647] on p "No" at bounding box center [252, 659] width 21 height 24
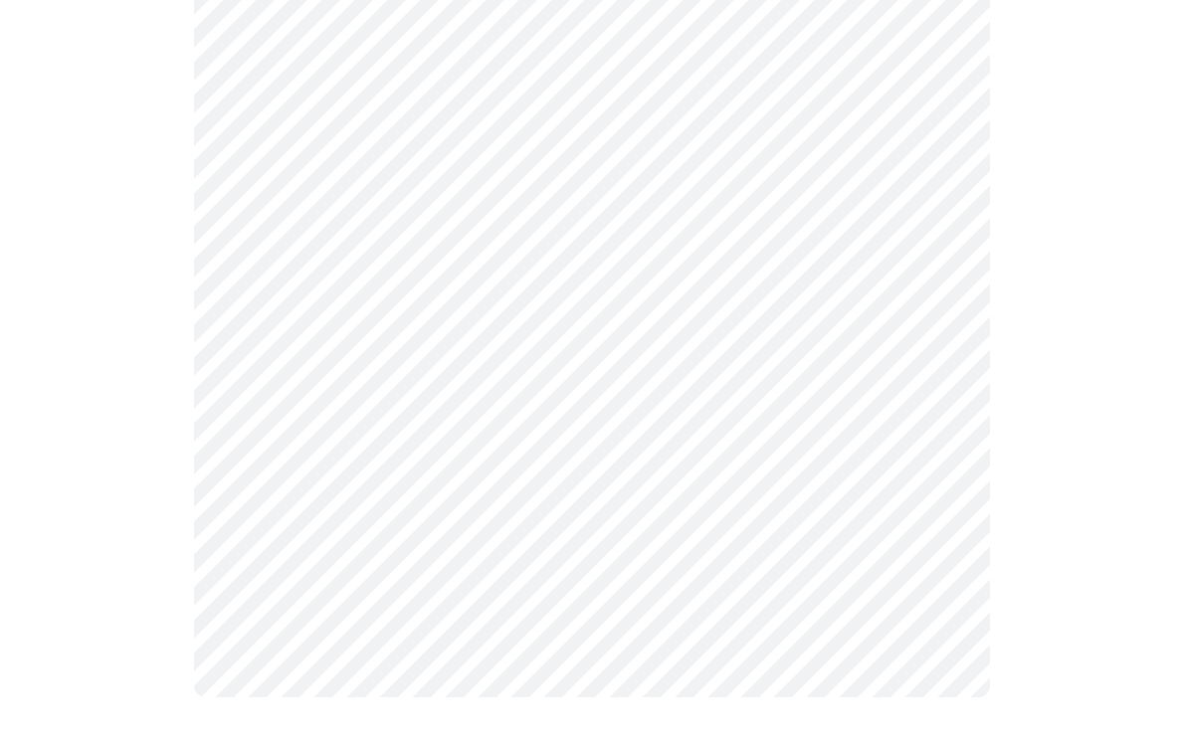
scroll to position [0, 0]
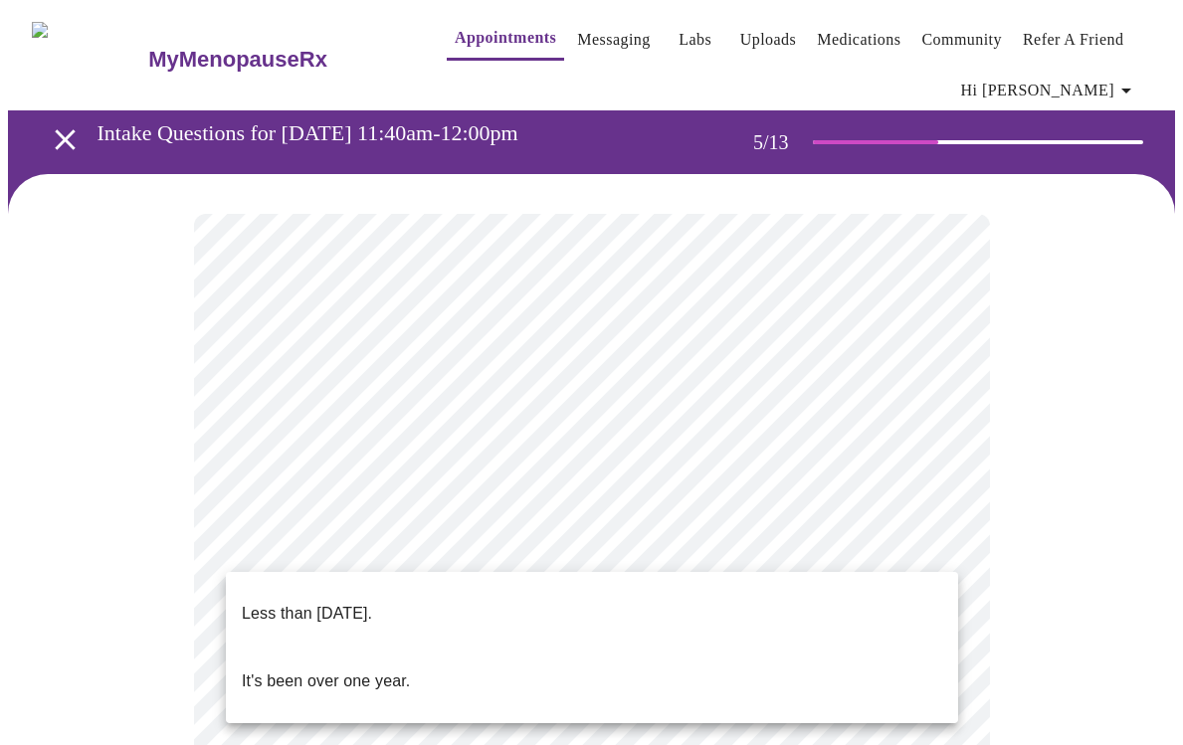
click at [372, 602] on p "Less than one year ago." at bounding box center [307, 614] width 130 height 24
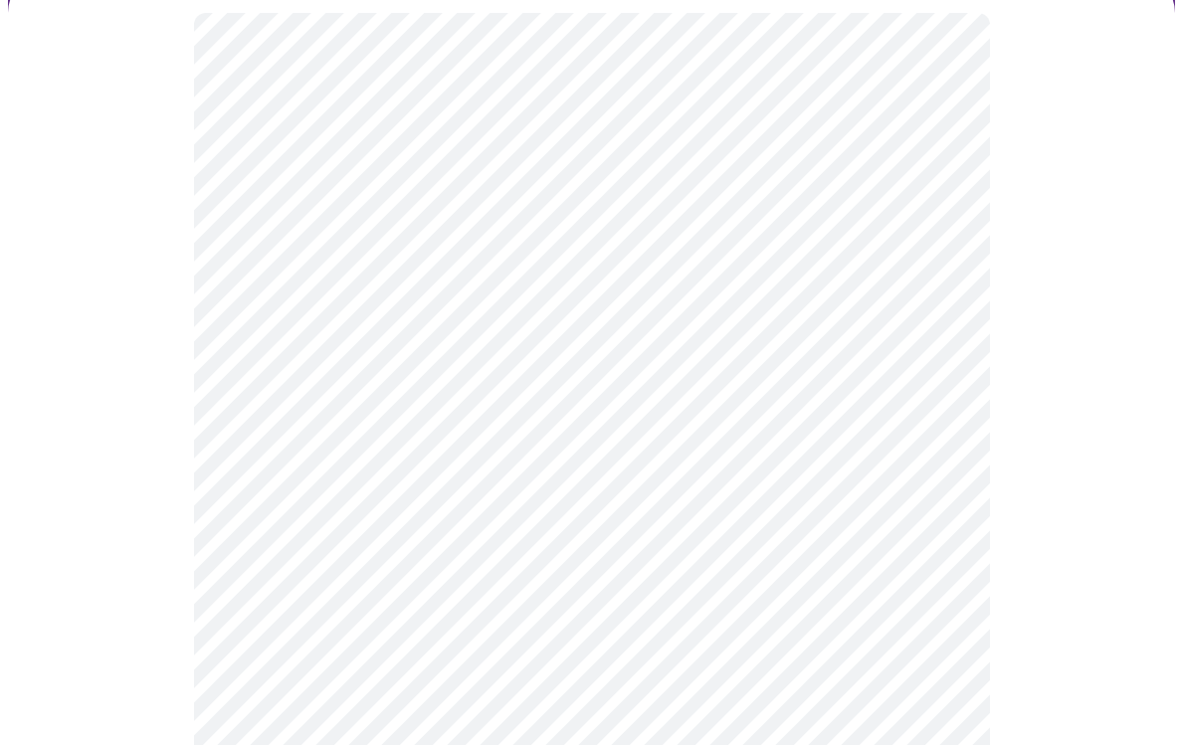
scroll to position [221, 0]
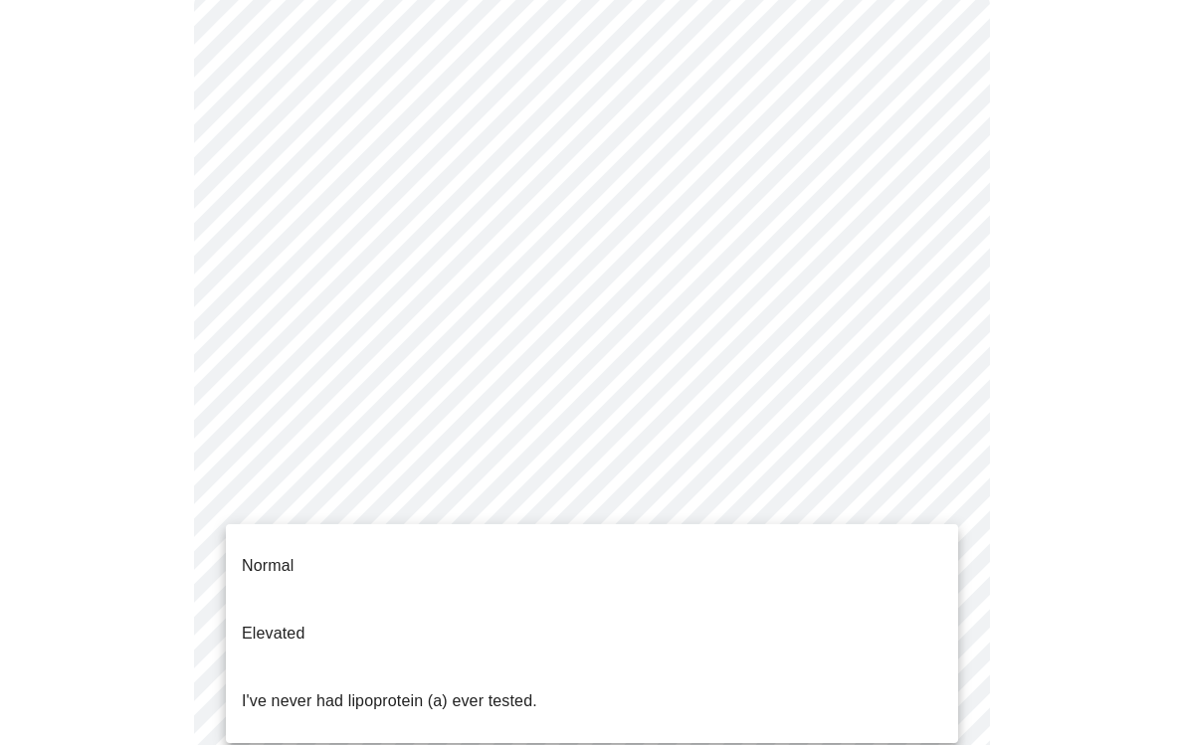
click at [930, 502] on body "MyMenopauseRx Appointments Messaging Labs Uploads Medications Community Refer a…" at bounding box center [591, 600] width 1167 height 1626
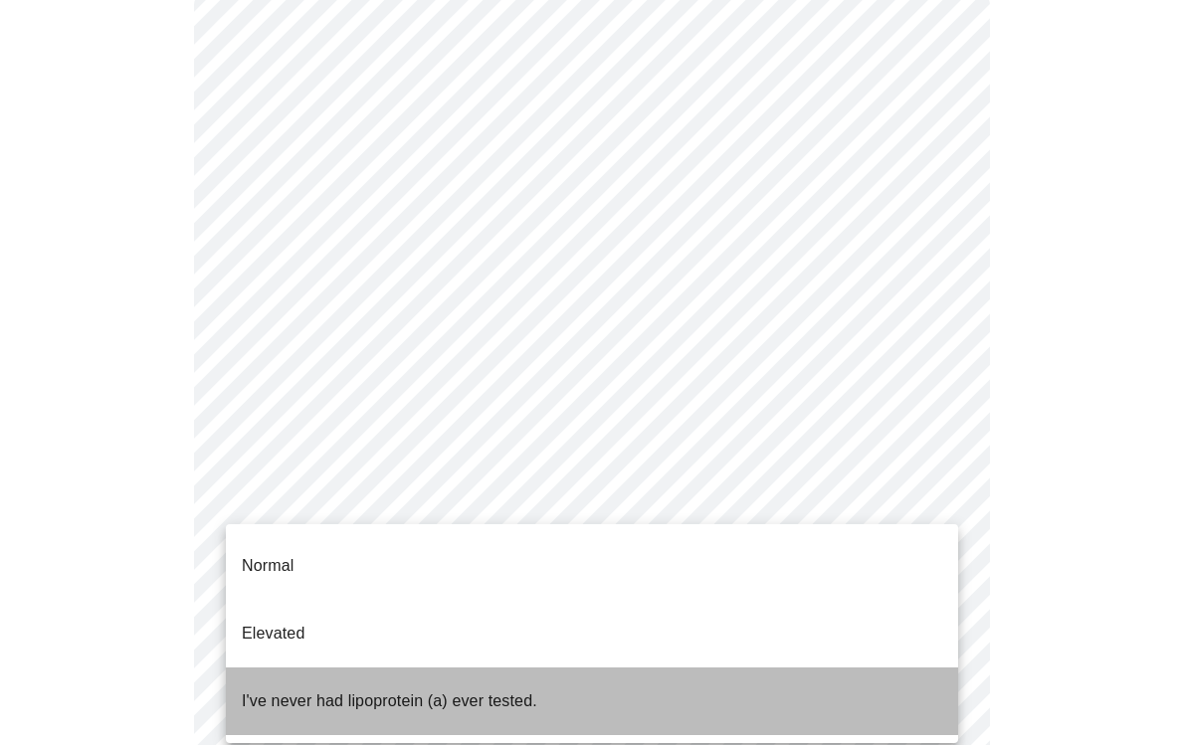
click at [359, 689] on p "I've never had lipoprotein (a) ever tested." at bounding box center [389, 701] width 295 height 24
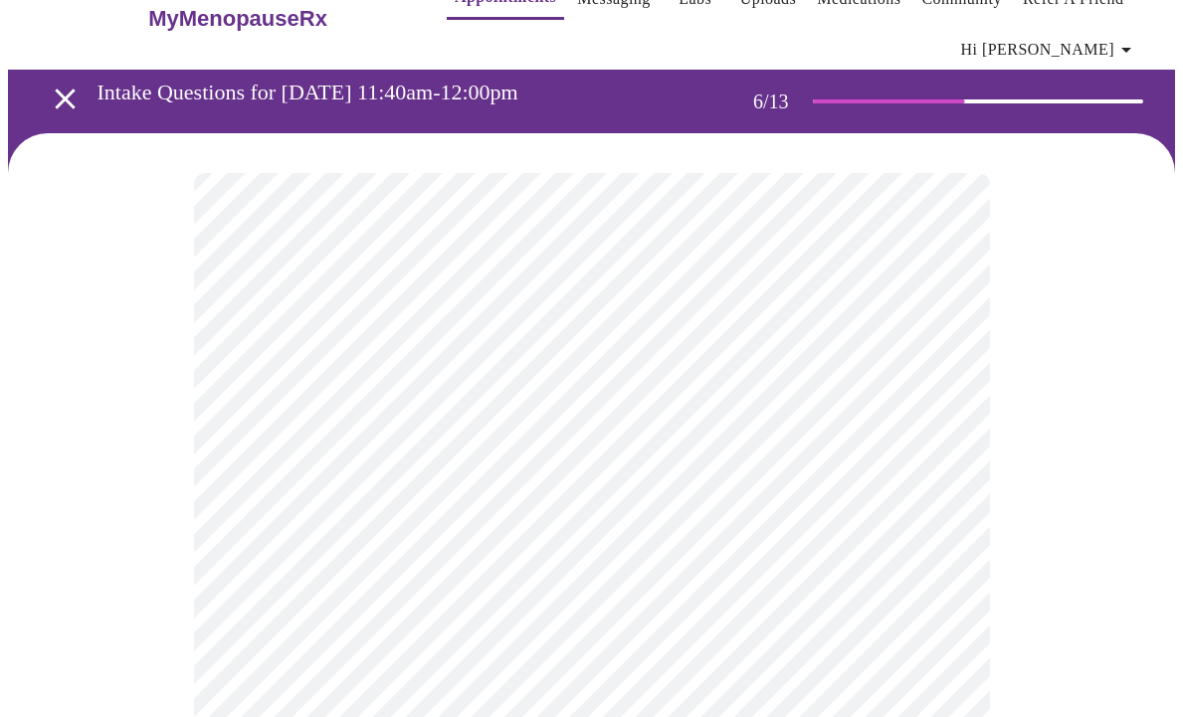
scroll to position [31, 0]
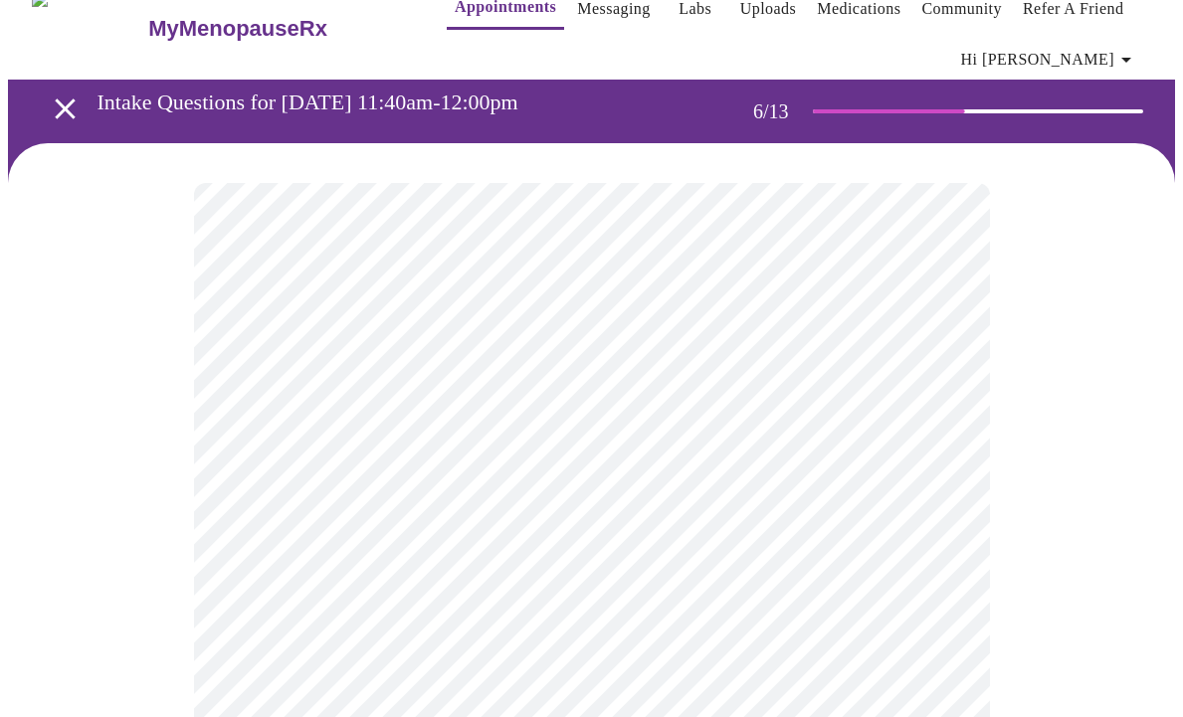
click at [360, 569] on body "MyMenopauseRx Appointments Messaging Labs Uploads Medications Community Refer a…" at bounding box center [591, 521] width 1167 height 1088
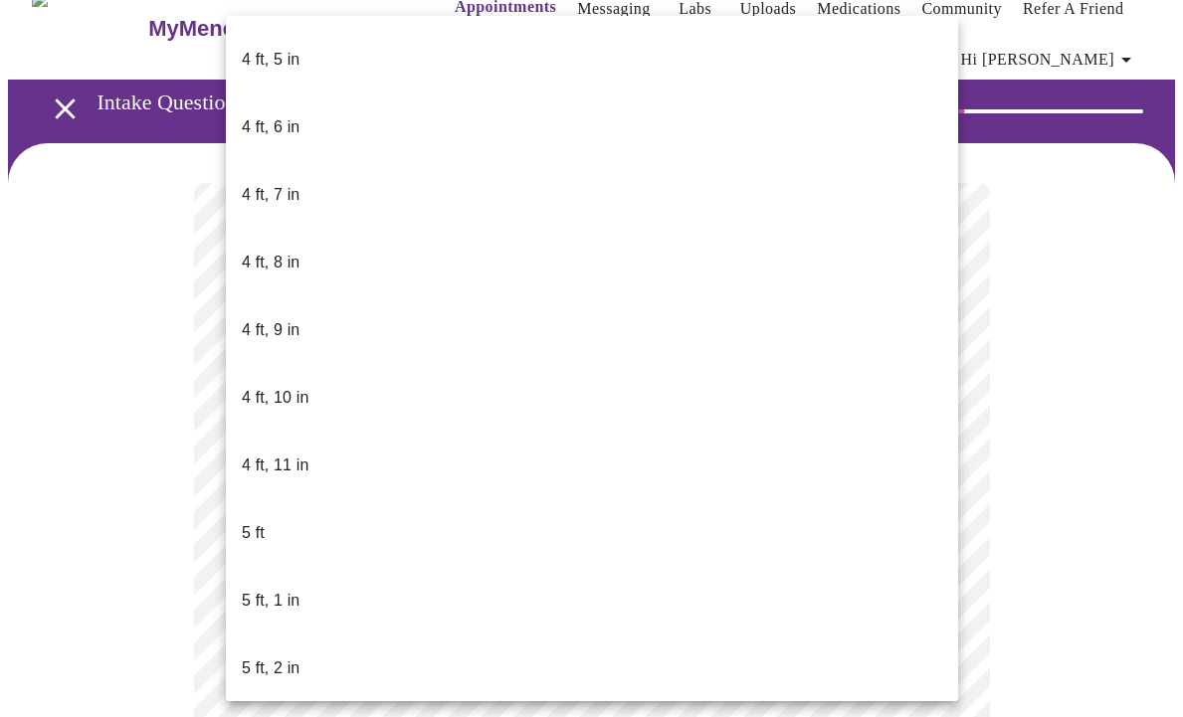
scroll to position [1142, 0]
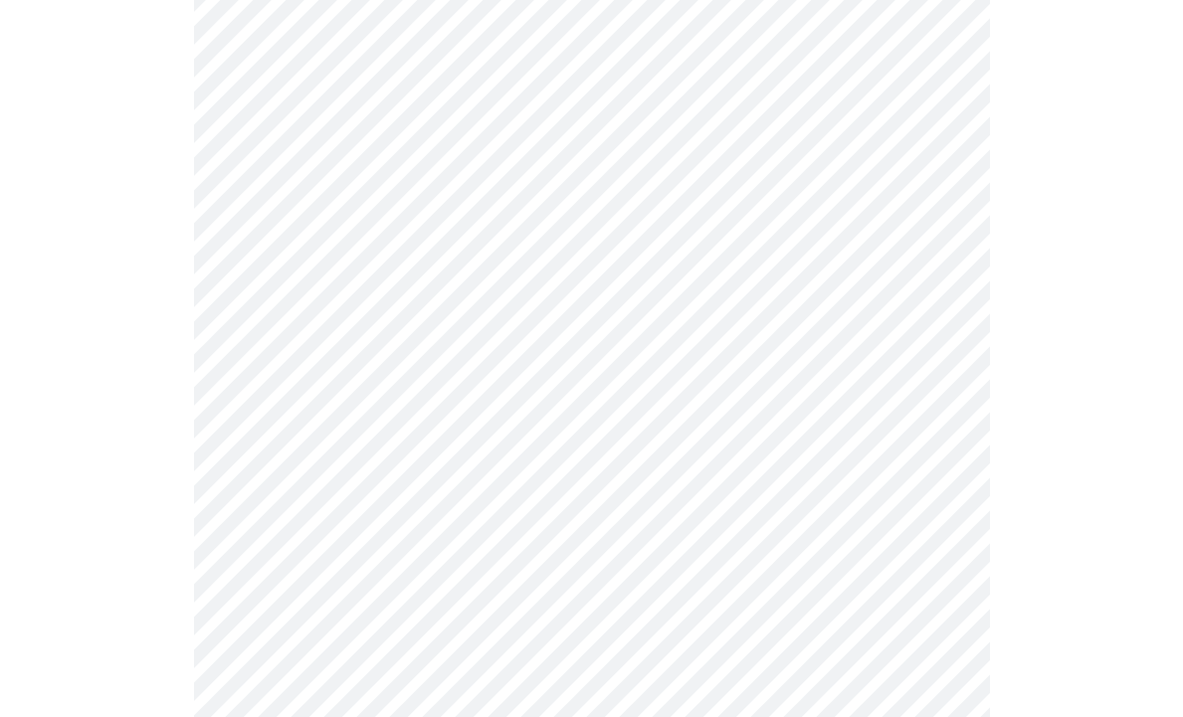
scroll to position [5119, 0]
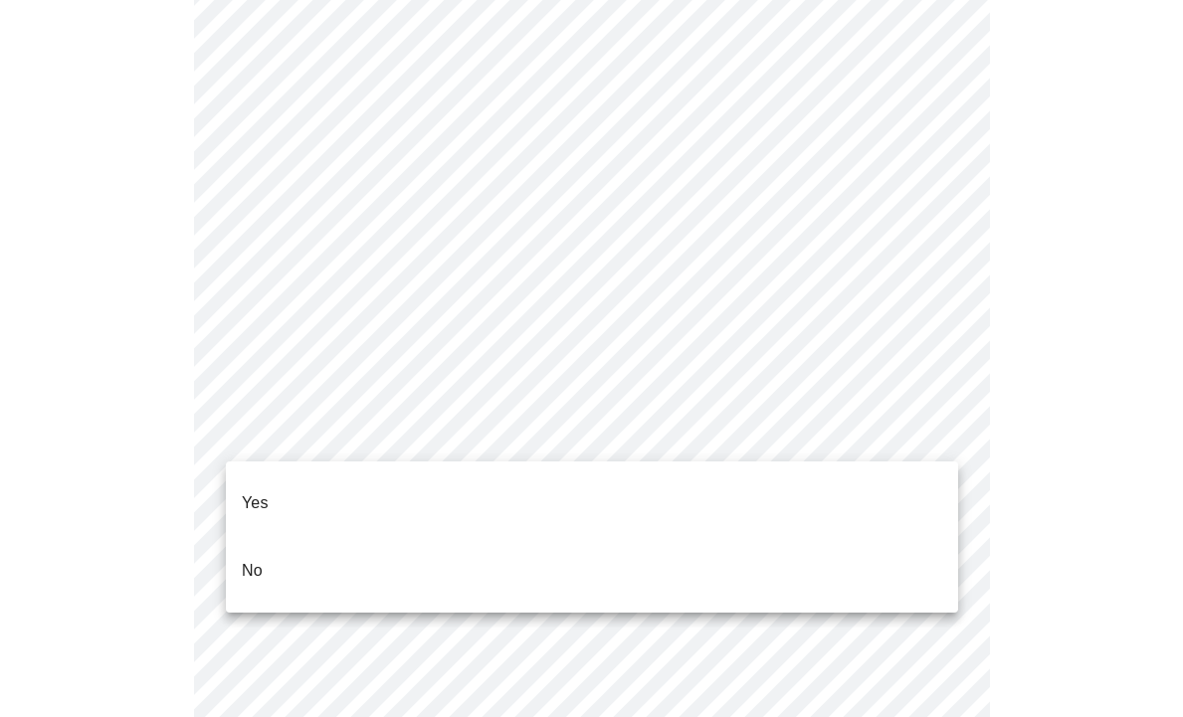
click at [270, 537] on li "No" at bounding box center [592, 571] width 732 height 68
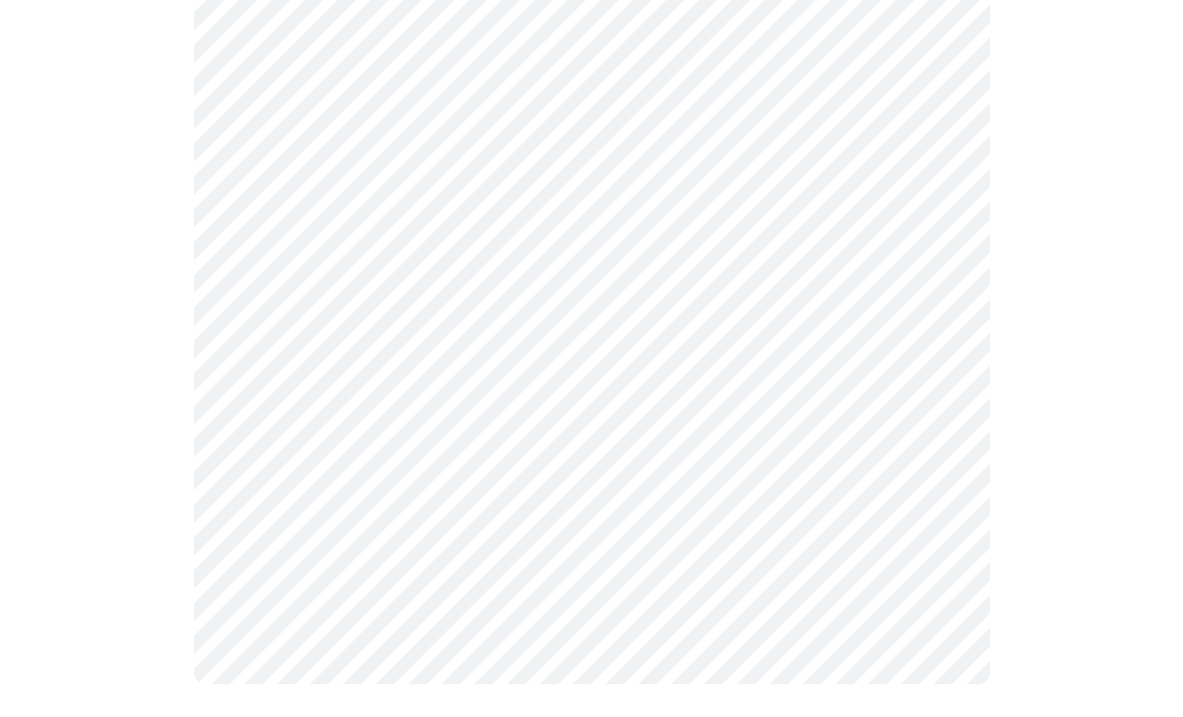
scroll to position [1252, 0]
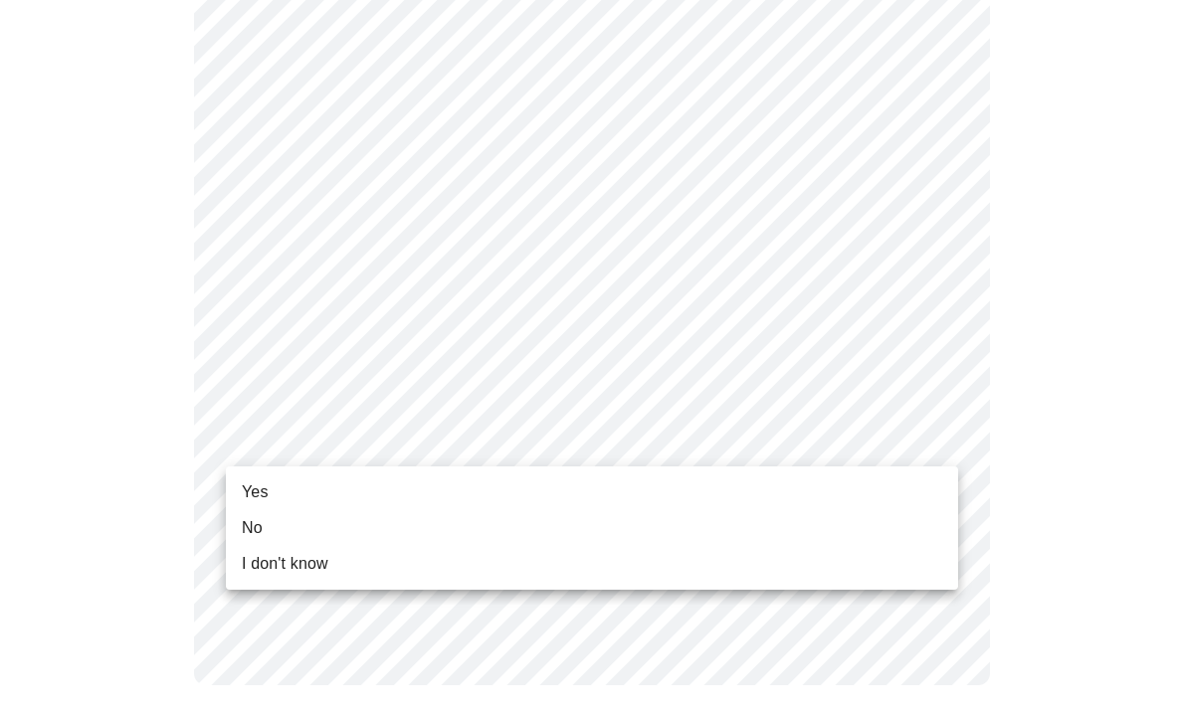
click at [263, 489] on span "Yes" at bounding box center [255, 493] width 27 height 24
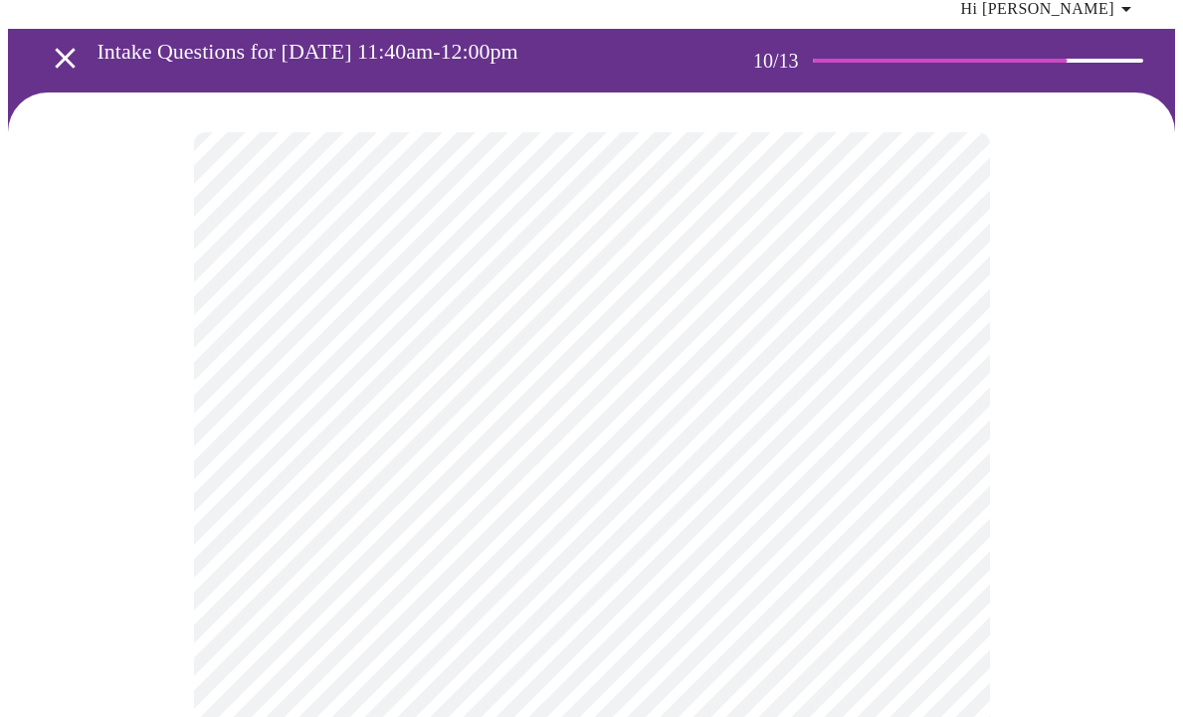
scroll to position [115, 0]
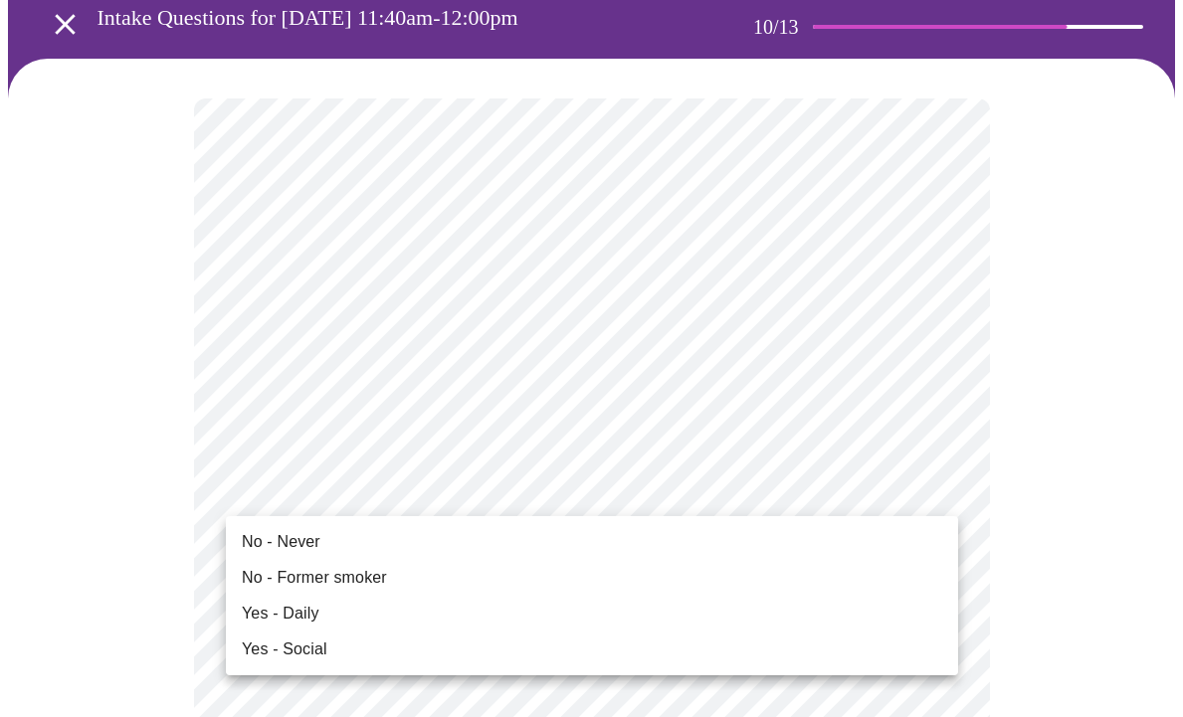
click at [320, 544] on li "No - Never" at bounding box center [592, 542] width 732 height 36
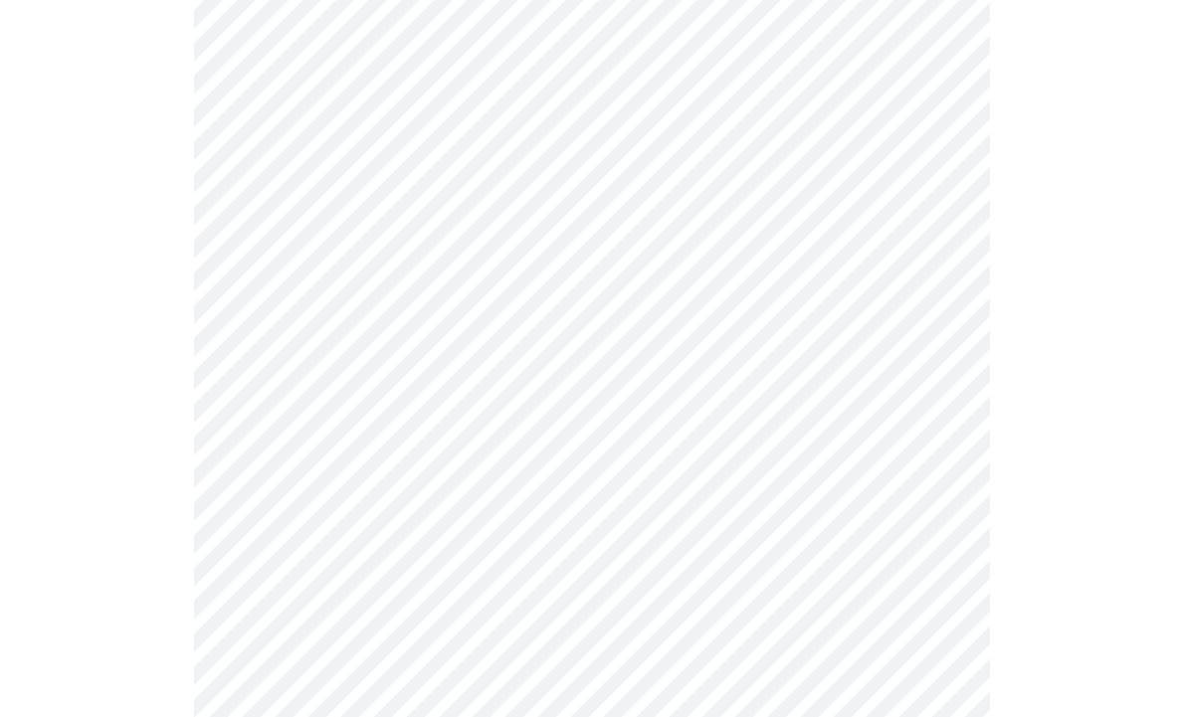
scroll to position [1683, 0]
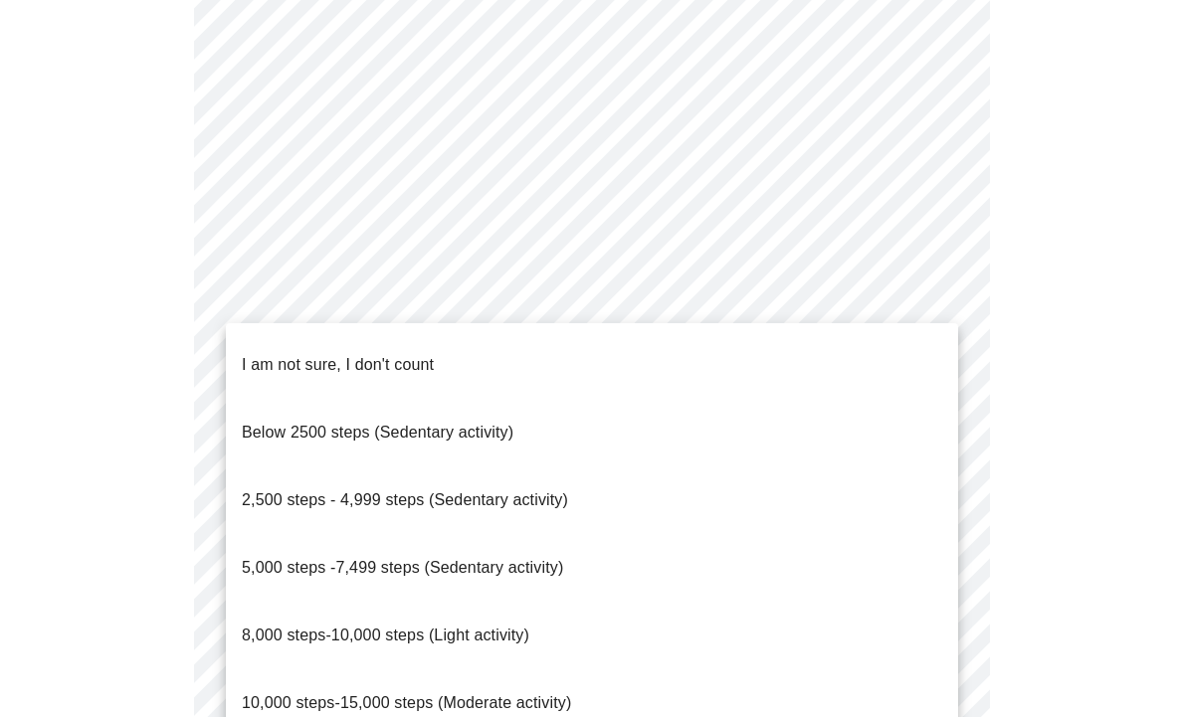
click at [413, 356] on span "I am not sure, I don't count" at bounding box center [338, 364] width 192 height 17
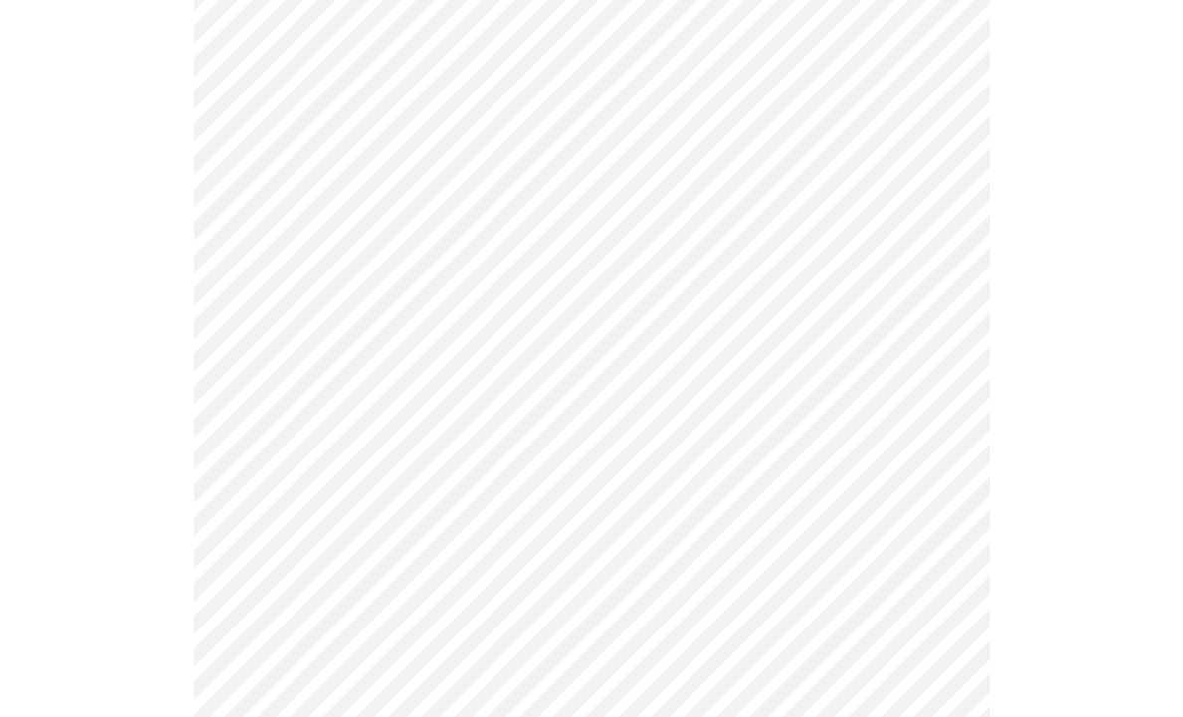
scroll to position [1779, 0]
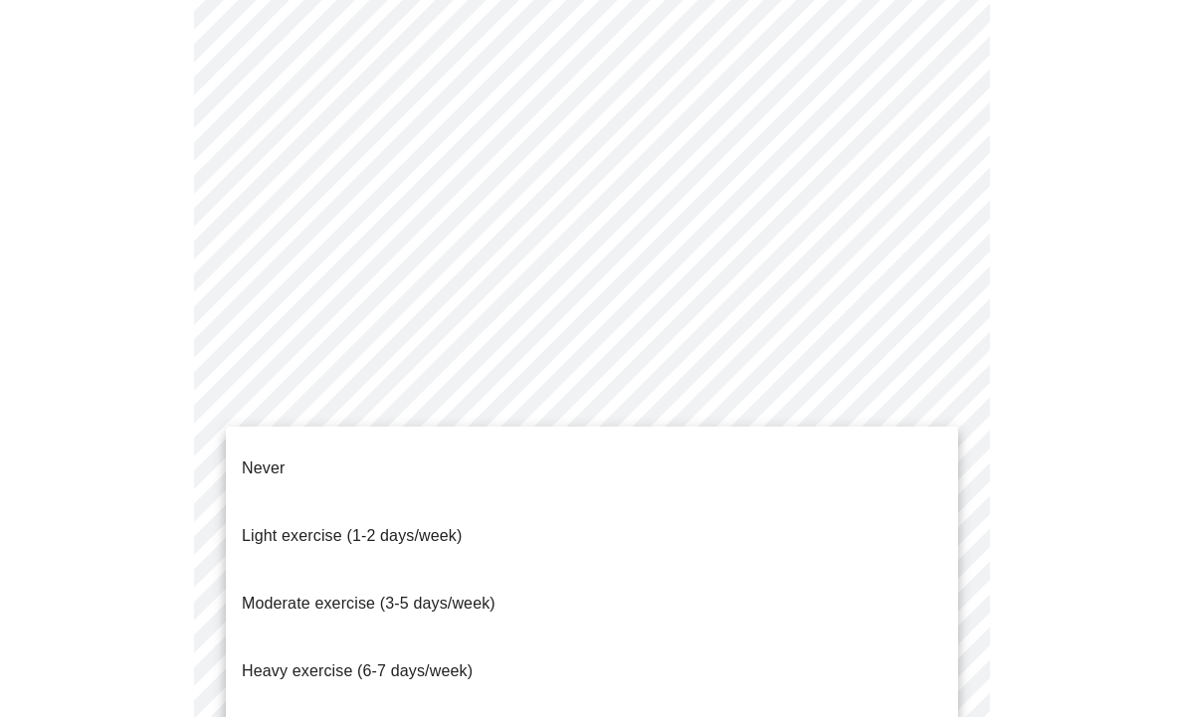
click at [354, 595] on span "Moderate exercise (3-5 days/week)" at bounding box center [369, 603] width 254 height 17
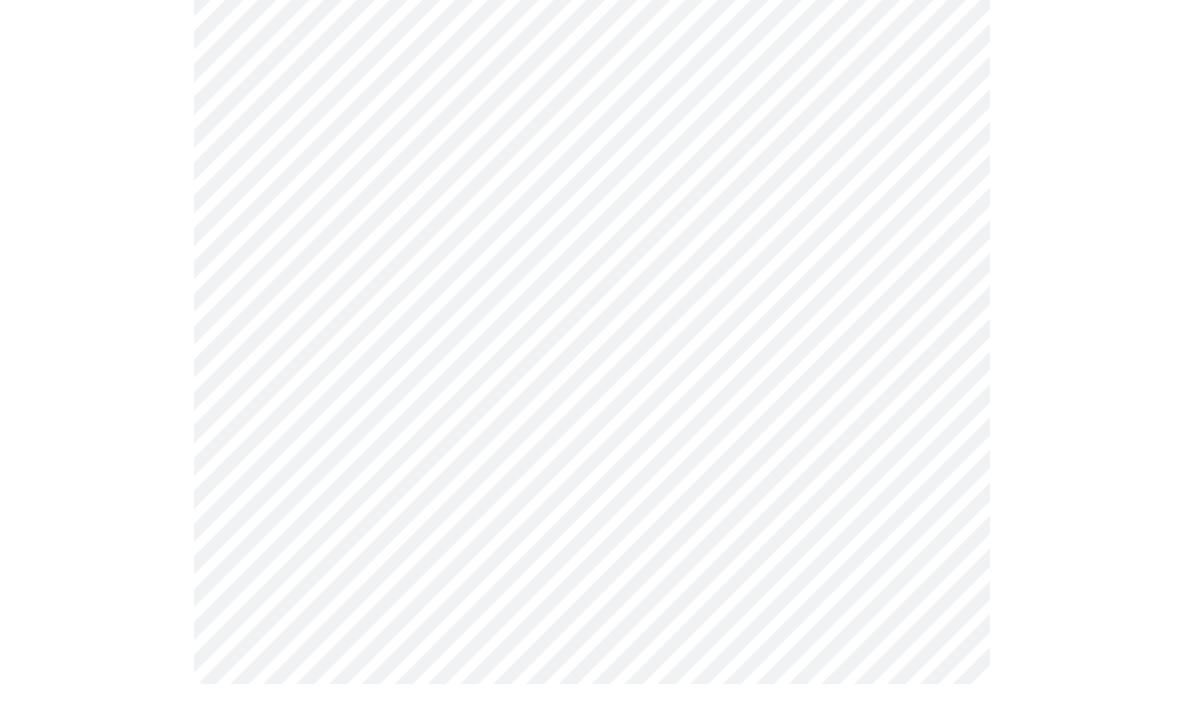
scroll to position [1889, 0]
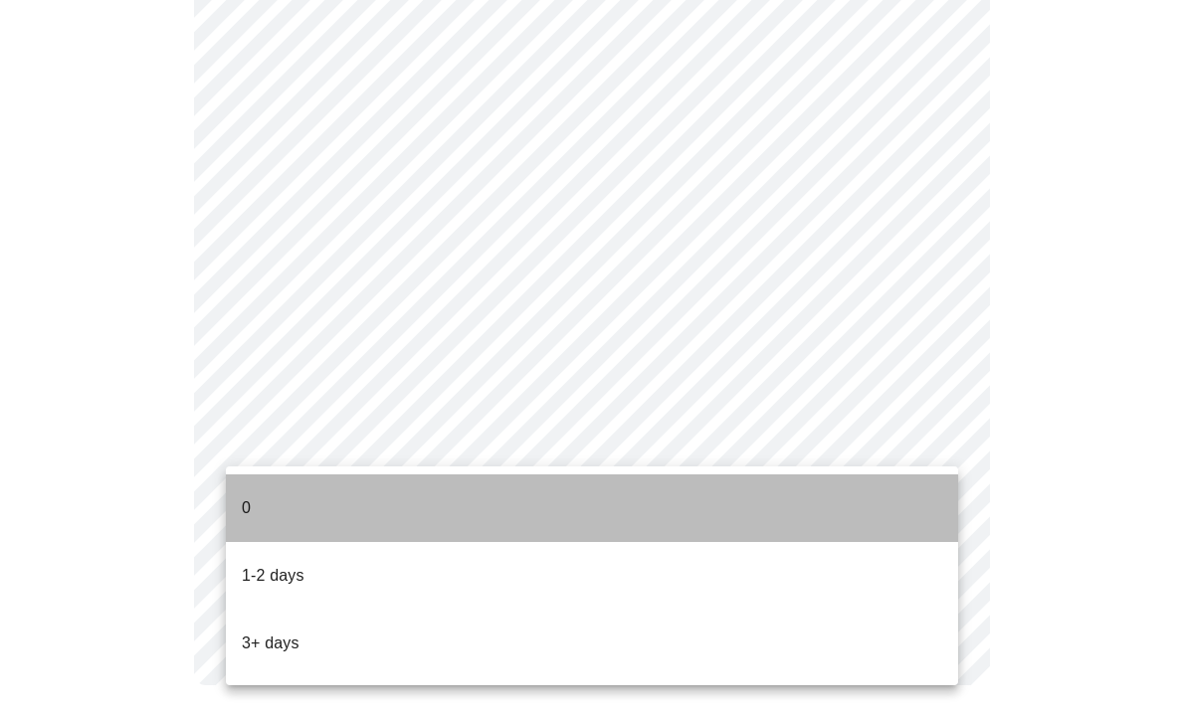
click at [246, 496] on p "0" at bounding box center [246, 508] width 9 height 24
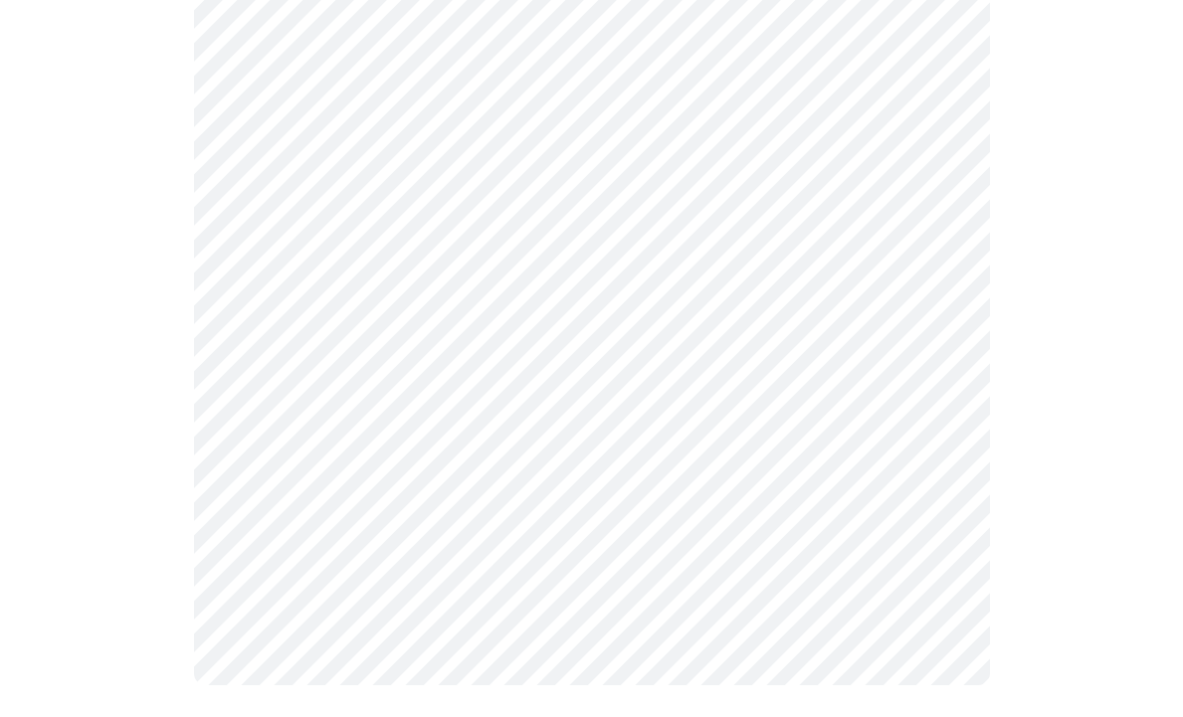
scroll to position [0, 0]
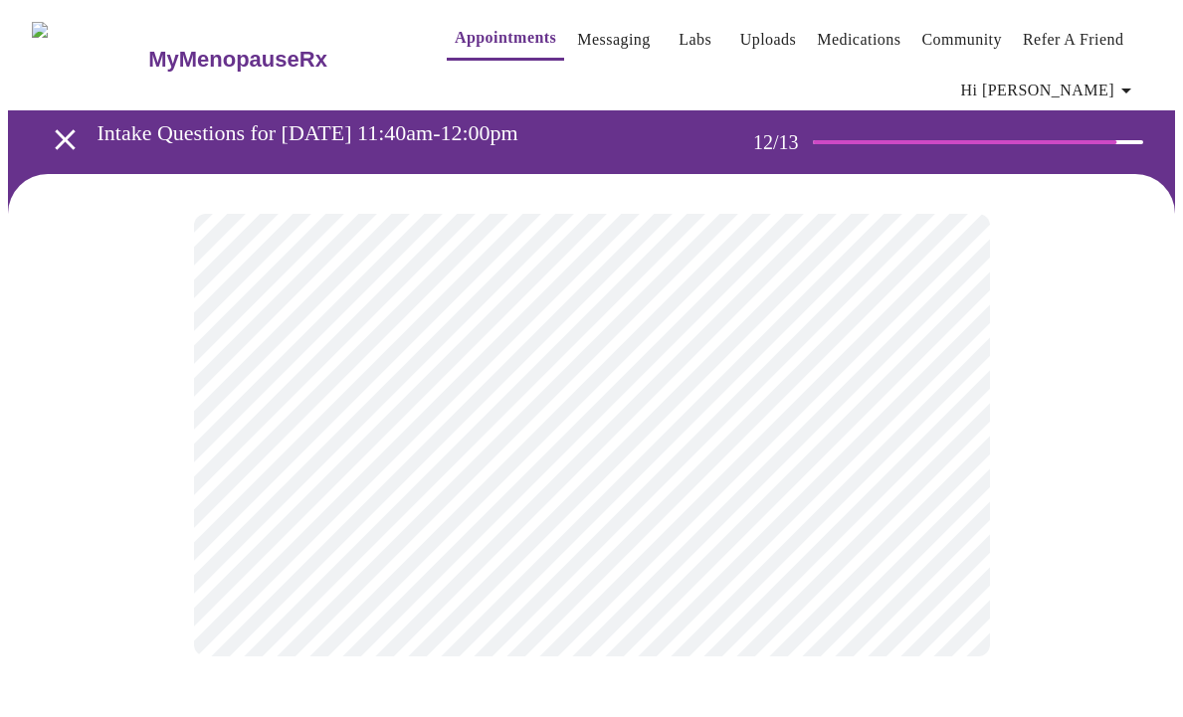
click at [939, 435] on body "MyMenopauseRx Appointments Messaging Labs Uploads Medications Community Refer a…" at bounding box center [591, 352] width 1167 height 688
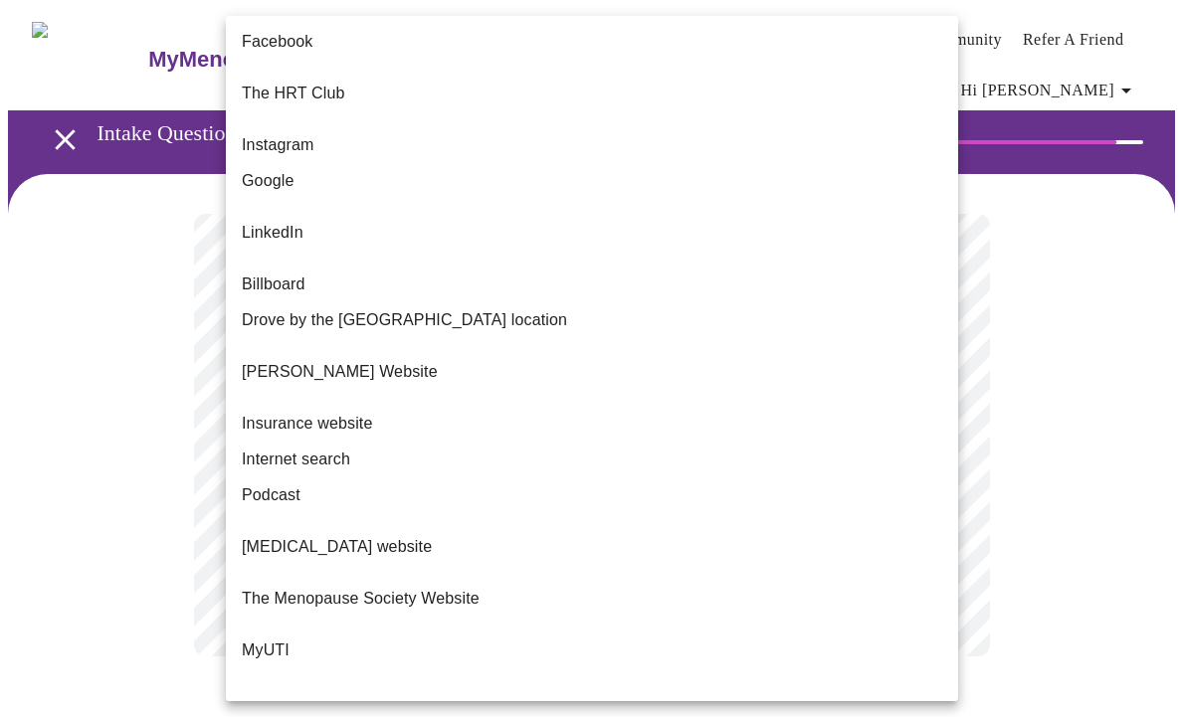
click at [1122, 403] on div at bounding box center [591, 358] width 1183 height 717
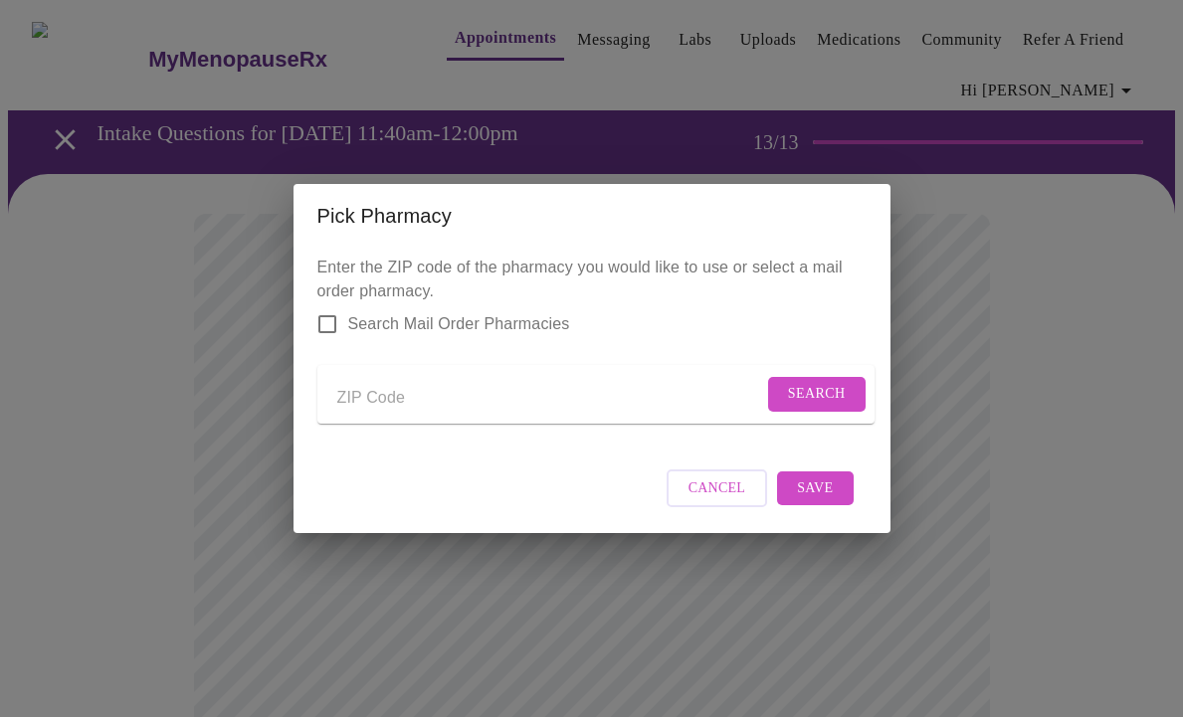
click at [590, 397] on input "Send a message to your care team" at bounding box center [550, 398] width 426 height 32
type input "60510"
click at [808, 385] on span "Search" at bounding box center [817, 394] width 58 height 25
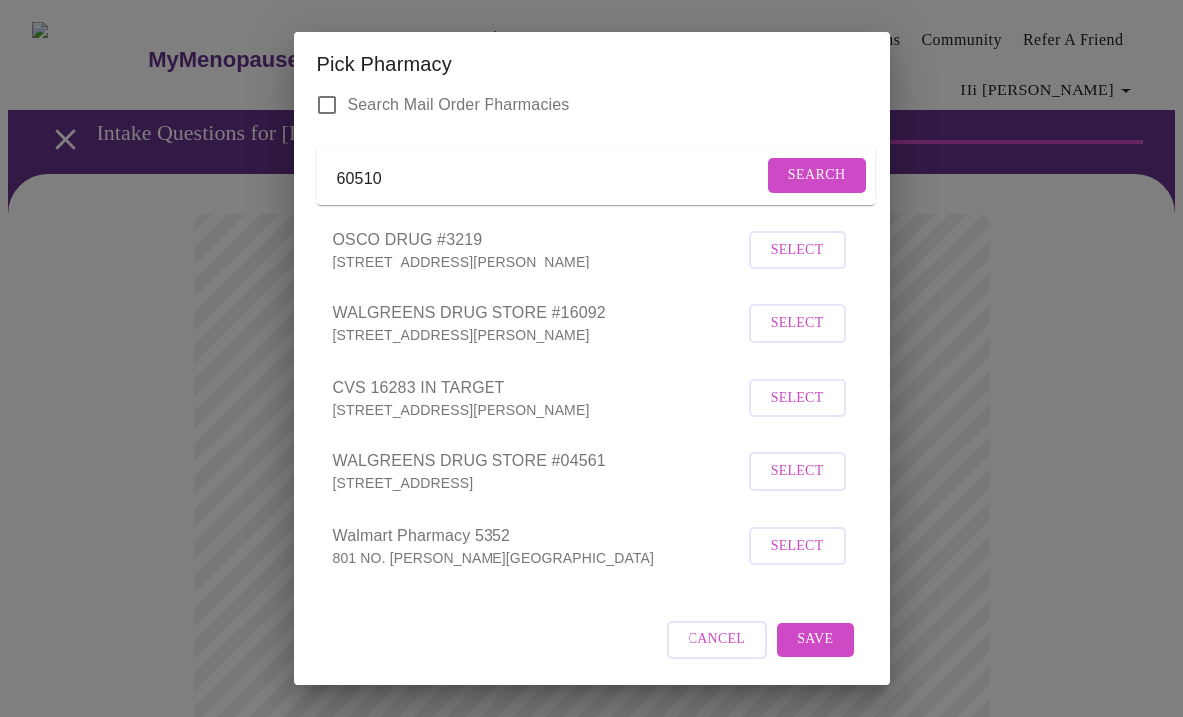
scroll to position [91, 0]
click at [795, 325] on span "Select" at bounding box center [797, 323] width 53 height 25
click at [809, 637] on span "Save" at bounding box center [815, 641] width 36 height 25
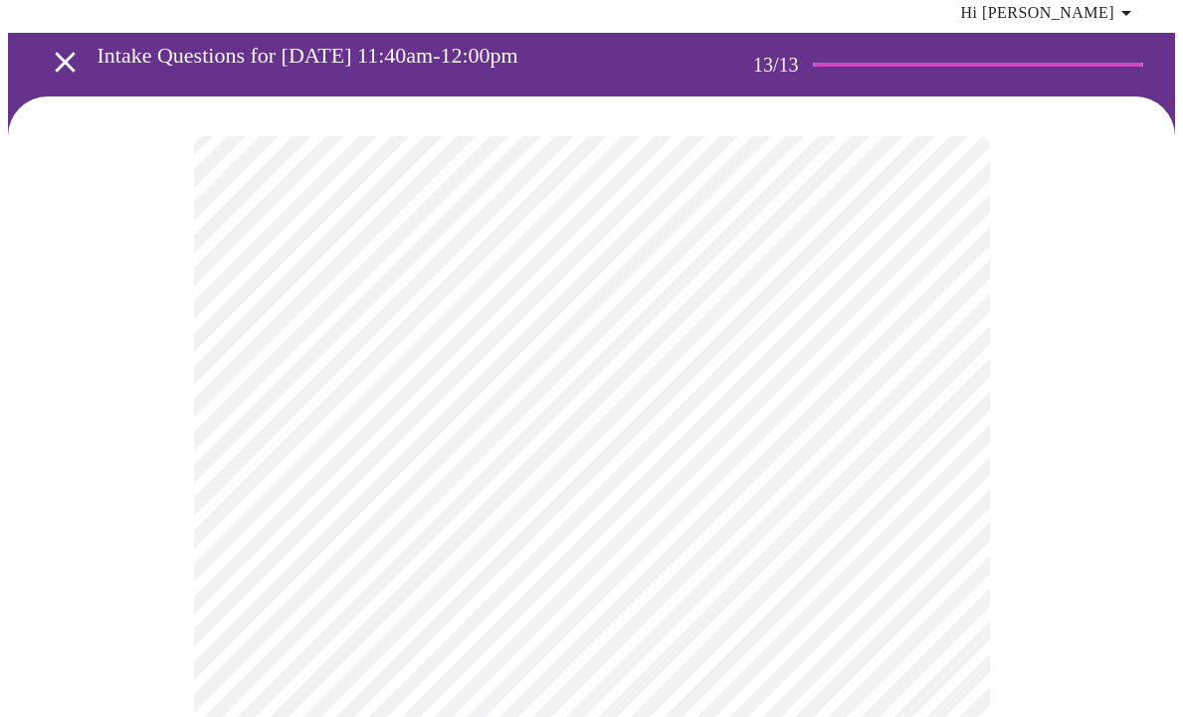
scroll to position [227, 0]
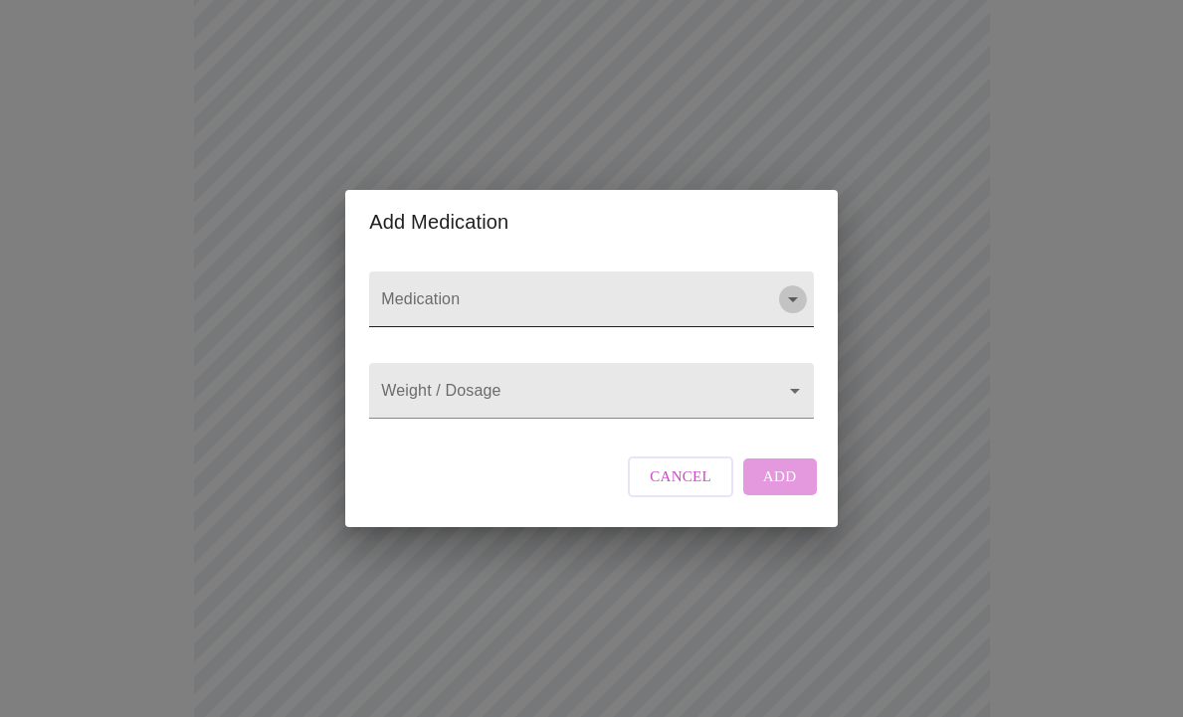
click at [789, 297] on icon "Open" at bounding box center [793, 299] width 10 height 5
click at [911, 229] on div "Add Medication Medication Weight / Dosage ​ Cancel Add" at bounding box center [591, 358] width 1183 height 717
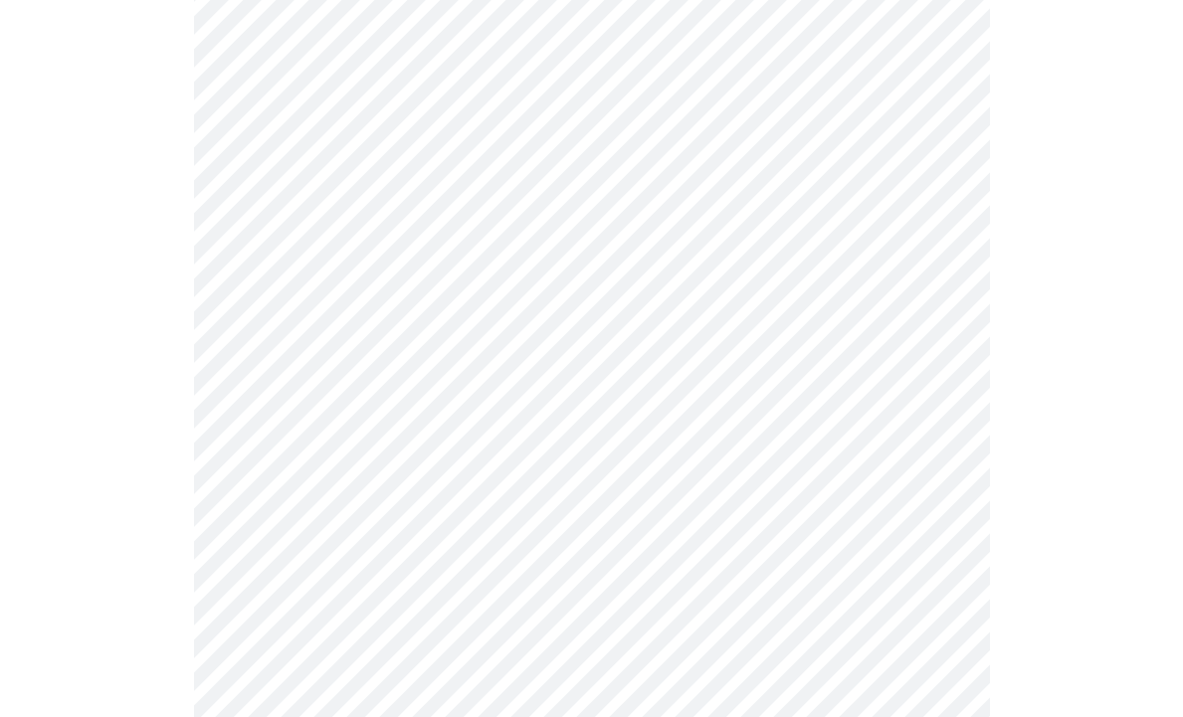
scroll to position [363, 0]
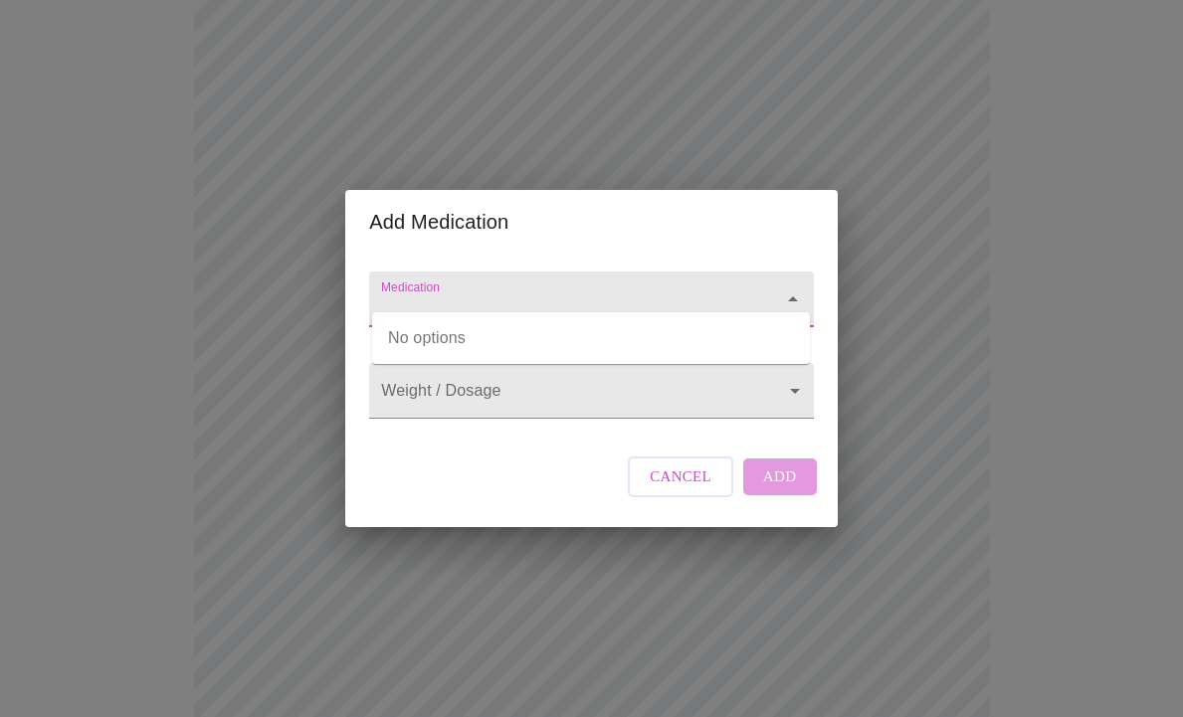
click at [485, 291] on input "Medication" at bounding box center [562, 309] width 371 height 37
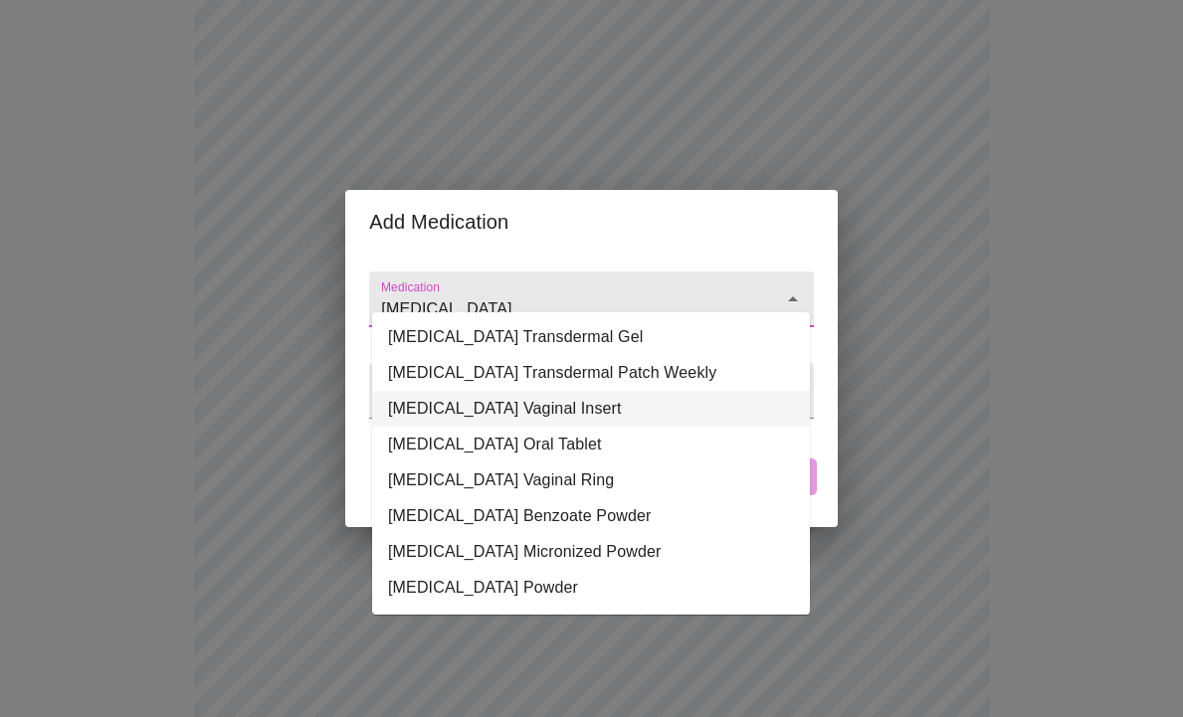
scroll to position [0, 0]
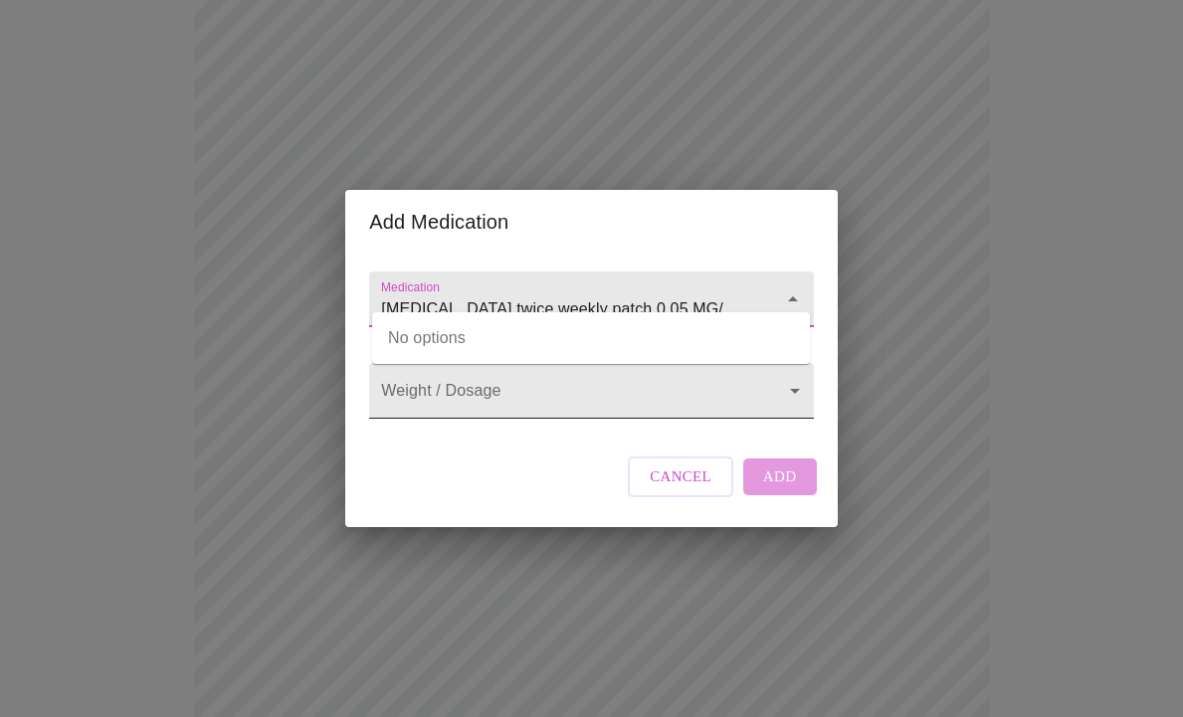
type input "Estradiol twice weekly patch 0.05 MG/day"
click at [791, 389] on body "MyMenopauseRx Appointments Messaging Labs Uploads Medications Community Refer a…" at bounding box center [591, 404] width 1167 height 1518
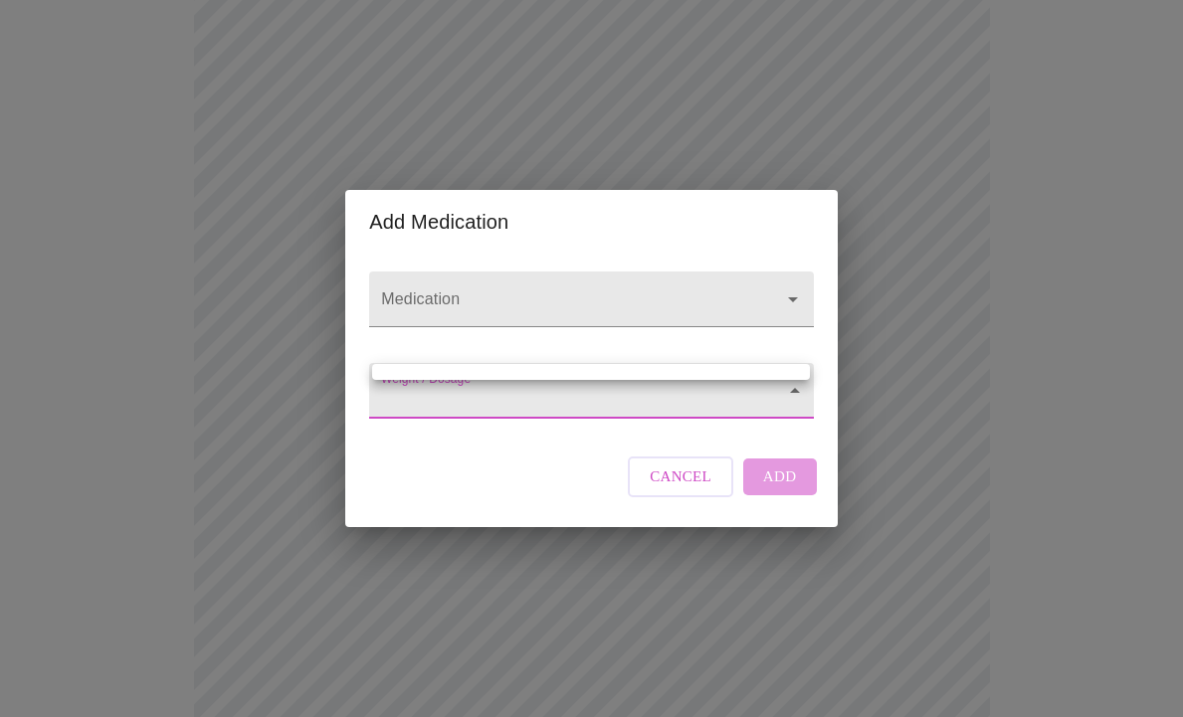
click at [758, 283] on div at bounding box center [591, 358] width 1183 height 717
click at [789, 385] on body "MyMenopauseRx Appointments Messaging Labs Uploads Medications Community Refer a…" at bounding box center [591, 404] width 1167 height 1518
click at [640, 345] on div at bounding box center [591, 358] width 1183 height 717
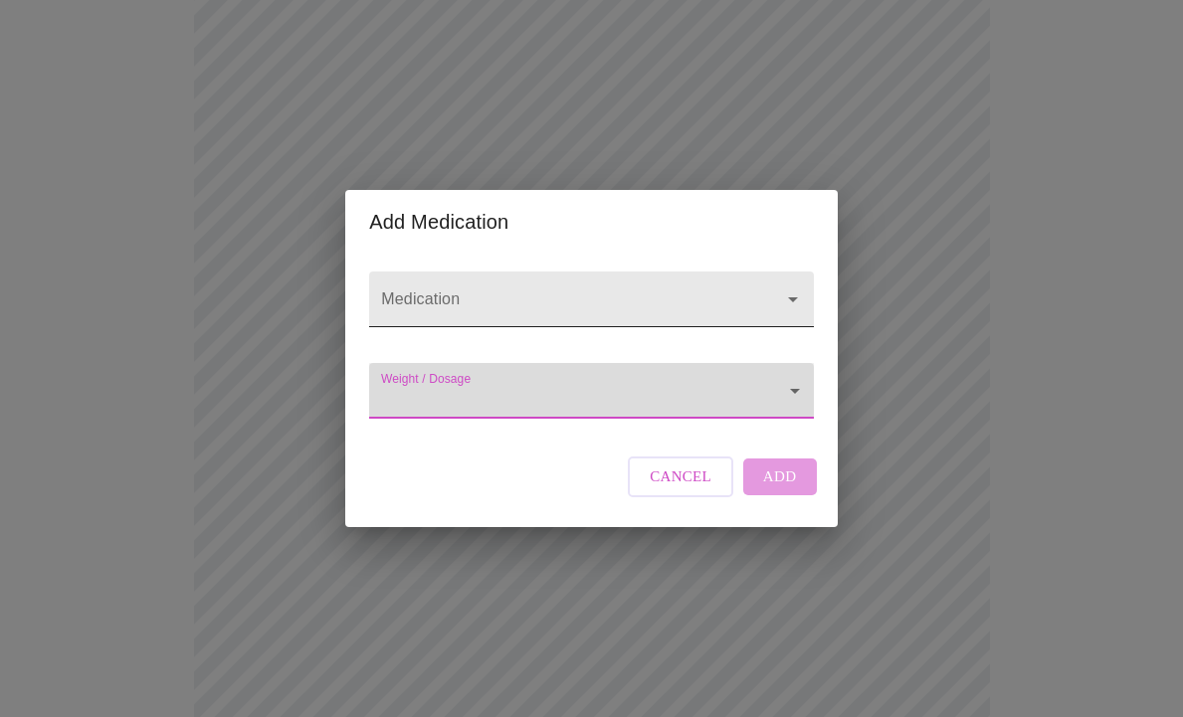
click at [790, 288] on icon "Open" at bounding box center [793, 300] width 24 height 24
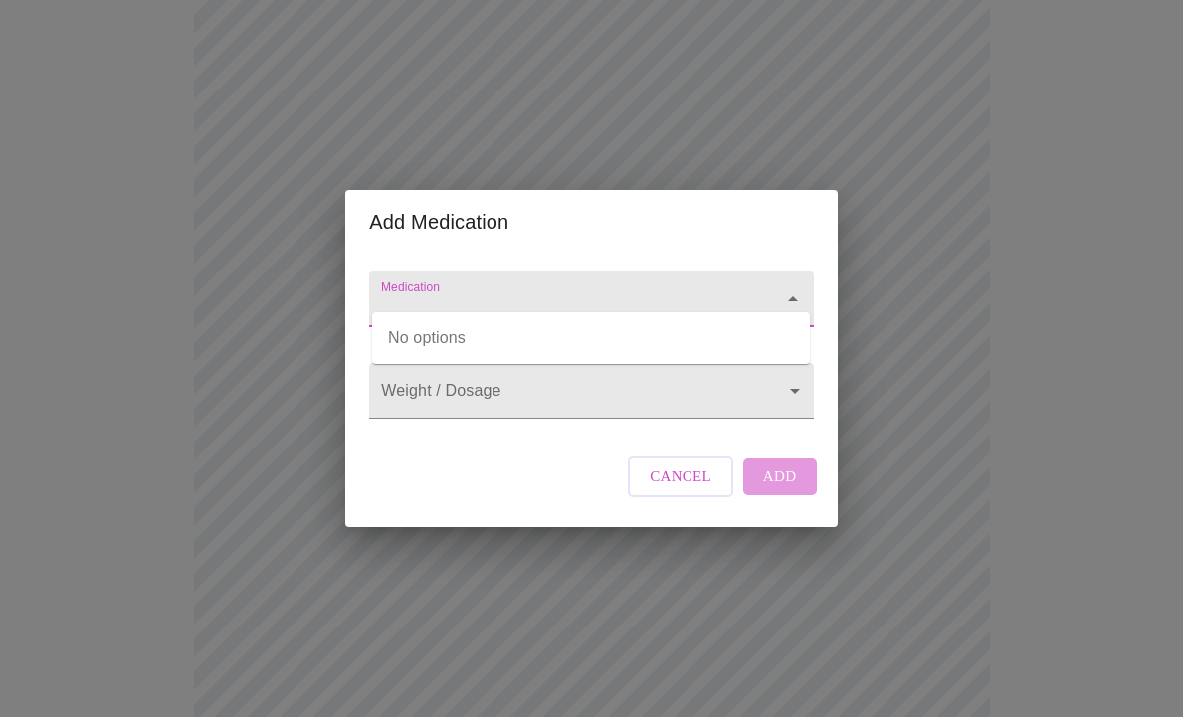
type input "s"
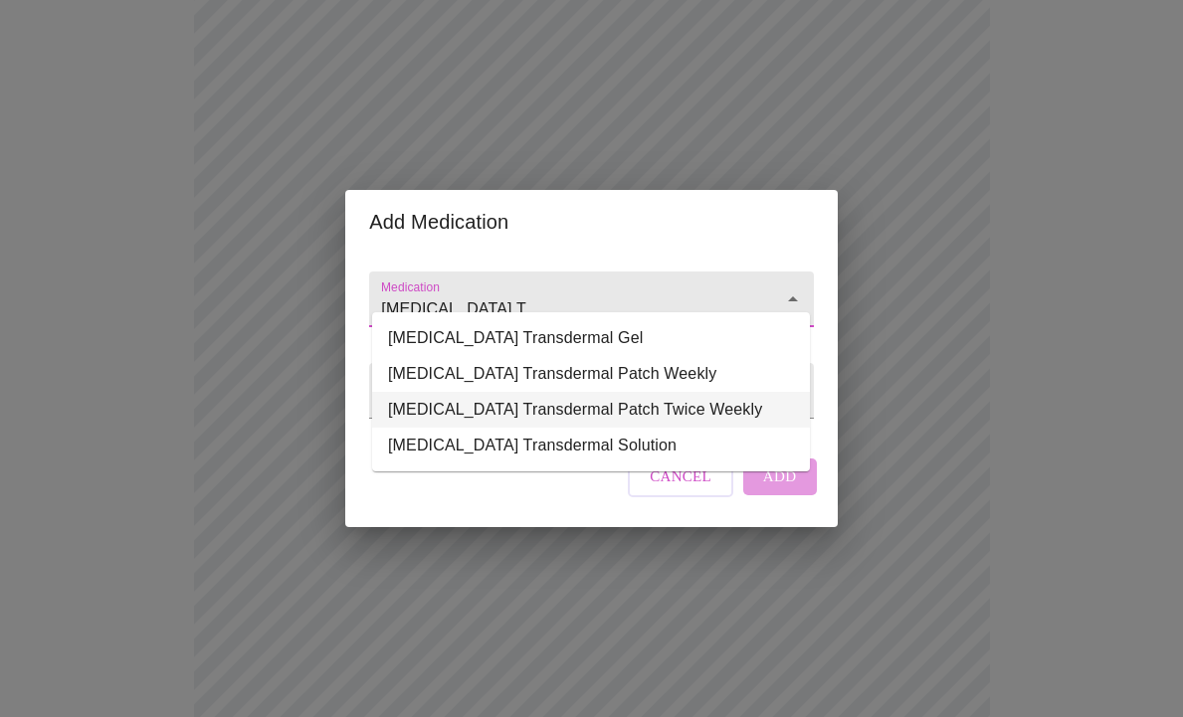
click at [684, 415] on li "Estradiol Transdermal Patch Twice Weekly" at bounding box center [591, 410] width 438 height 36
type input "Estradiol Transdermal Patch Twice Weekly"
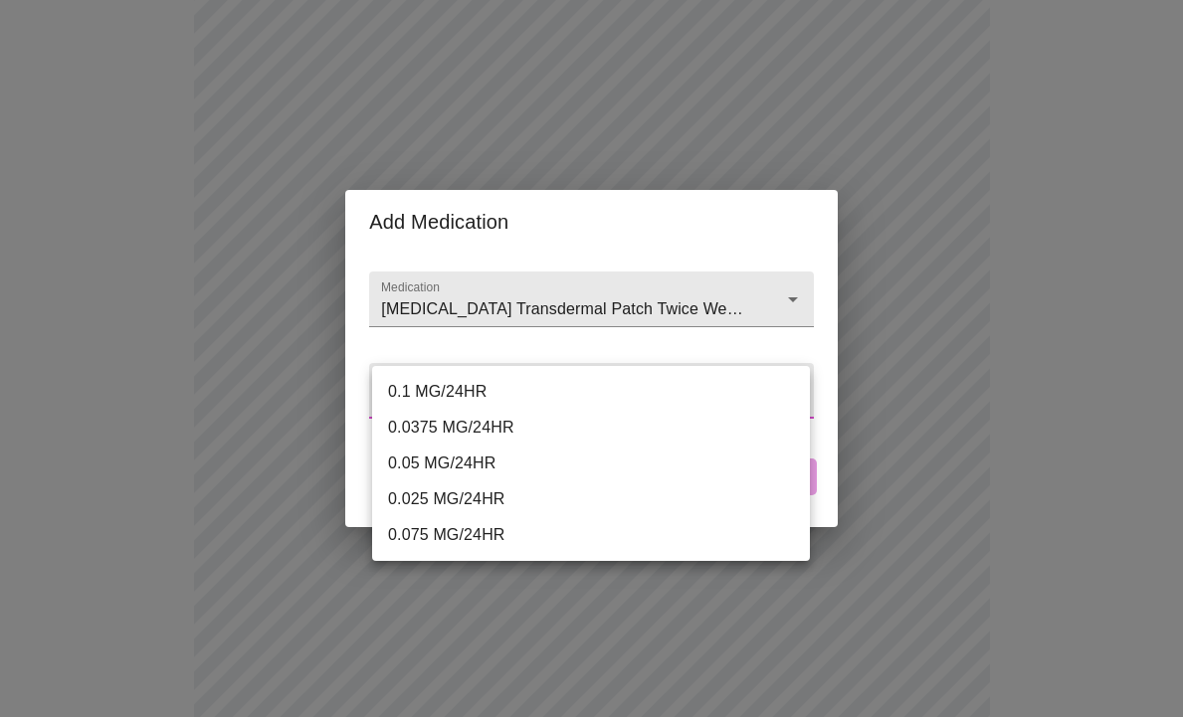
click at [797, 385] on body "MyMenopauseRx Appointments Messaging Labs Uploads Medications Community Refer a…" at bounding box center [591, 404] width 1167 height 1518
click at [457, 465] on li "0.05 MG/24HR" at bounding box center [591, 464] width 438 height 36
type input "0.05 MG/24HR"
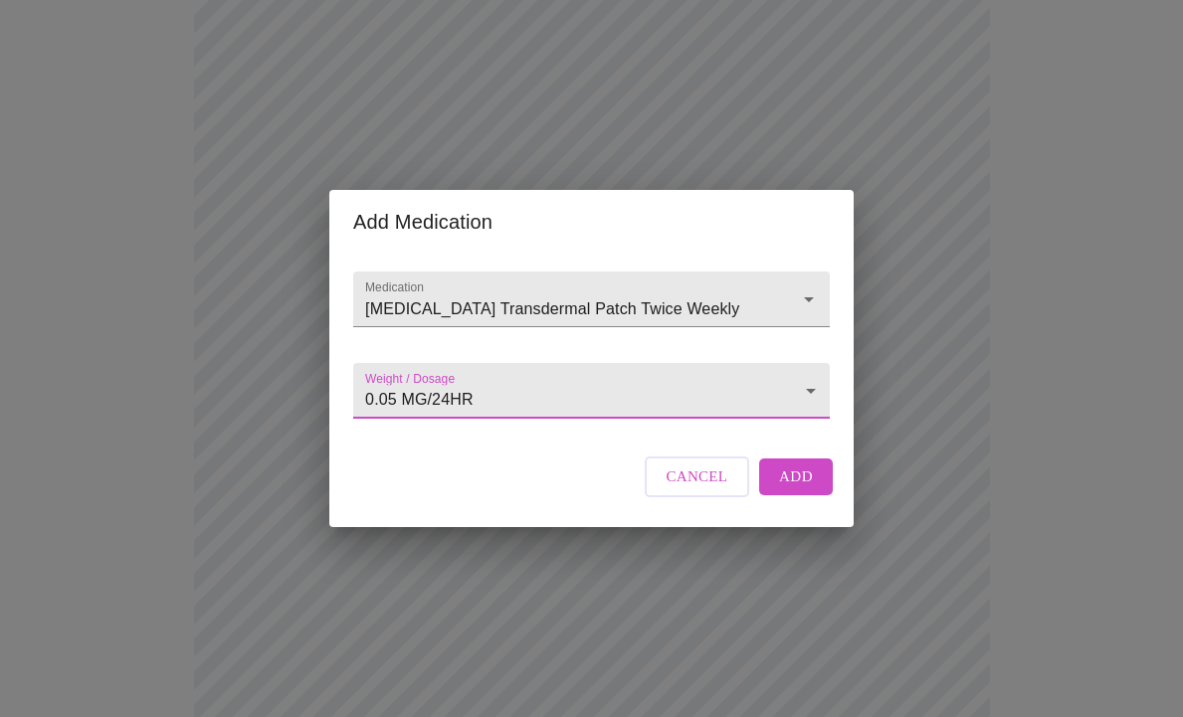
click at [783, 488] on span "Add" at bounding box center [796, 477] width 34 height 26
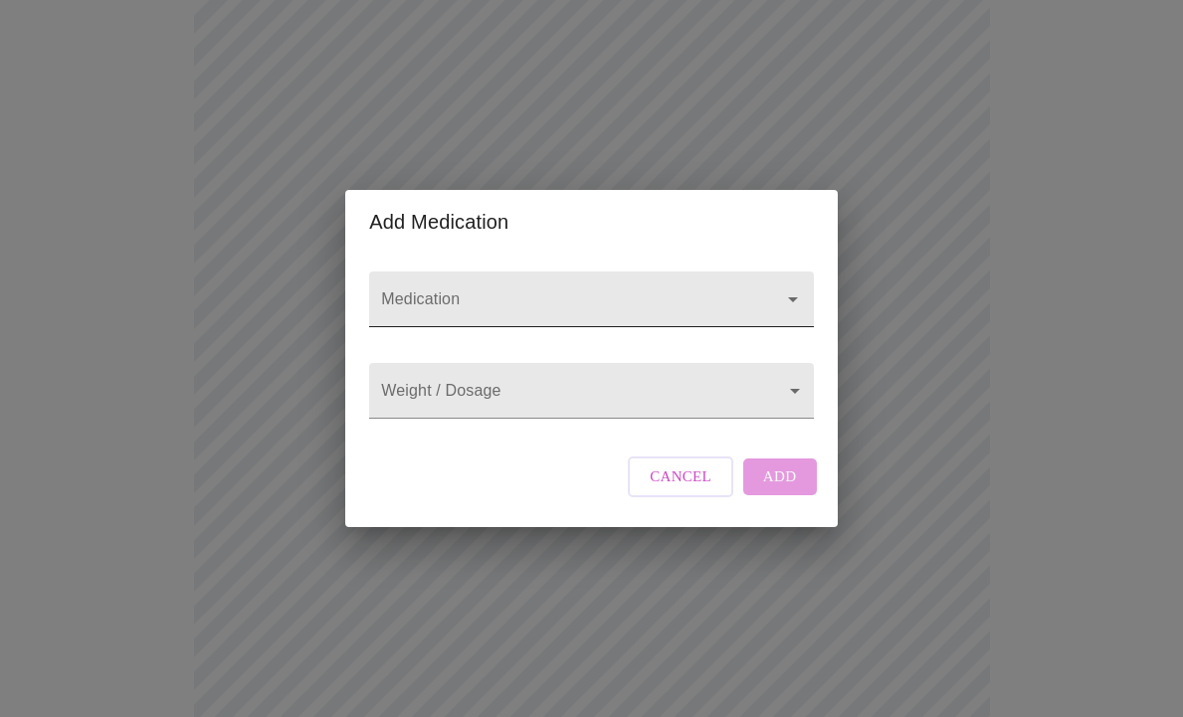
click at [477, 291] on input "Medication" at bounding box center [562, 309] width 371 height 37
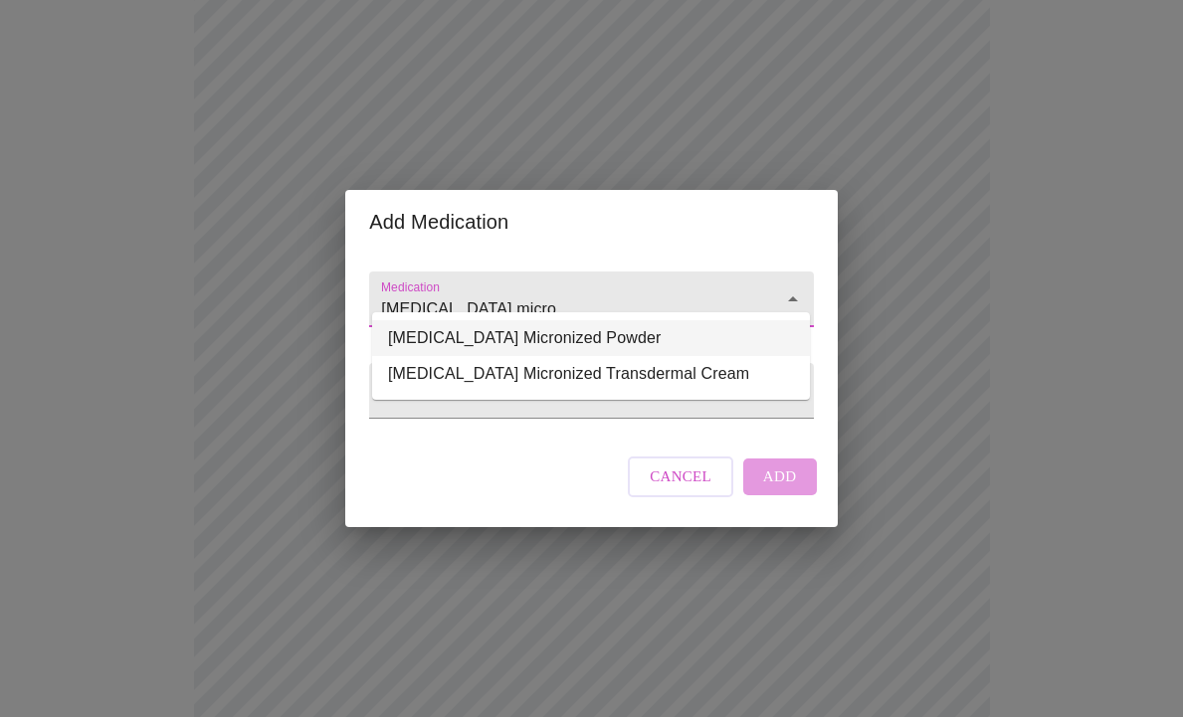
click at [557, 338] on li "Progesterone Micronized Powder" at bounding box center [591, 338] width 438 height 36
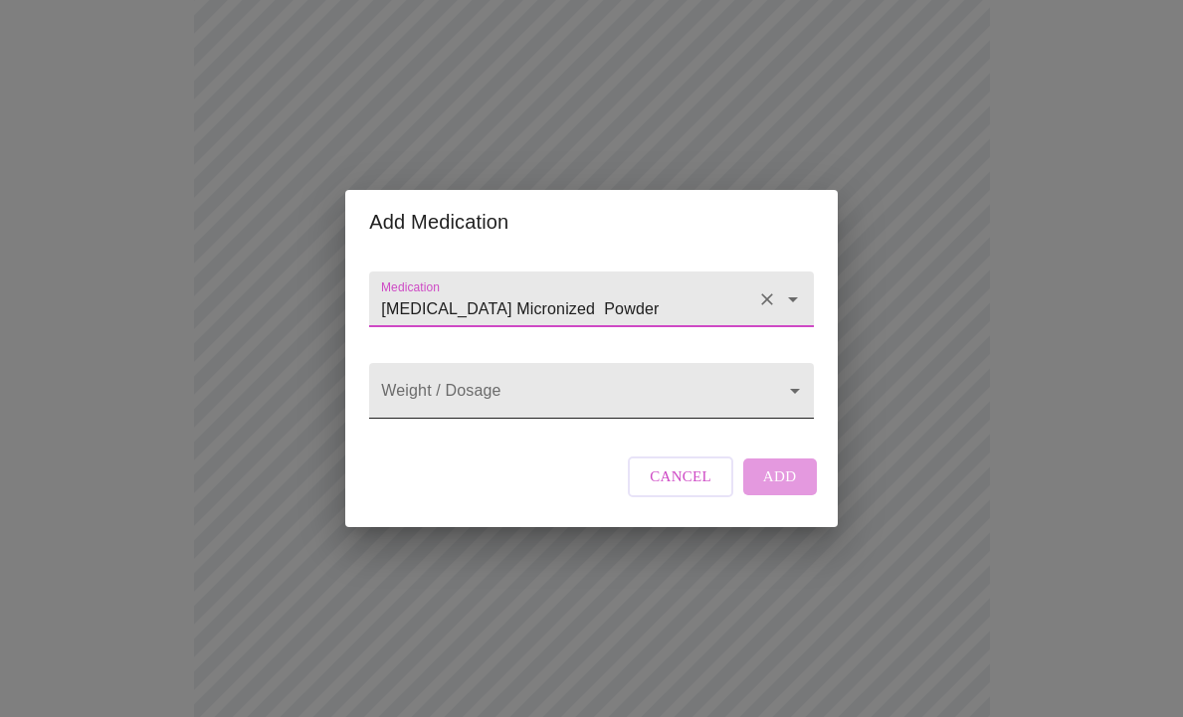
click at [792, 390] on body "MyMenopauseRx Appointments Messaging Labs Uploads Medications Community Refer a…" at bounding box center [591, 426] width 1167 height 1562
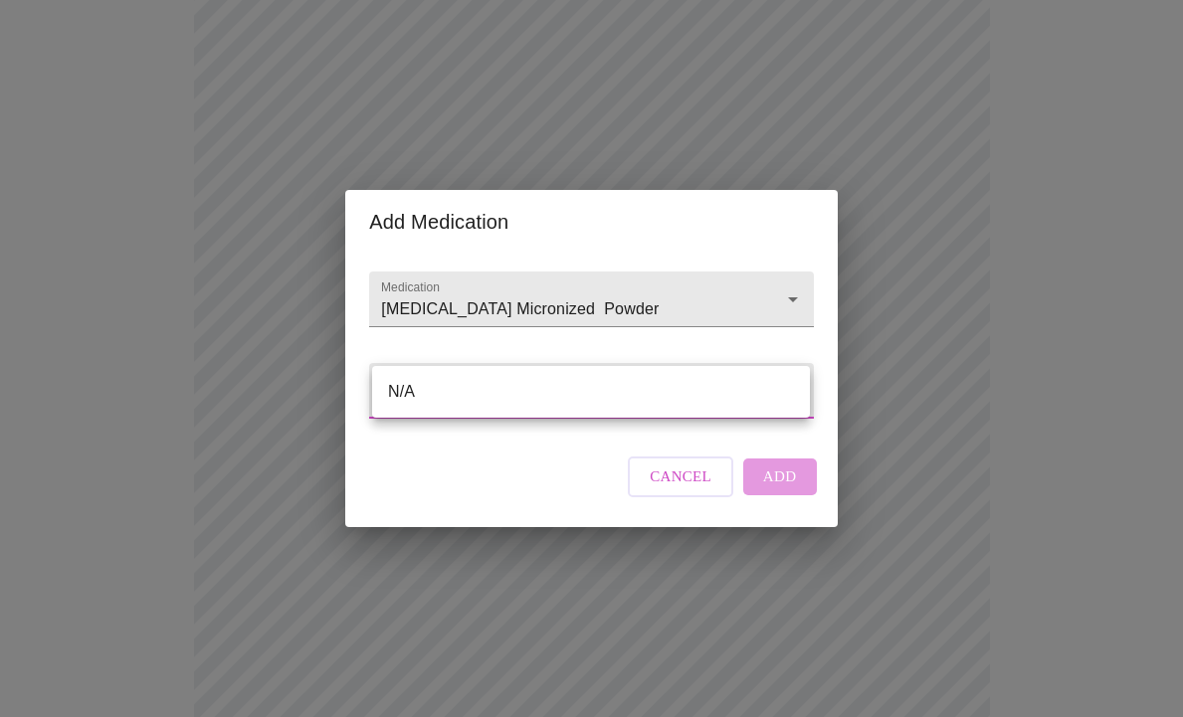
click at [633, 293] on div at bounding box center [591, 358] width 1183 height 717
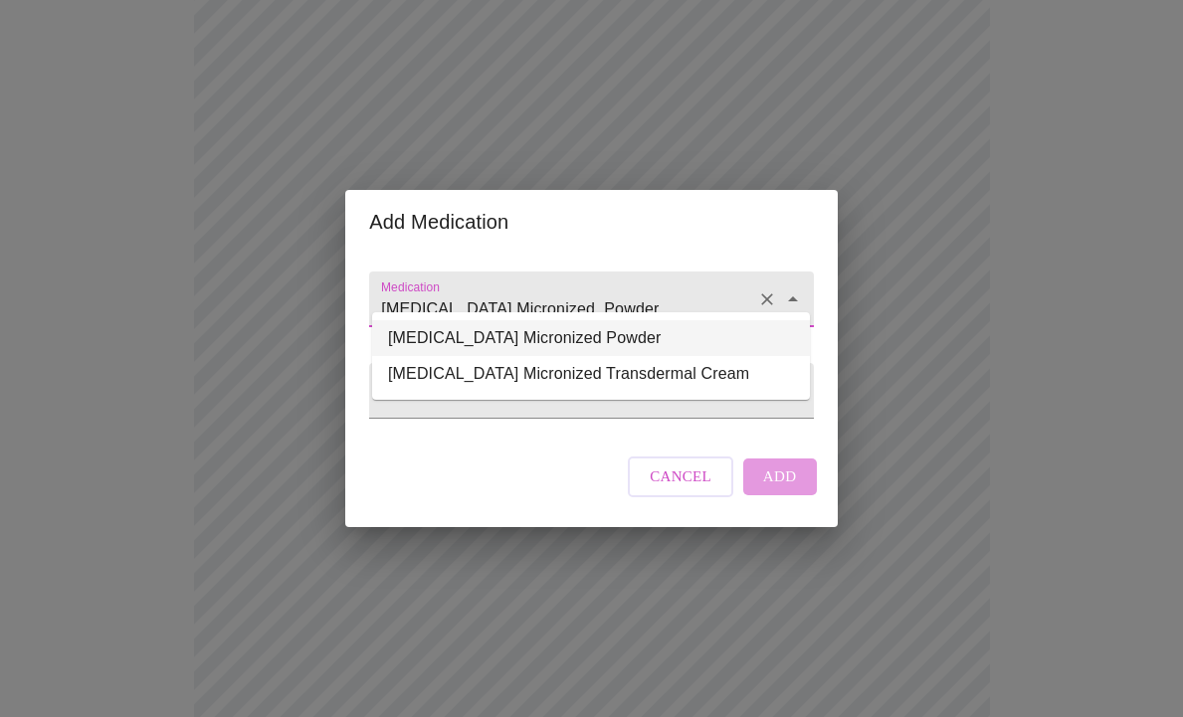
click at [621, 291] on input "Progesterone Micronized Powder" at bounding box center [562, 309] width 371 height 37
click at [630, 291] on input "Progesterone Micronized Powder" at bounding box center [562, 309] width 371 height 37
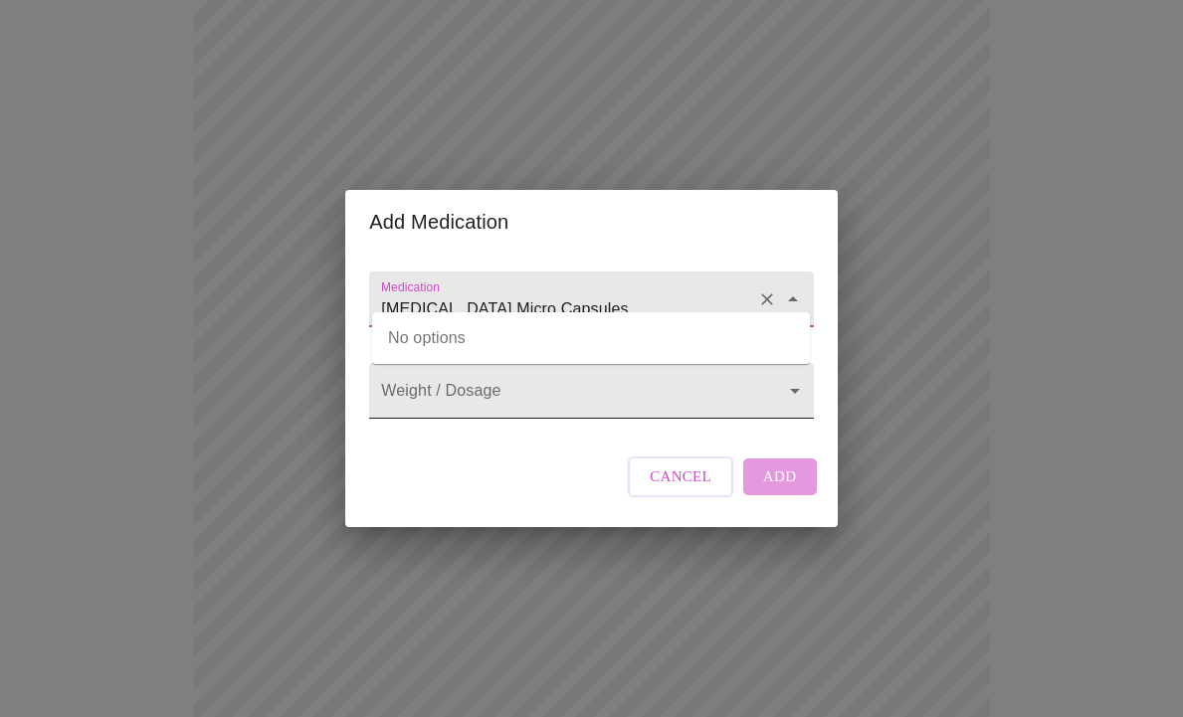
type input "Progesterone Micronized Powder"
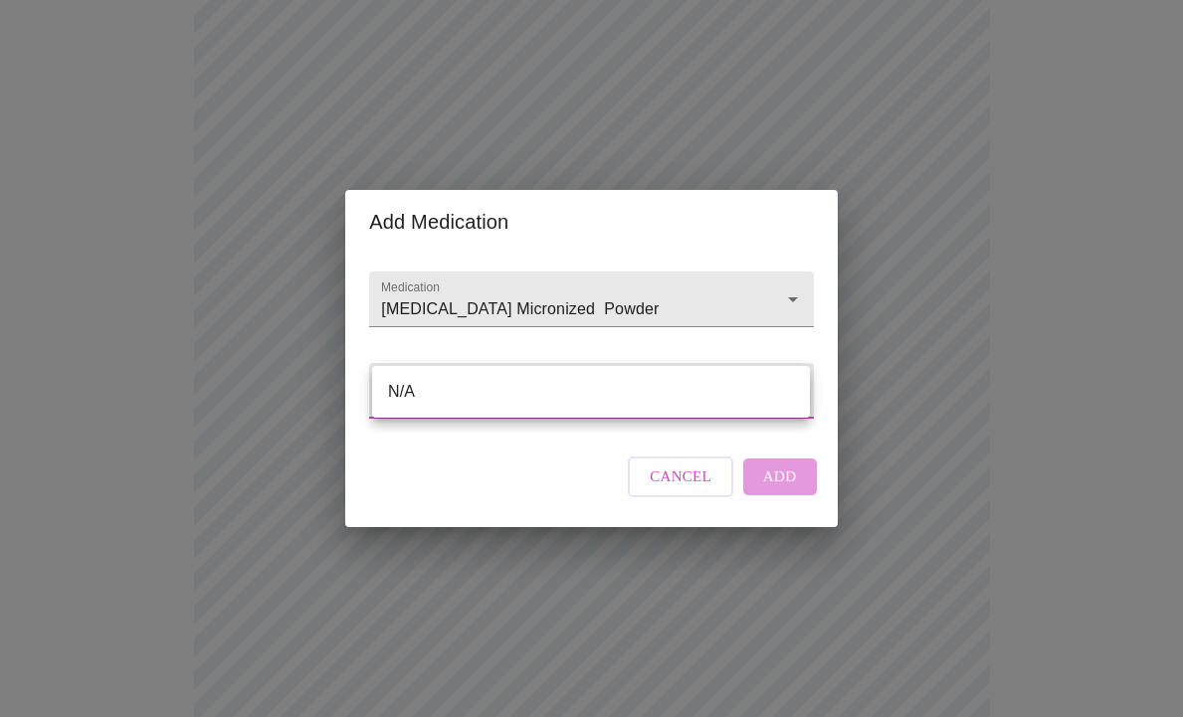
click at [800, 381] on body "MyMenopauseRx Appointments Messaging Labs Uploads Medications Community Refer a…" at bounding box center [591, 426] width 1167 height 1562
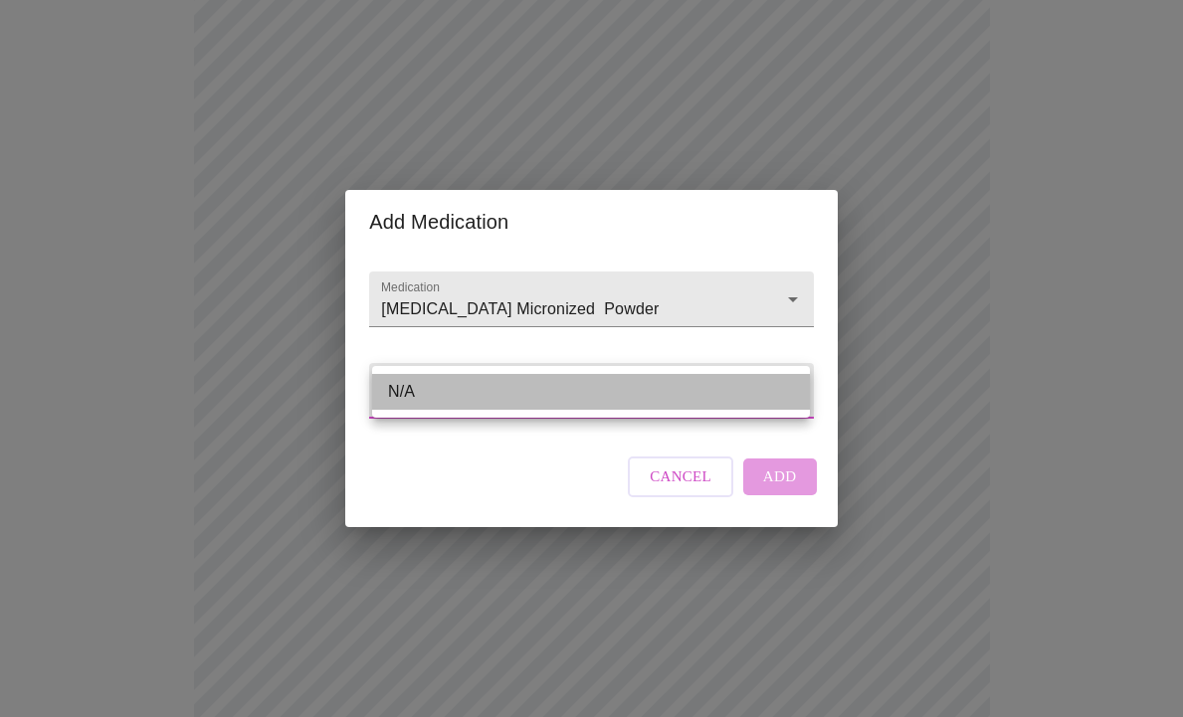
click at [620, 404] on li "N/A" at bounding box center [591, 392] width 438 height 36
type input "N/A"
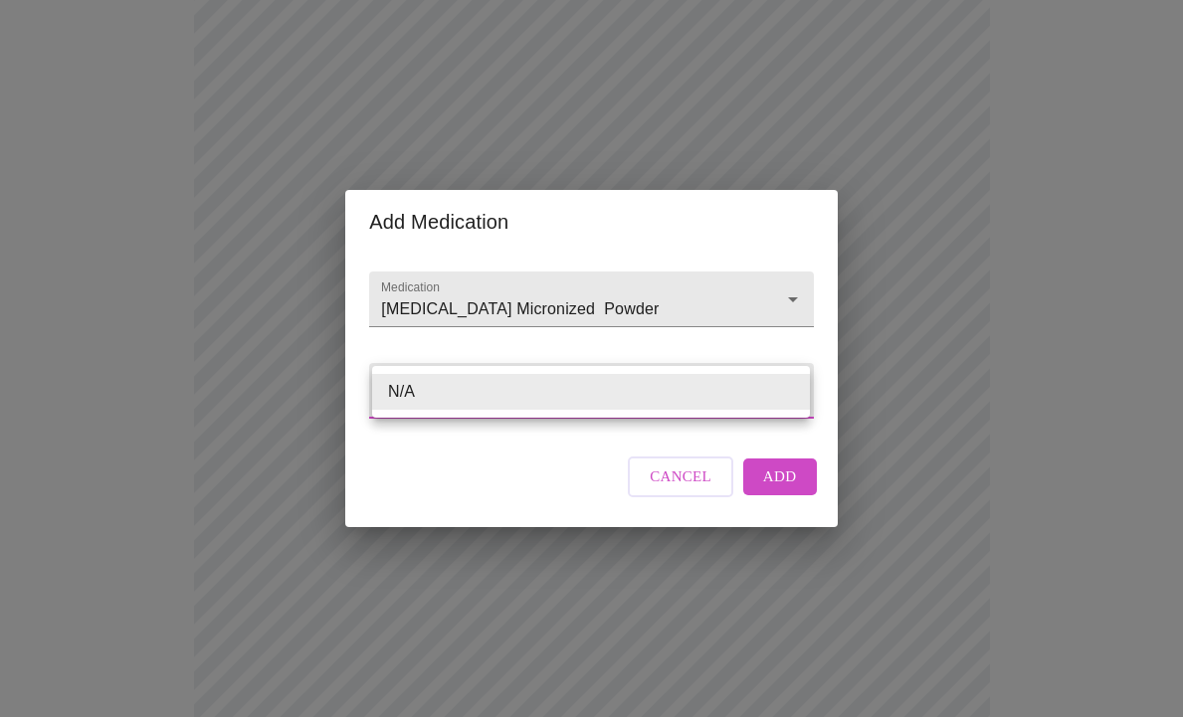
click at [445, 389] on body "MyMenopauseRx Appointments Messaging Labs Uploads Medications Community Refer a…" at bounding box center [591, 426] width 1167 height 1562
click at [444, 389] on li "N/A" at bounding box center [591, 392] width 438 height 36
click at [442, 390] on body "MyMenopauseRx Appointments Messaging Labs Uploads Medications Community Refer a…" at bounding box center [591, 426] width 1167 height 1562
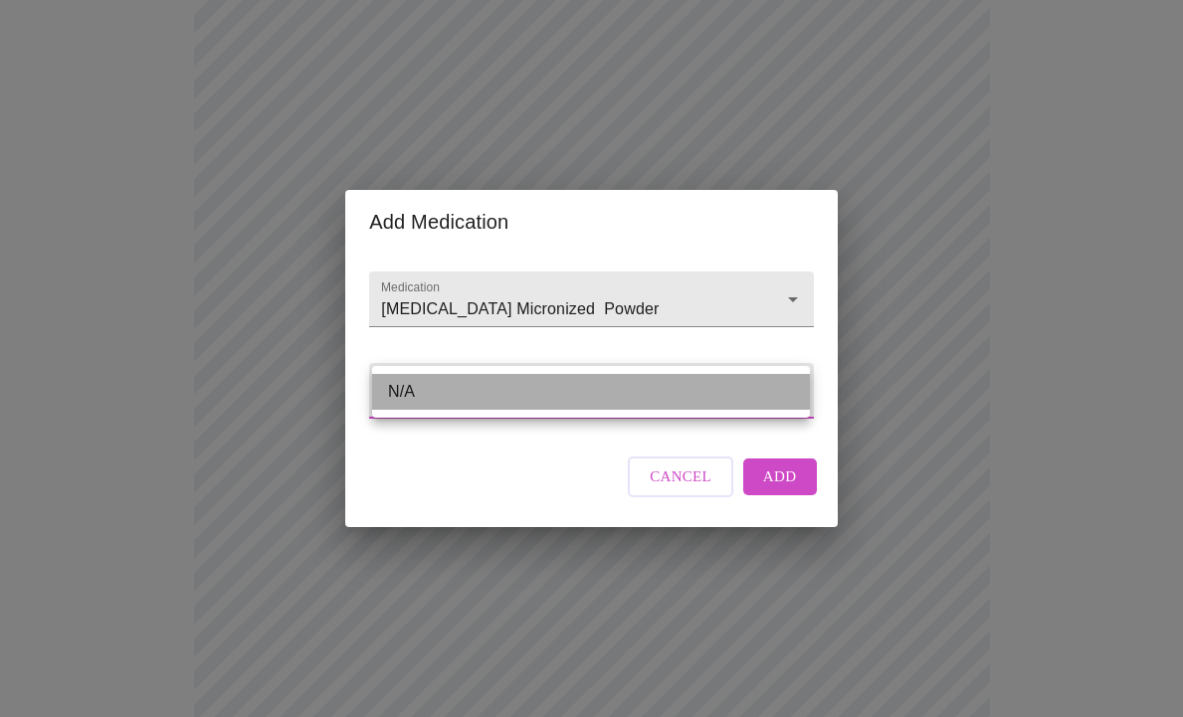
click at [442, 391] on li "N/A" at bounding box center [591, 392] width 438 height 36
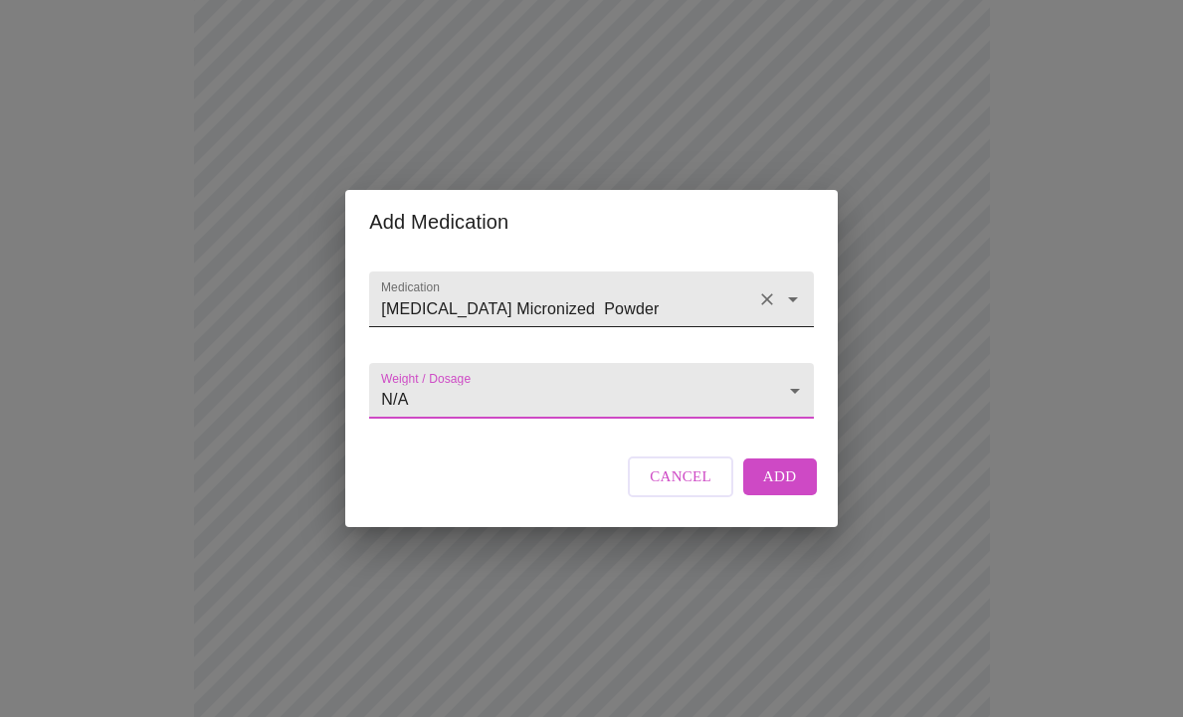
click at [663, 292] on input "Progesterone Micronized Powder" at bounding box center [562, 309] width 371 height 37
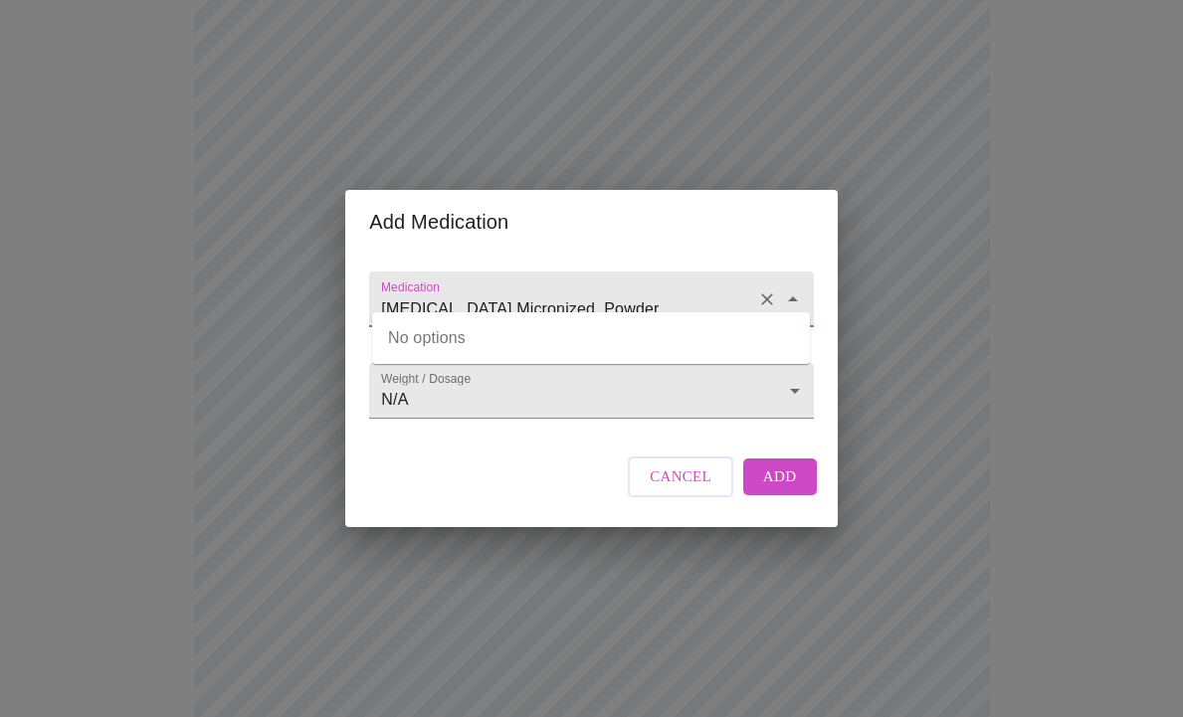
click at [663, 292] on input "Progesterone Micronized Powder" at bounding box center [562, 309] width 371 height 37
type input "Progesterone Micronized Powder"
click at [778, 489] on span "Add" at bounding box center [780, 477] width 34 height 26
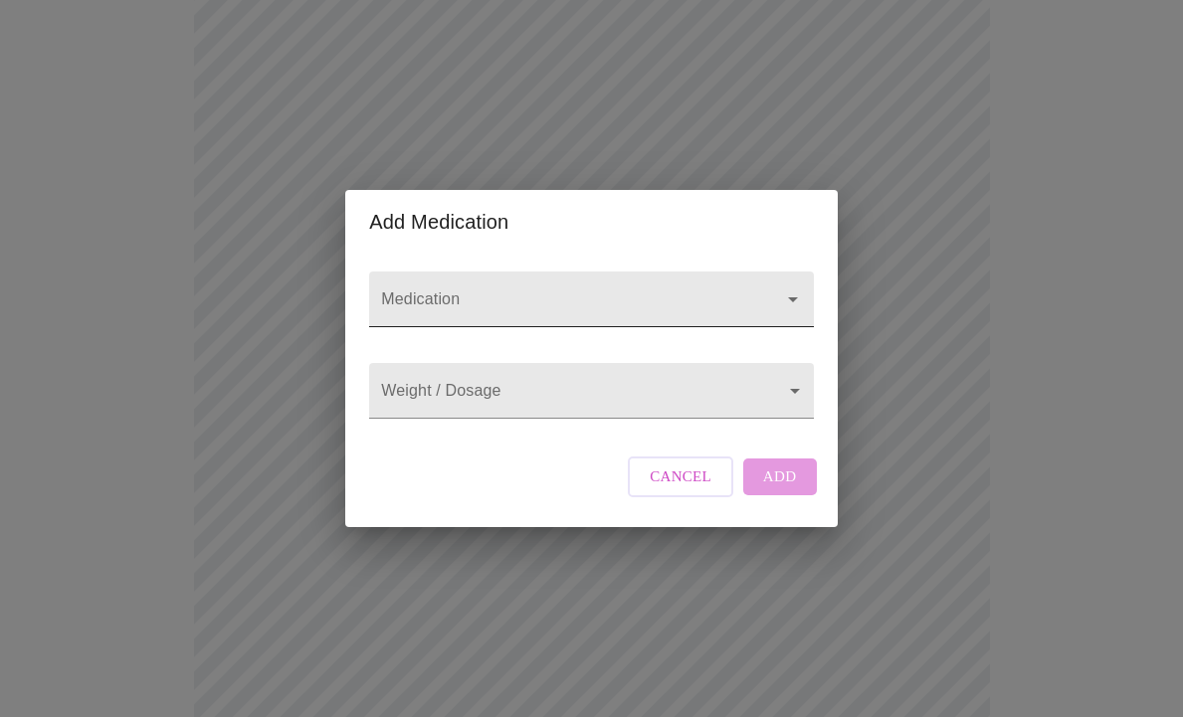
click at [422, 291] on input "Medication" at bounding box center [562, 309] width 371 height 37
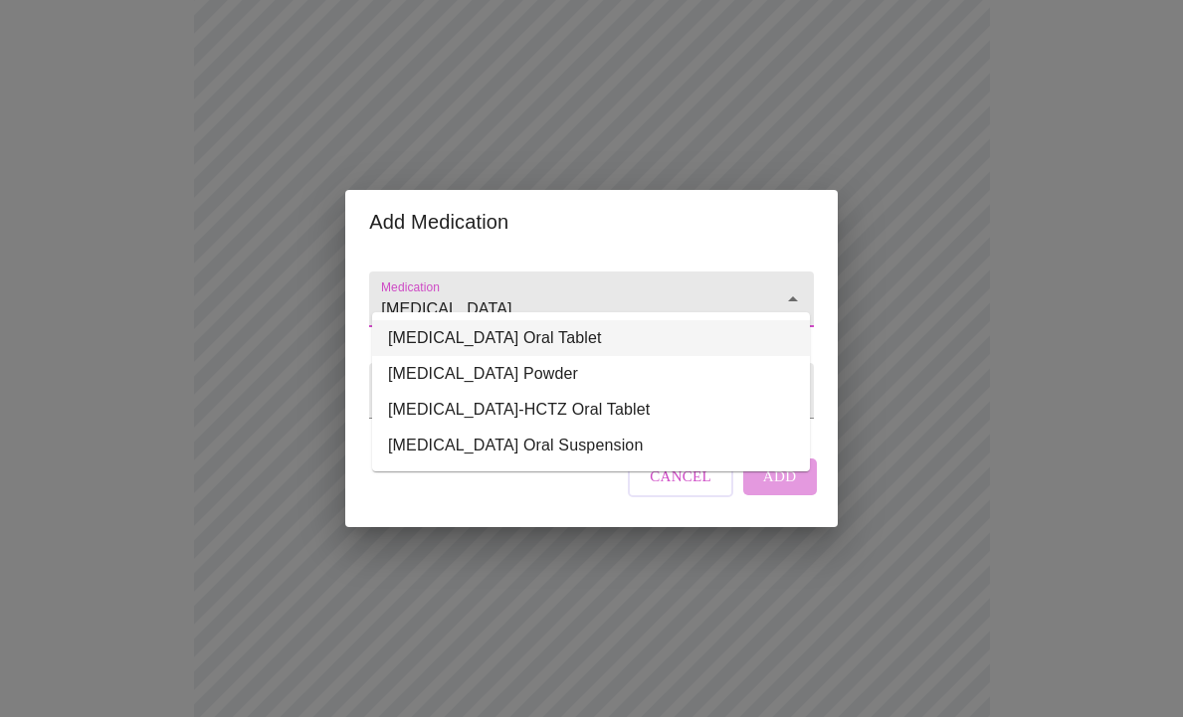
click at [553, 327] on li "Losartan Potassium Oral Tablet" at bounding box center [591, 338] width 438 height 36
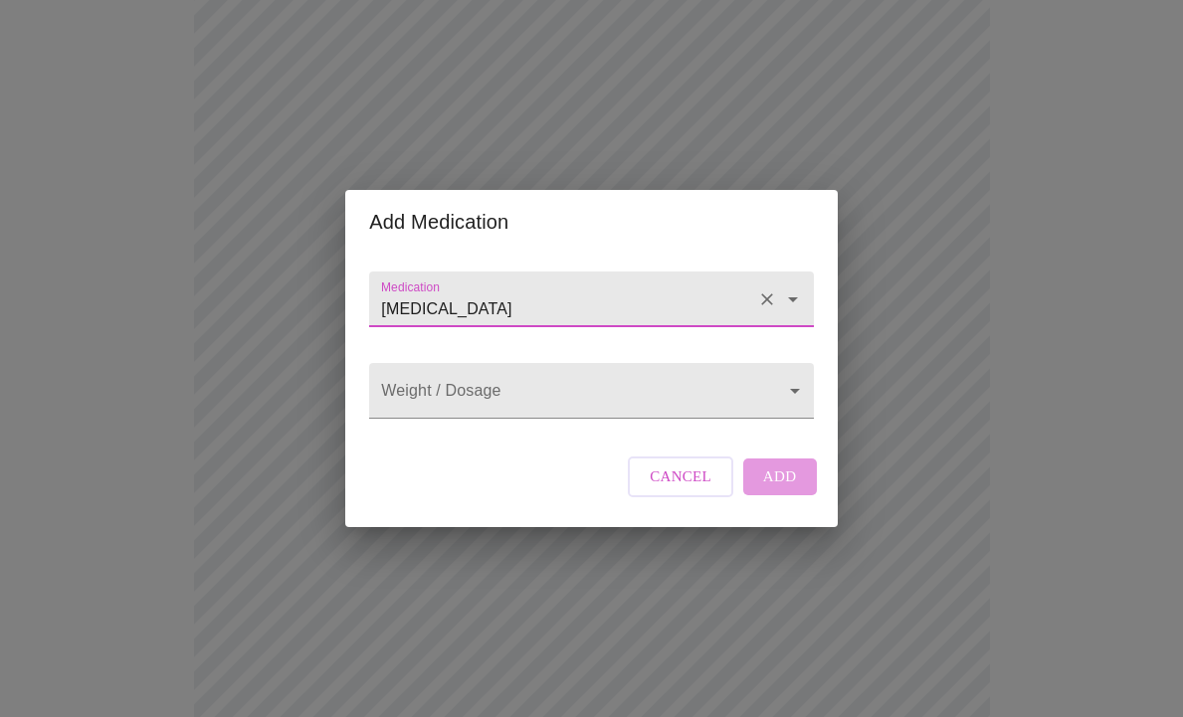
type input "Losartan Potassium Oral Tablet"
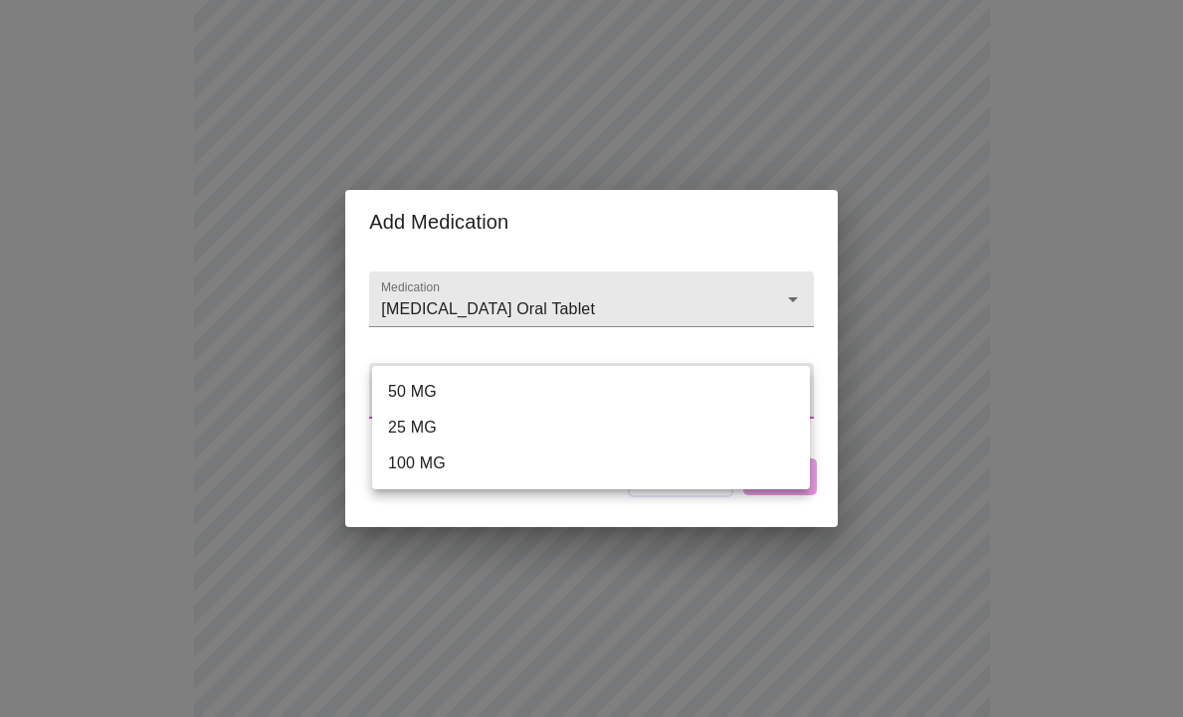
click at [793, 389] on body "MyMenopauseRx Appointments Messaging Labs Uploads Medications Community Refer a…" at bounding box center [591, 463] width 1167 height 1636
click at [431, 391] on li "50 MG" at bounding box center [591, 392] width 438 height 36
type input "50 MG"
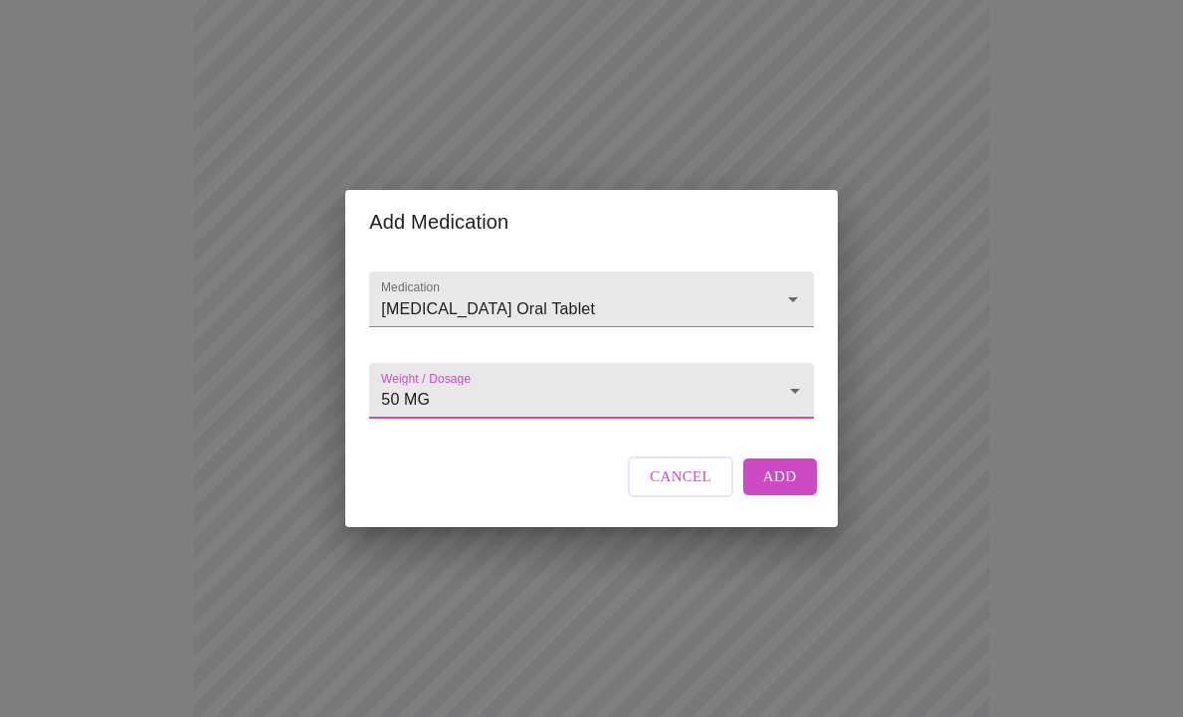
click at [774, 486] on span "Add" at bounding box center [780, 477] width 34 height 26
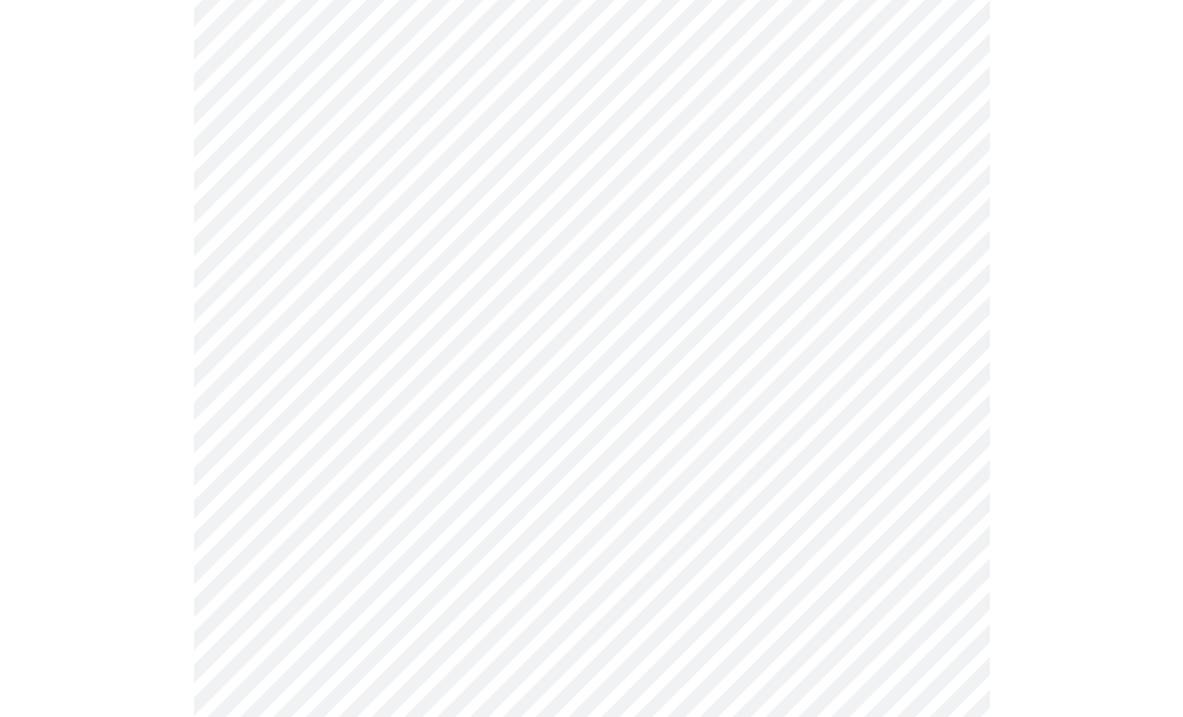
scroll to position [505, 0]
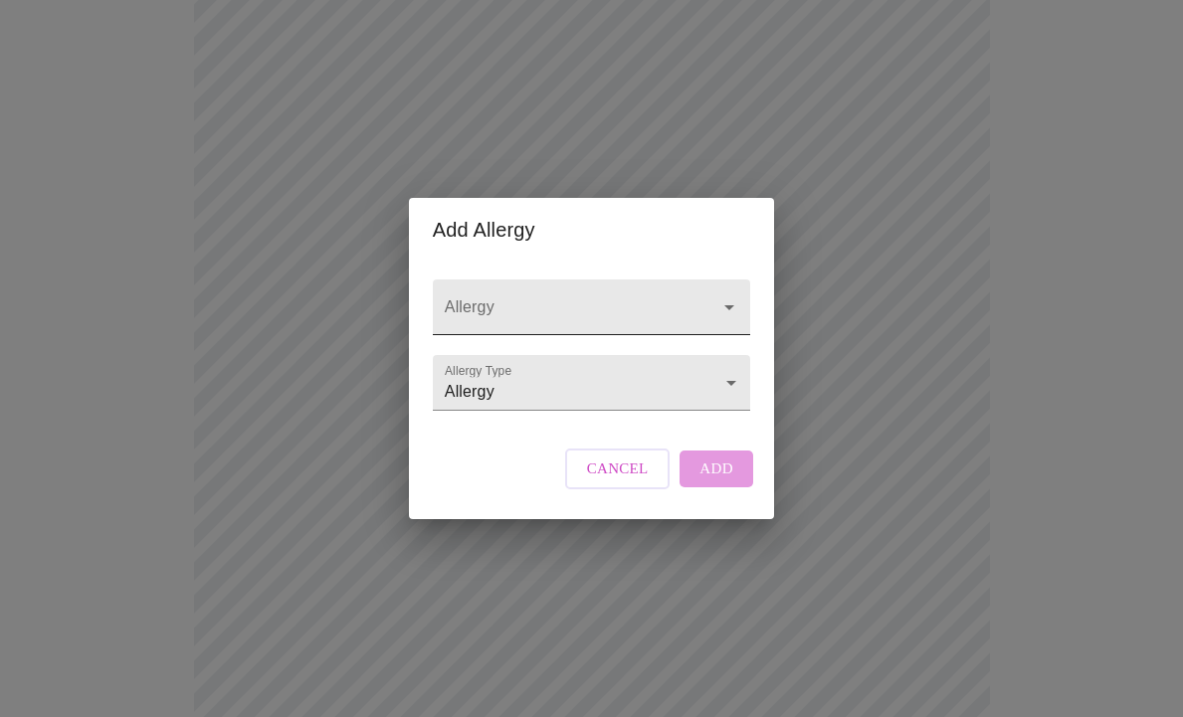
click at [723, 295] on icon "Open" at bounding box center [729, 307] width 24 height 24
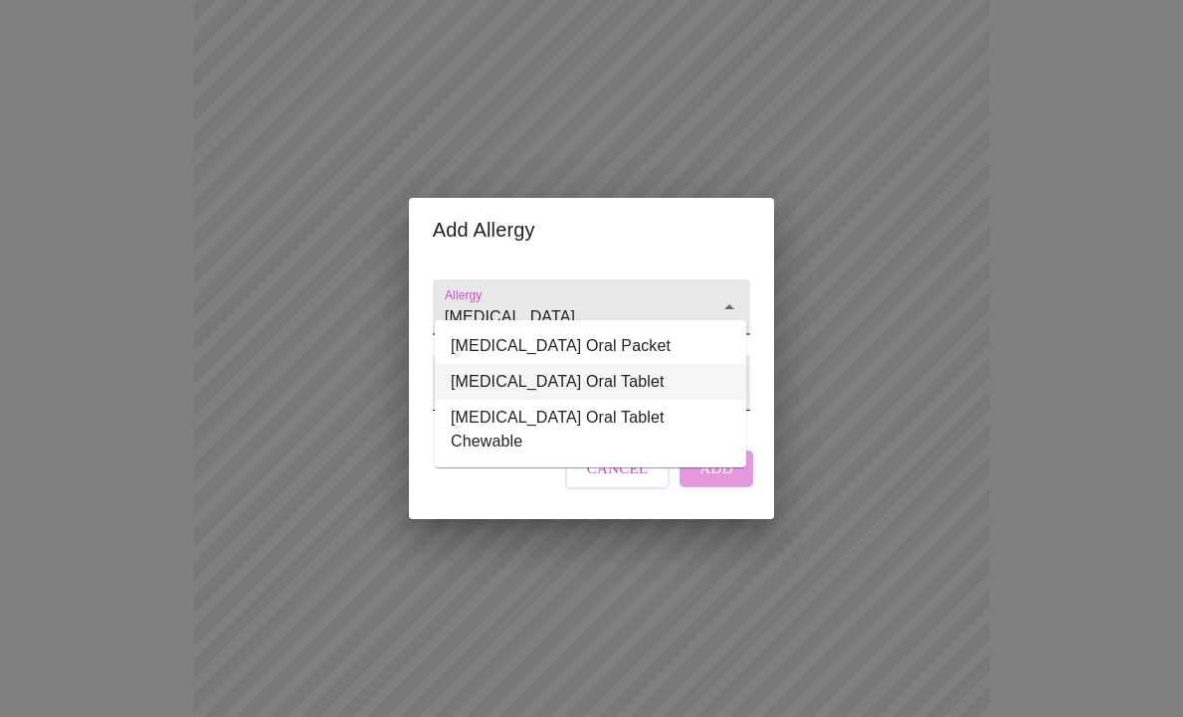
click at [588, 371] on li "Singulair Oral Tablet" at bounding box center [590, 382] width 311 height 36
type input "Singulair Oral Tablet"
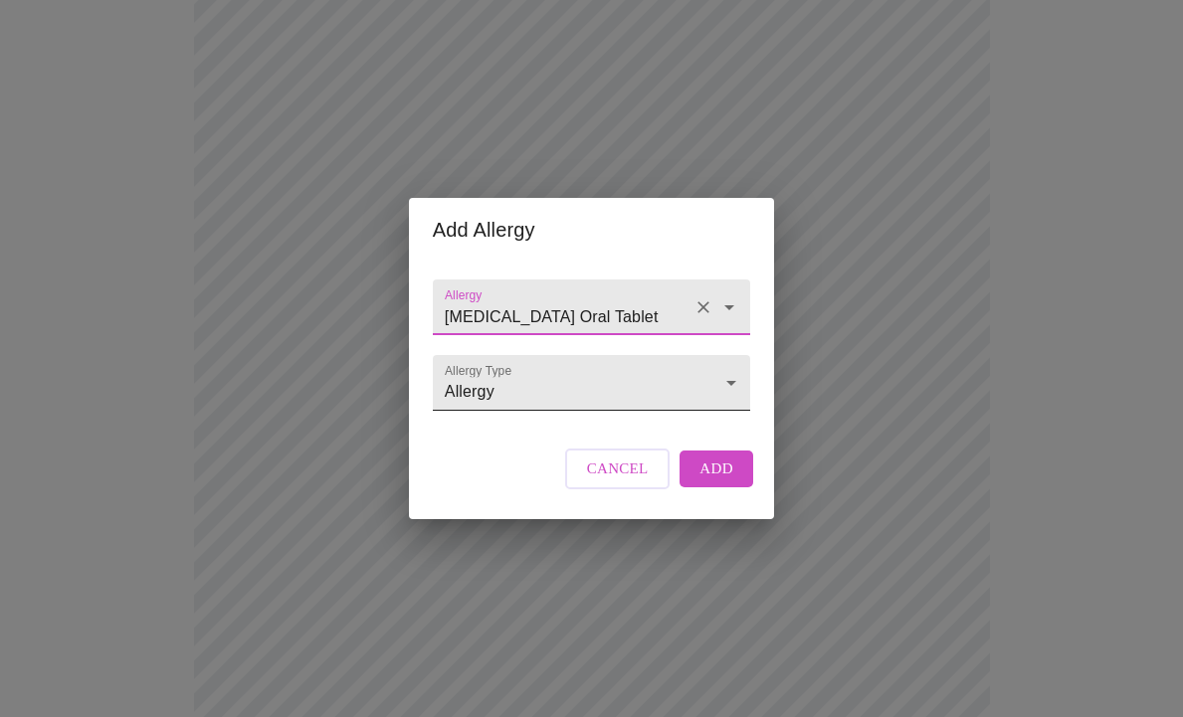
click at [729, 382] on body "MyMenopauseRx Appointments Messaging Labs Uploads Medications Community Refer a…" at bounding box center [591, 357] width 1167 height 1709
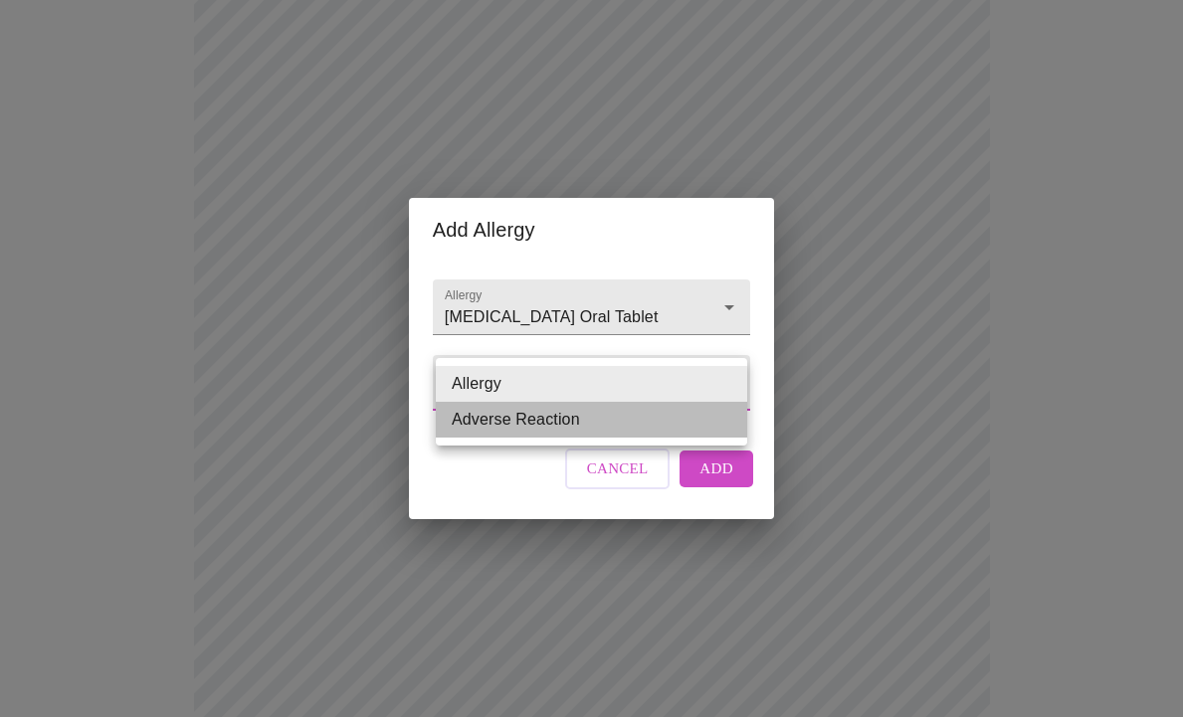
click at [535, 417] on li "Adverse Reaction" at bounding box center [591, 420] width 311 height 36
type input "Adverse Reaction"
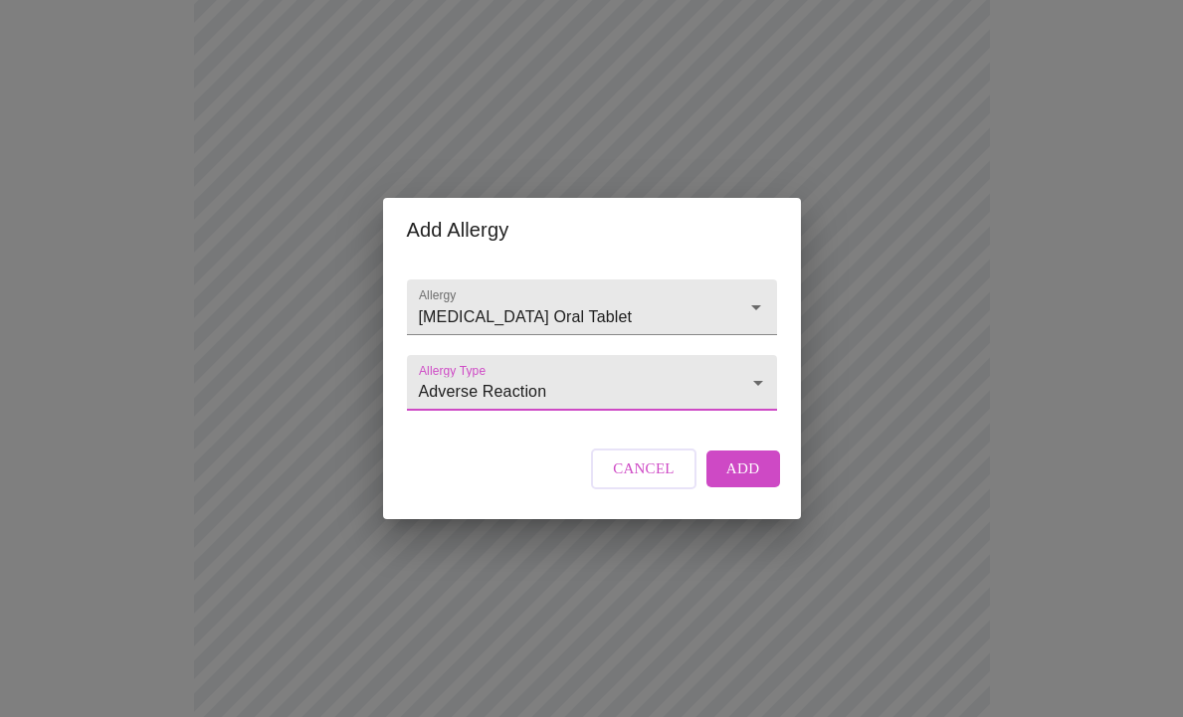
click at [740, 482] on span "Add" at bounding box center [743, 469] width 34 height 26
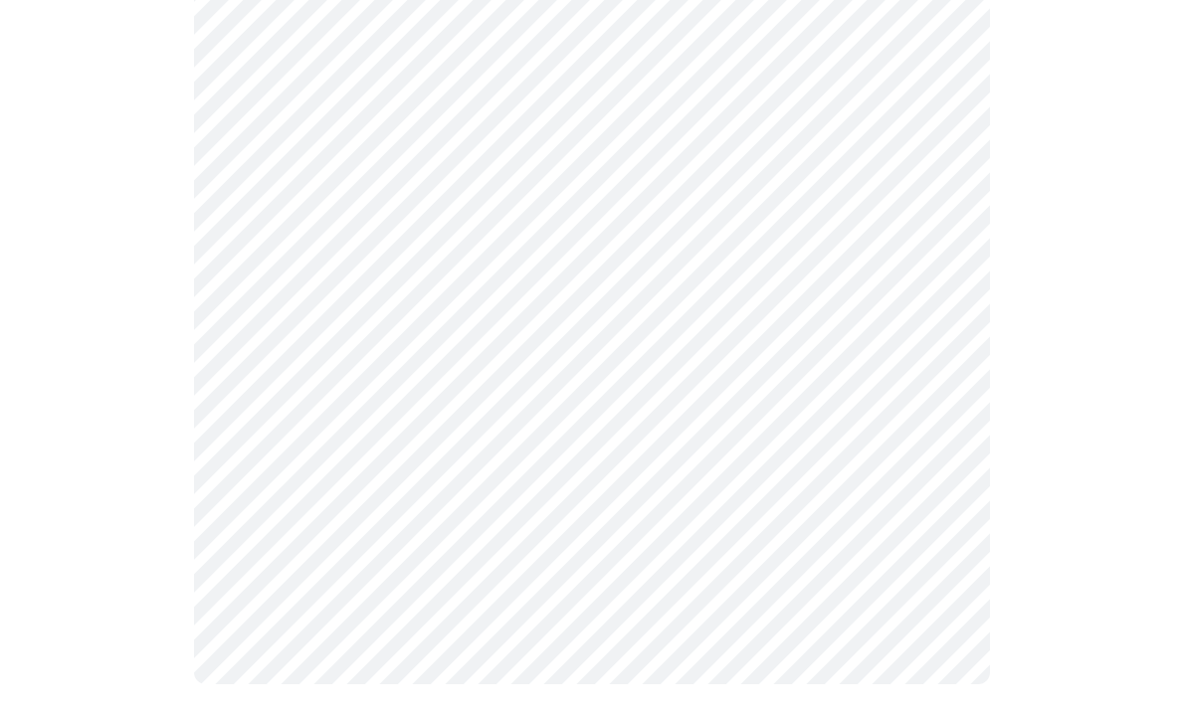
scroll to position [952, 0]
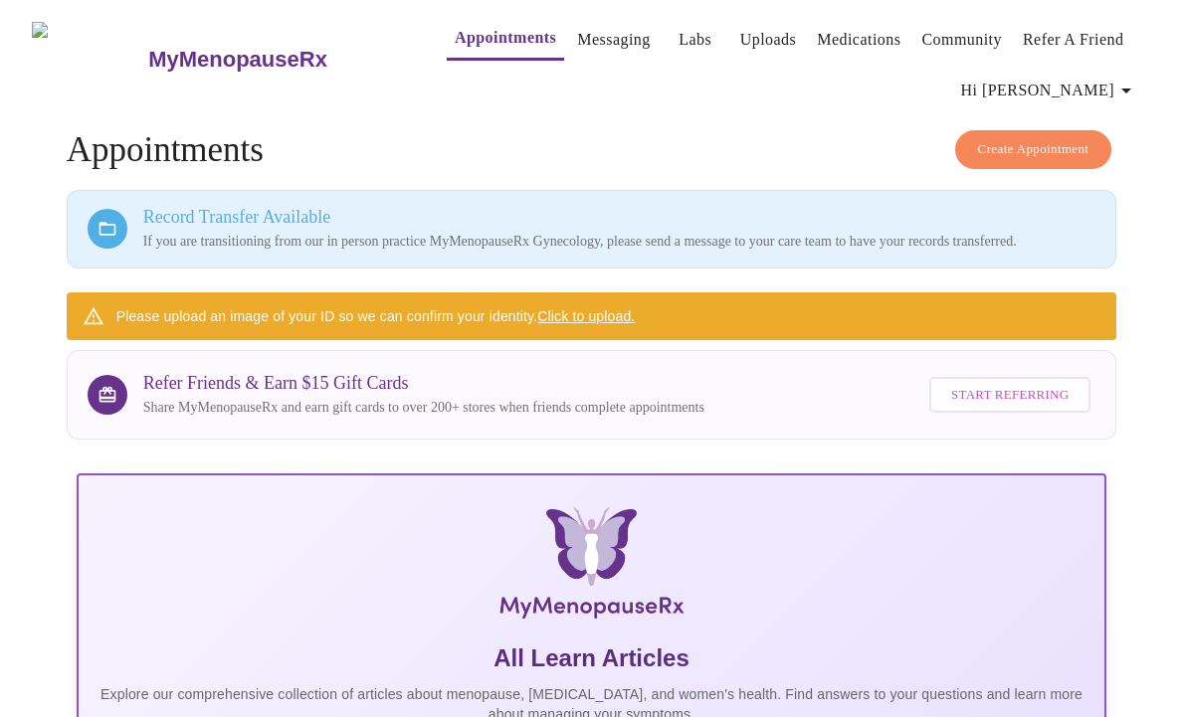
click at [594, 324] on link "Click to upload." at bounding box center [585, 316] width 97 height 16
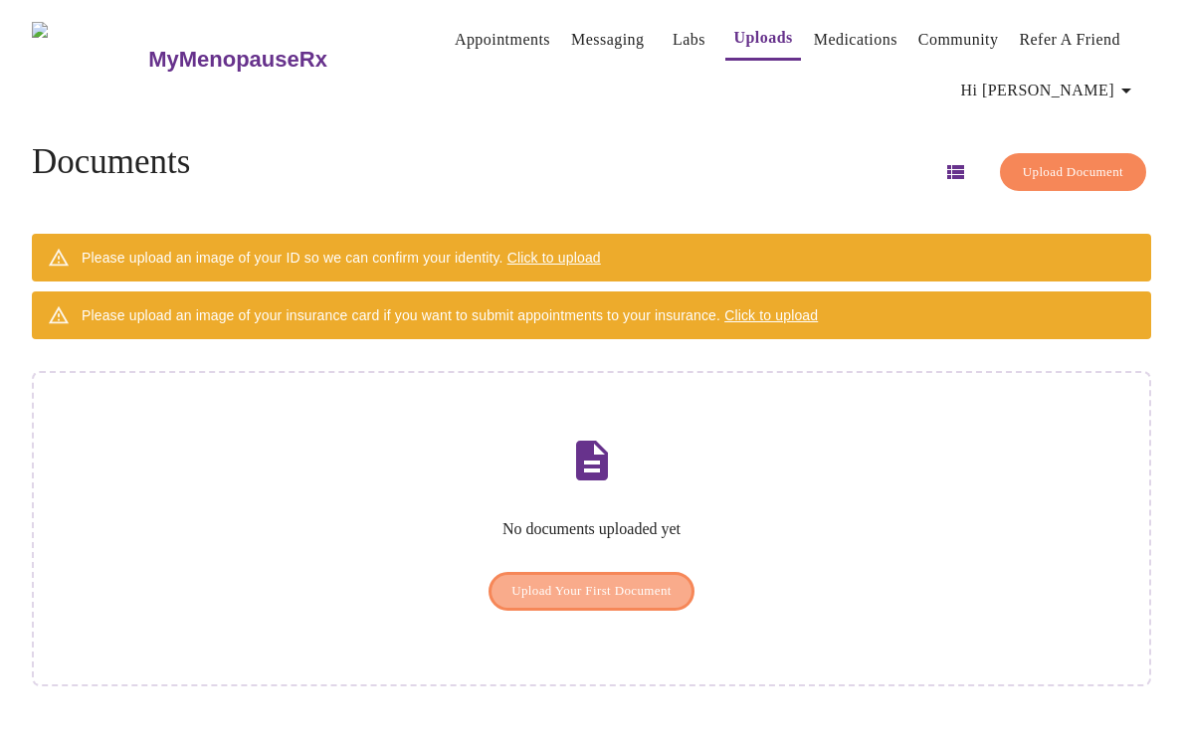
click at [580, 580] on span "Upload Your First Document" at bounding box center [591, 591] width 160 height 23
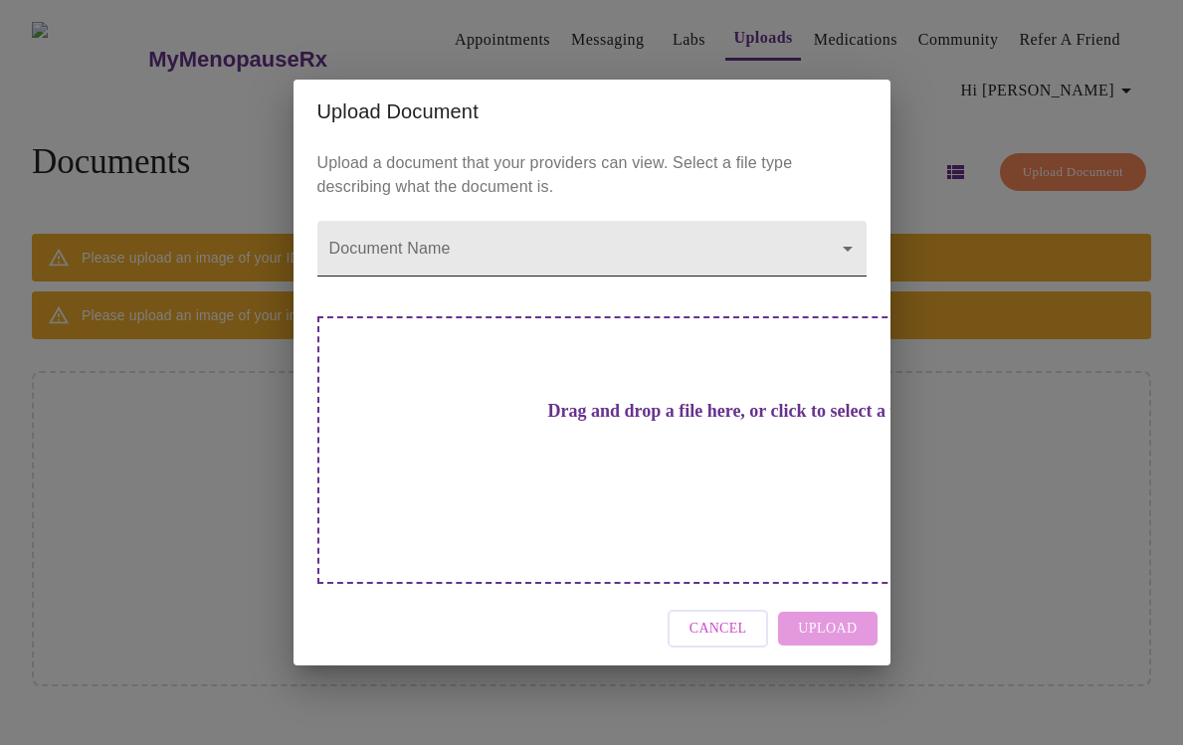
click at [851, 276] on body "MyMenopauseRx Appointments Messaging Labs Uploads Medications Community Refer a…" at bounding box center [591, 380] width 1167 height 745
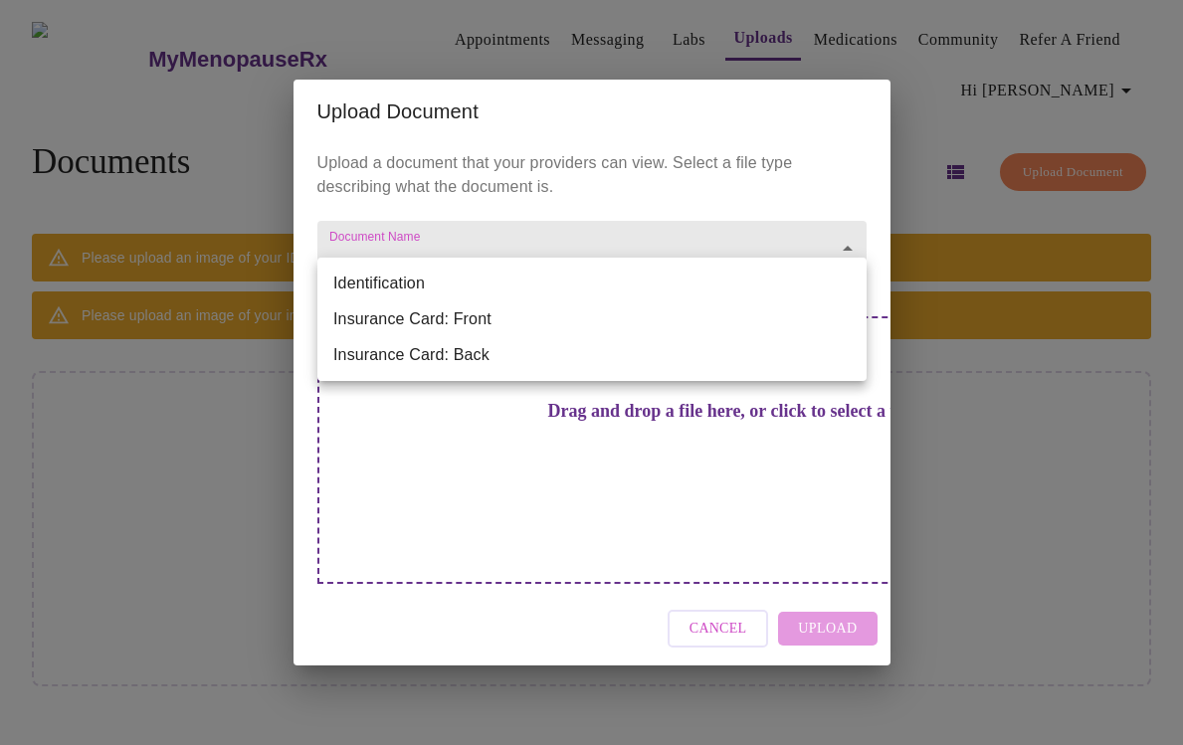
click at [392, 276] on li "Identification" at bounding box center [591, 284] width 549 height 36
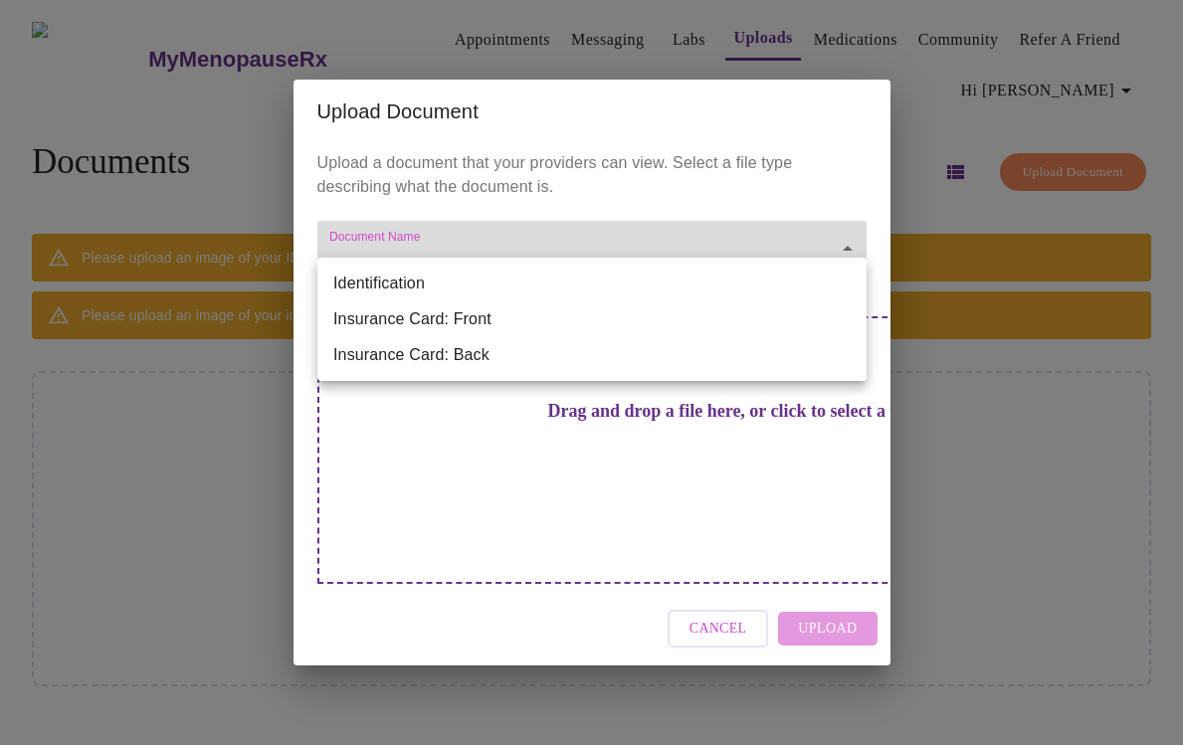
type input "Identification"
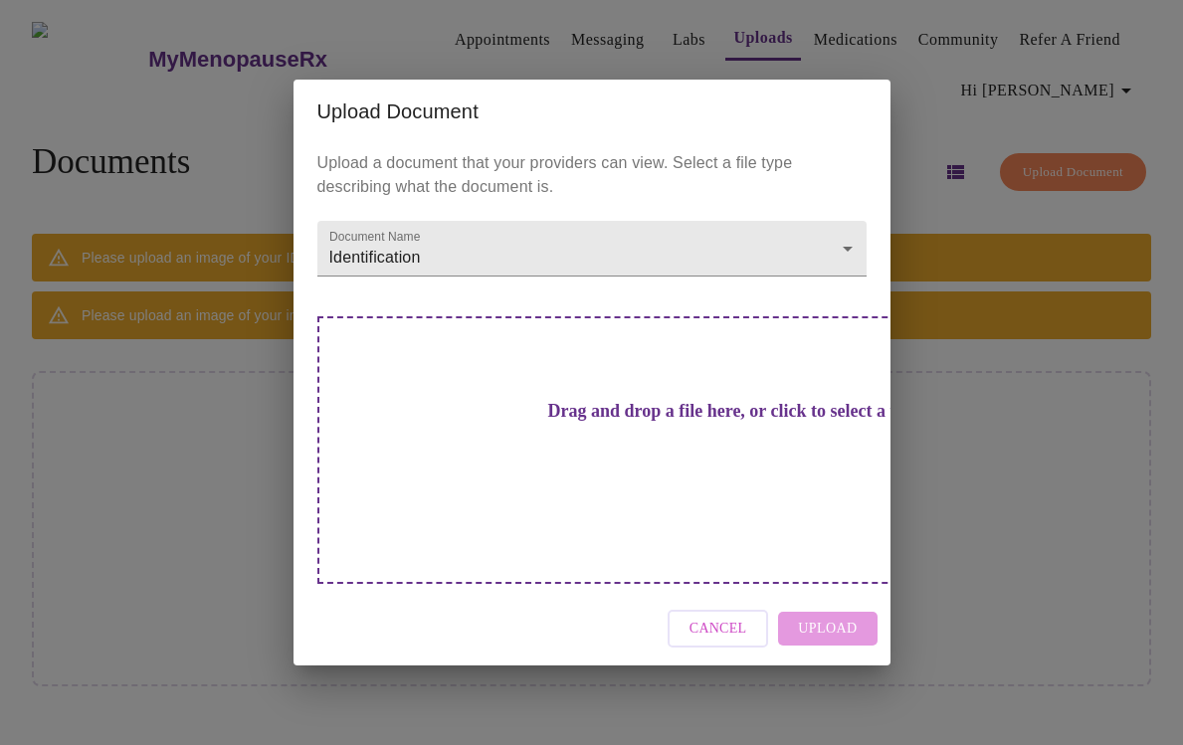
click at [614, 422] on h3 "Drag and drop a file here, or click to select a file" at bounding box center [731, 411] width 549 height 21
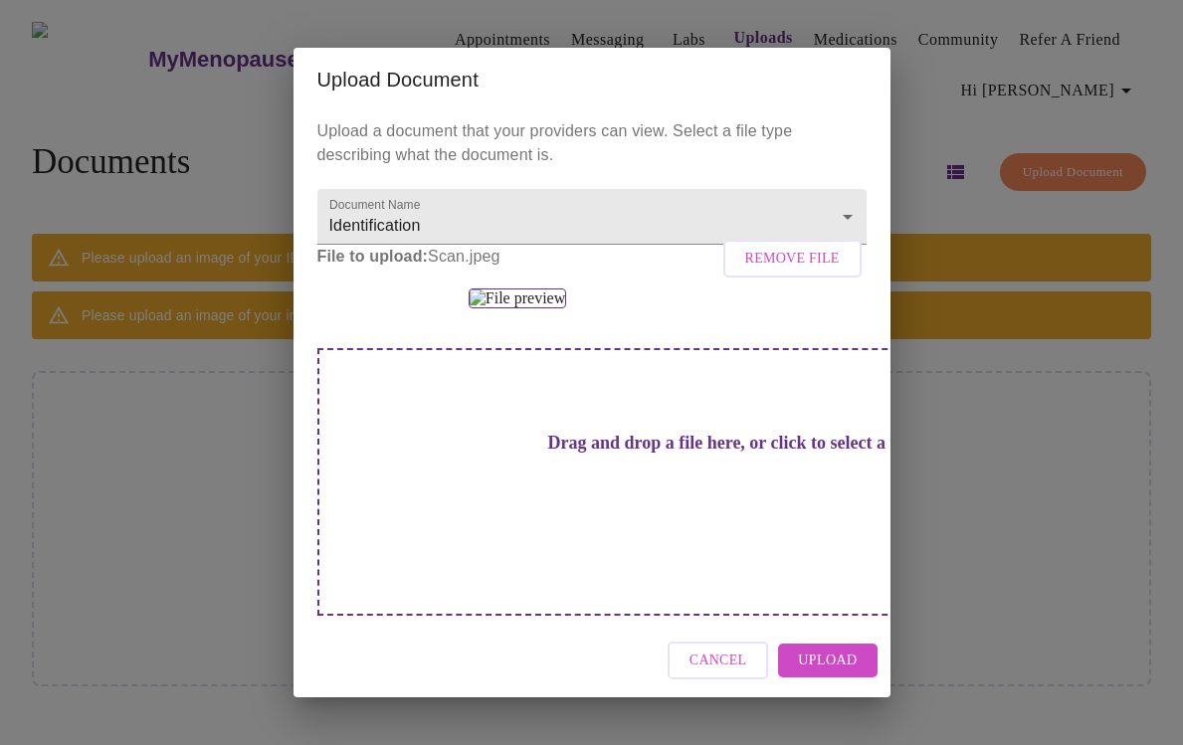
scroll to position [123, 0]
click at [820, 674] on span "Upload" at bounding box center [827, 661] width 59 height 25
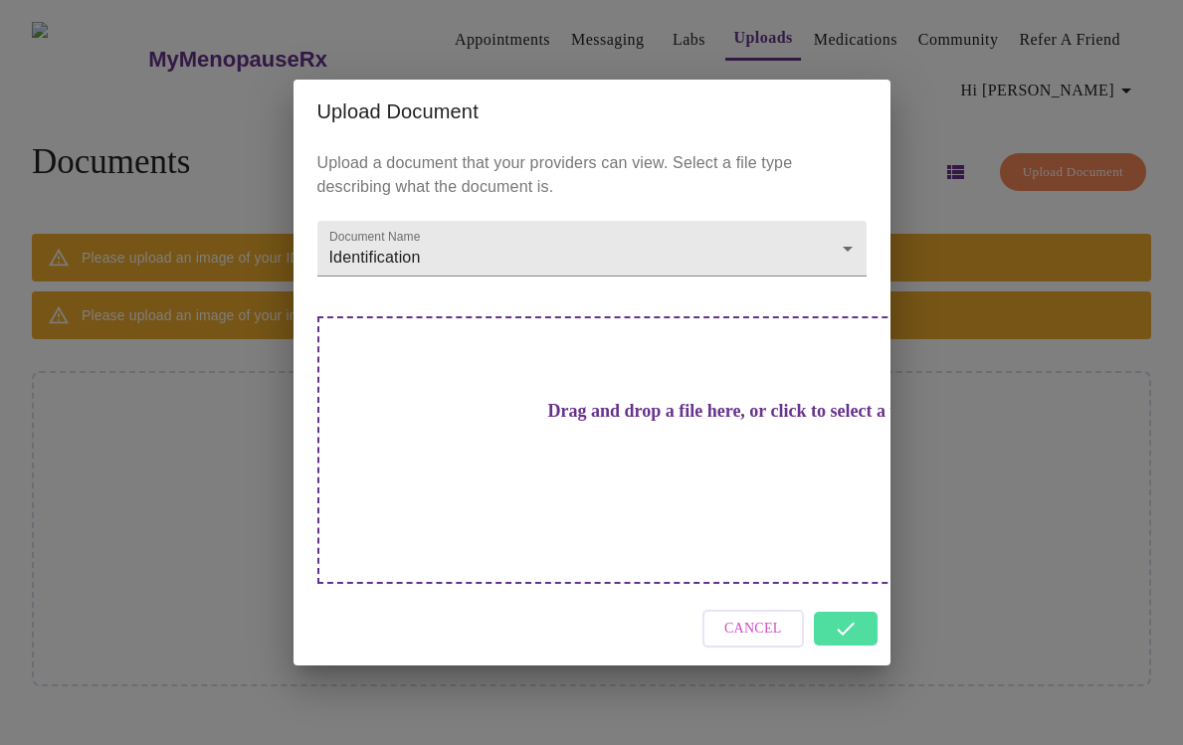
scroll to position [0, 0]
click at [260, 470] on div "Upload Document Upload a document that your providers can view. Select a file t…" at bounding box center [591, 372] width 1183 height 745
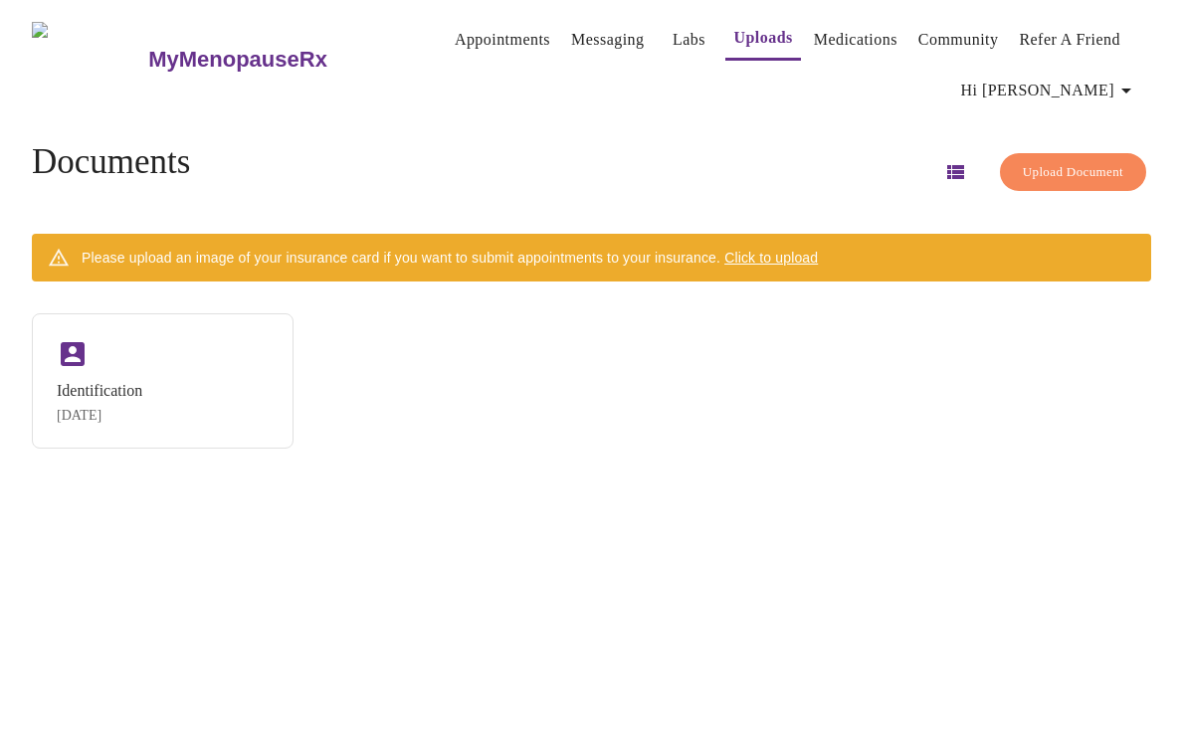
click at [1060, 167] on span "Upload Document" at bounding box center [1073, 172] width 100 height 23
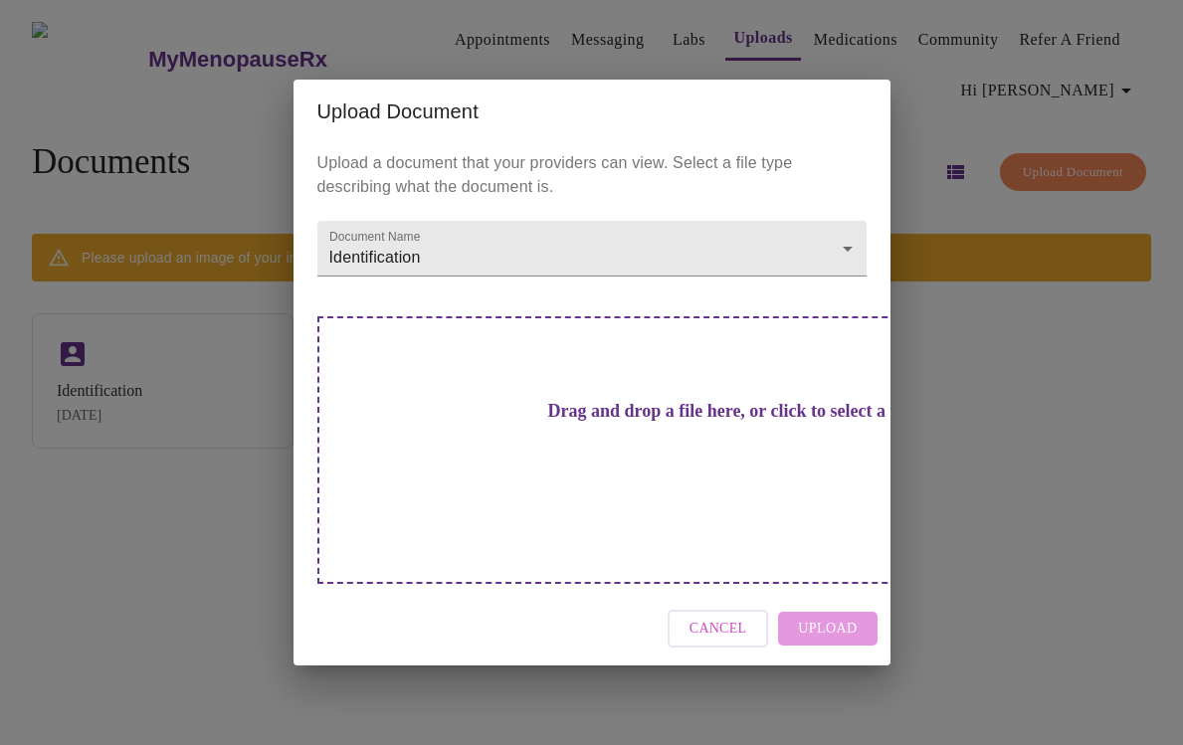
click at [733, 617] on span "Cancel" at bounding box center [718, 629] width 58 height 25
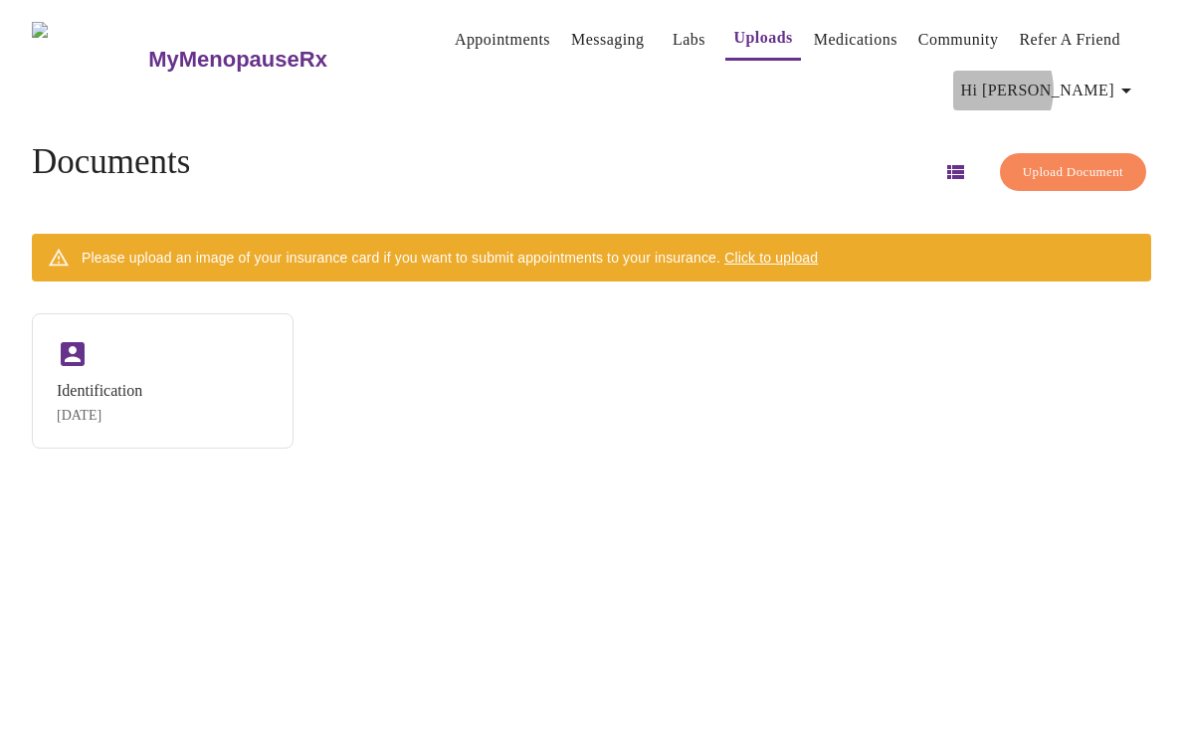
click at [1085, 82] on span "Hi [PERSON_NAME]" at bounding box center [1049, 91] width 177 height 28
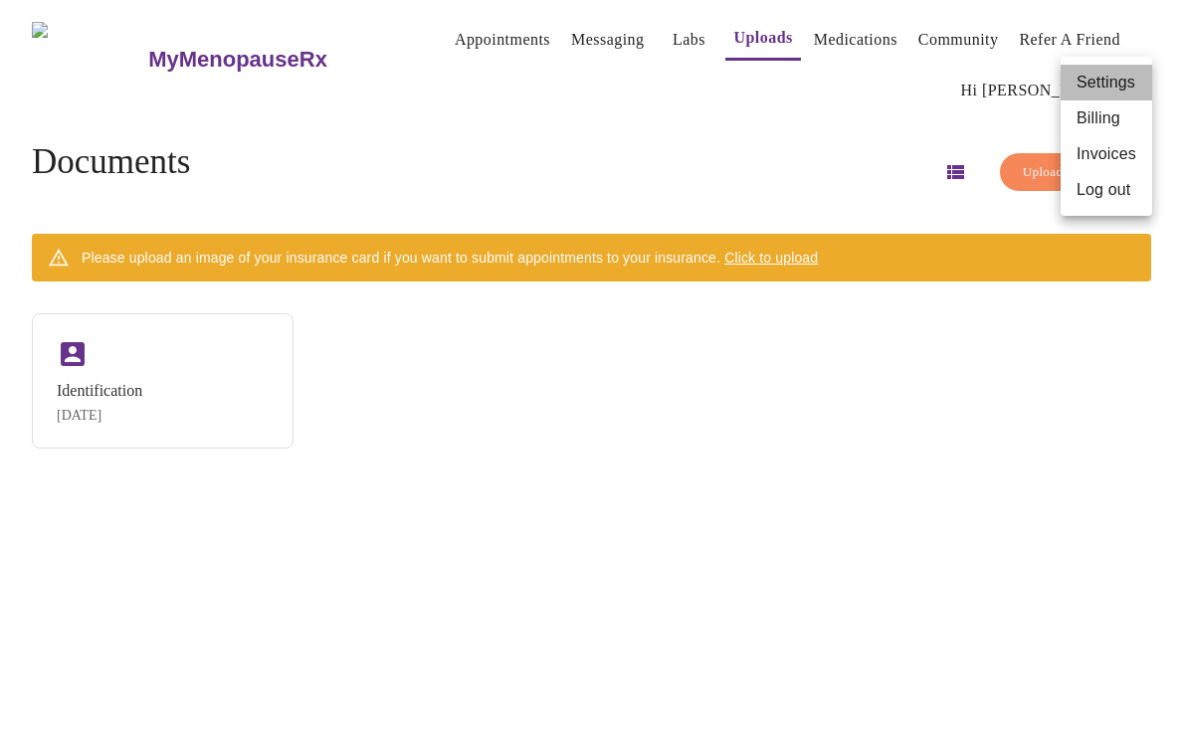
click at [1085, 82] on li "Settings" at bounding box center [1107, 83] width 92 height 36
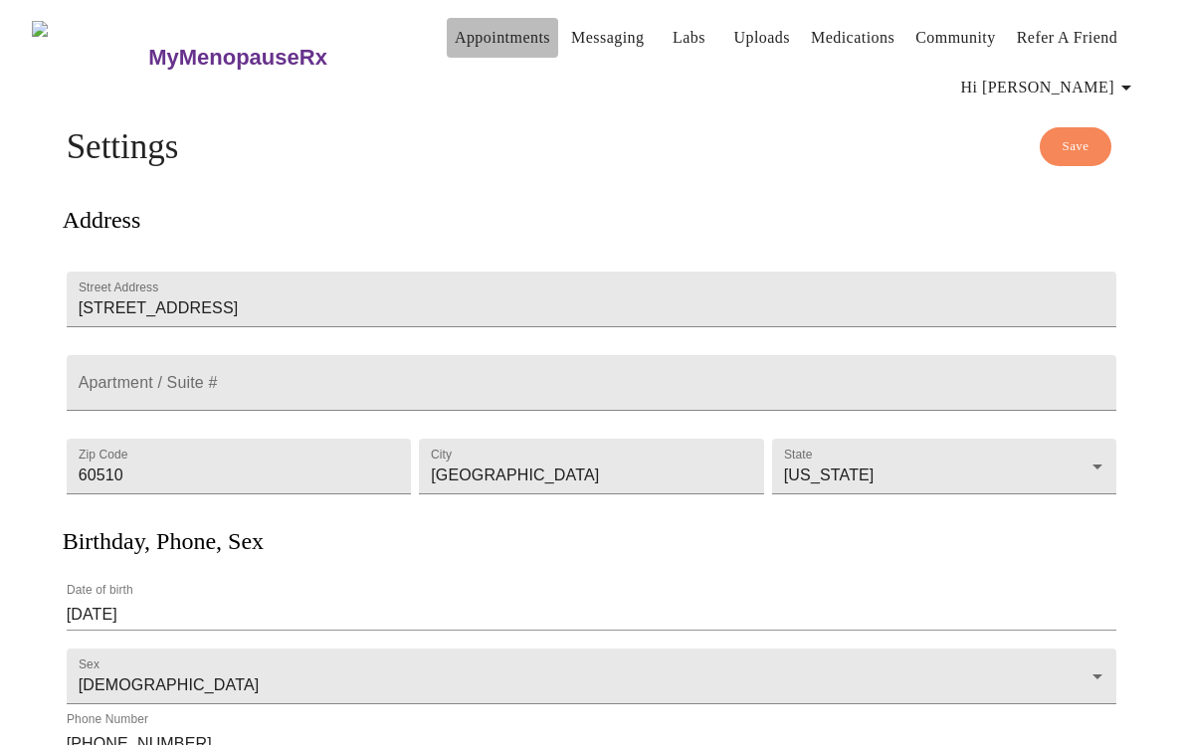
click at [455, 33] on link "Appointments" at bounding box center [503, 38] width 96 height 28
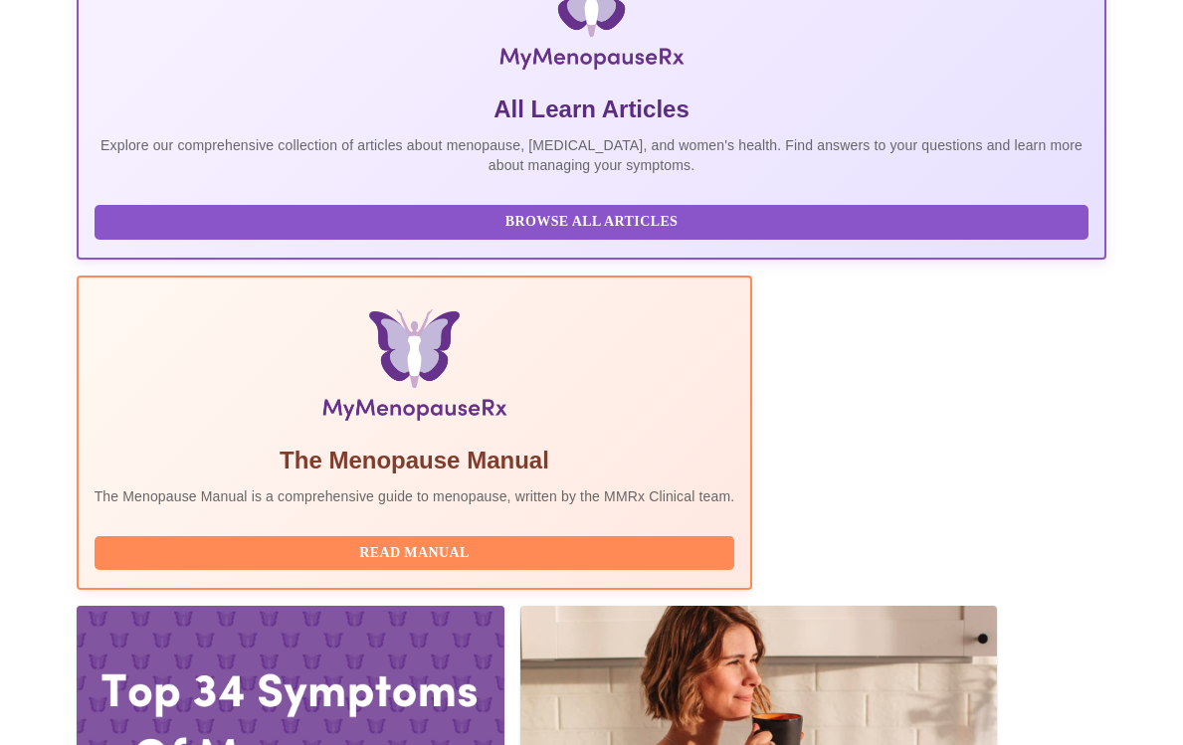
scroll to position [490, 0]
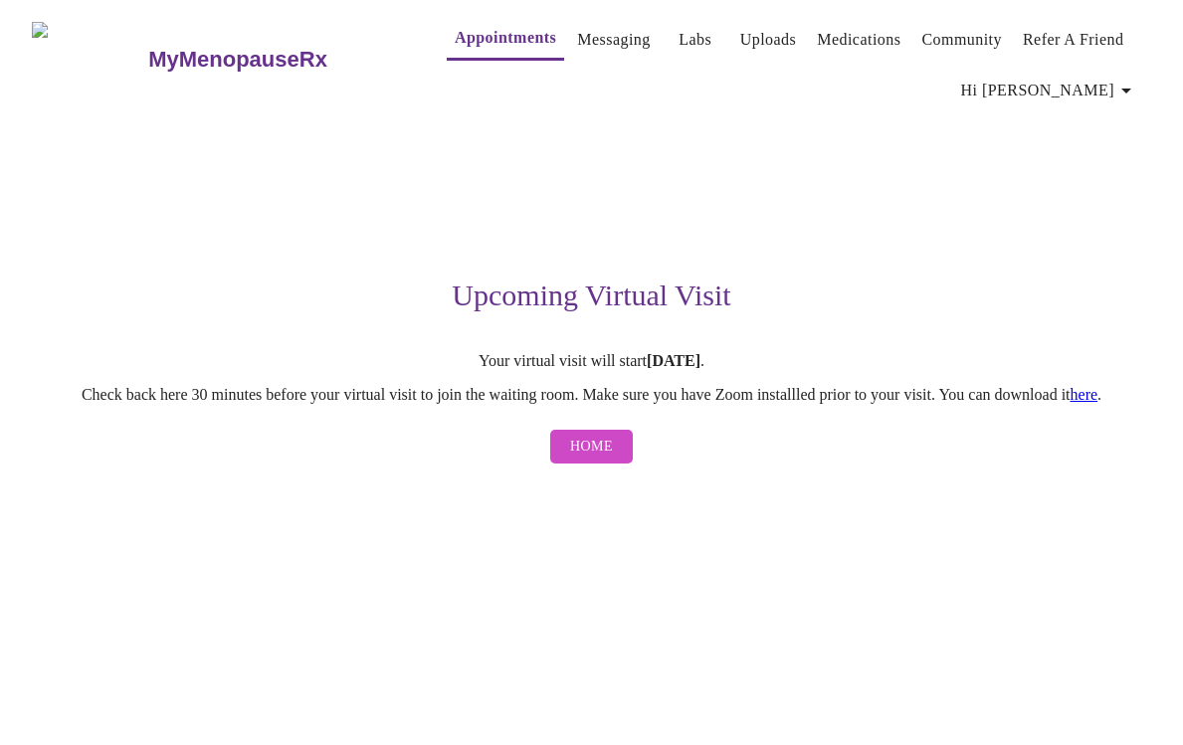
click at [1098, 402] on link "here" at bounding box center [1084, 394] width 28 height 17
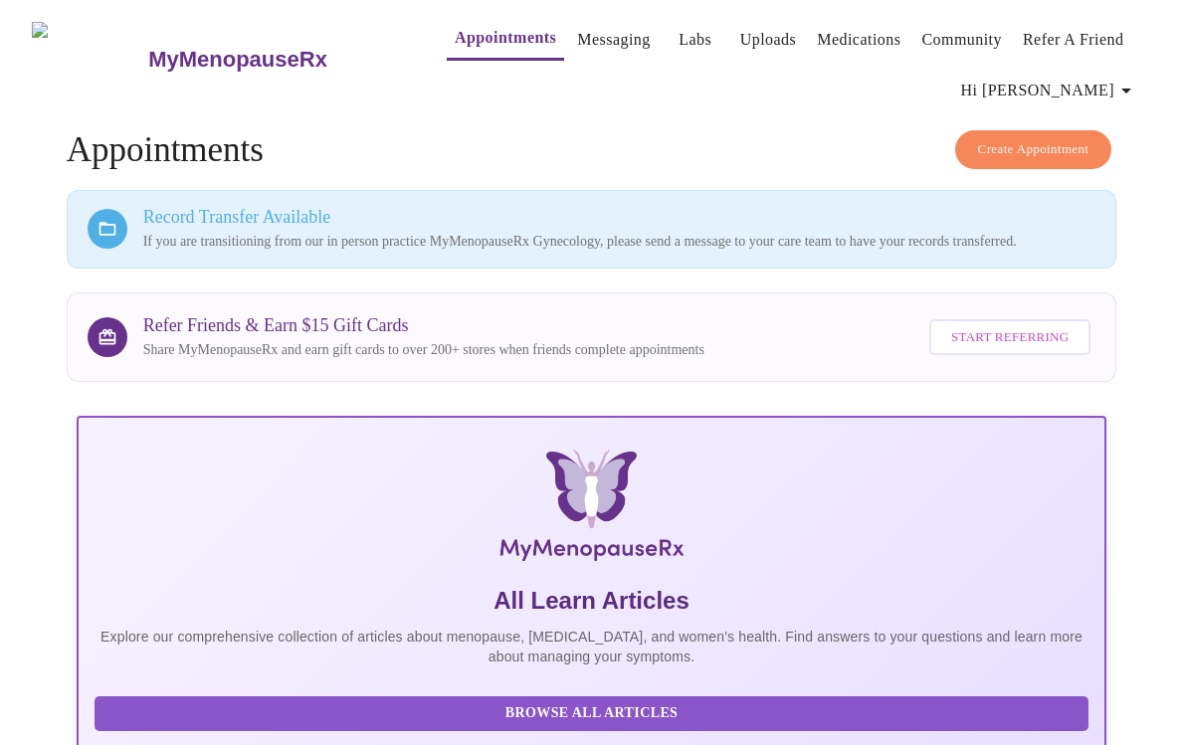
click at [463, 27] on link "Appointments" at bounding box center [505, 38] width 101 height 28
click at [1087, 86] on span "Hi [PERSON_NAME]" at bounding box center [1049, 91] width 177 height 28
click at [733, 127] on div at bounding box center [591, 372] width 1183 height 745
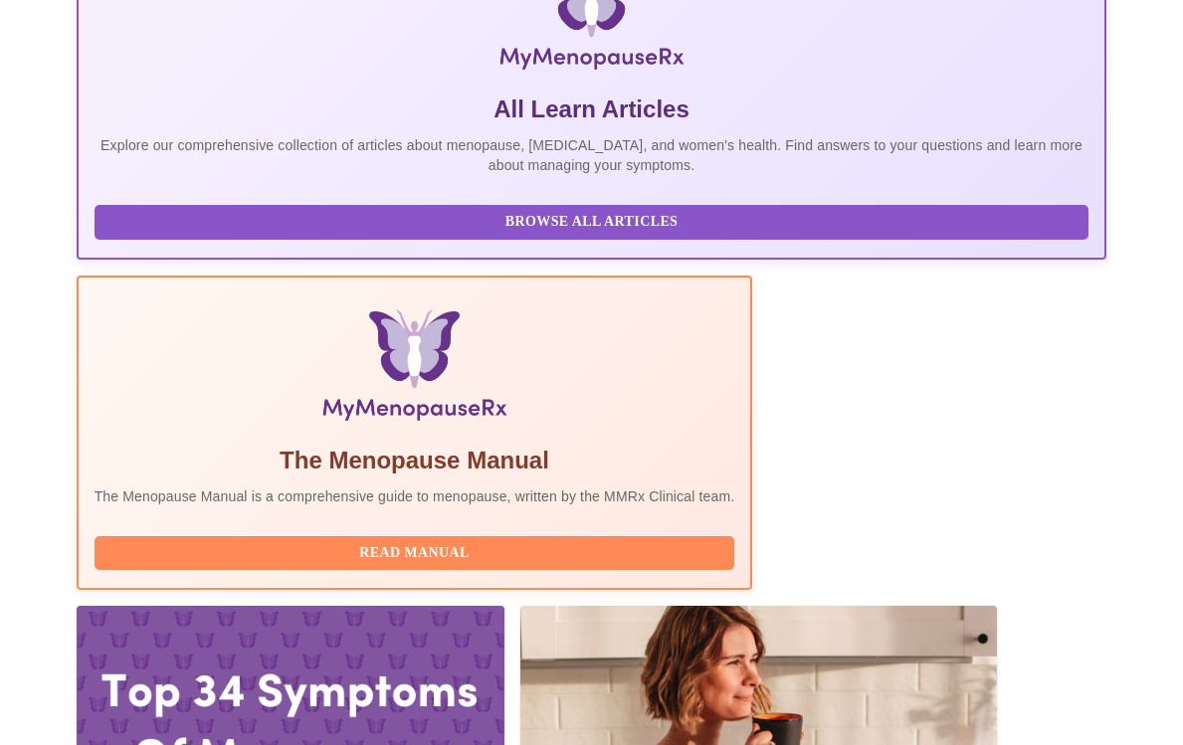
scroll to position [490, 0]
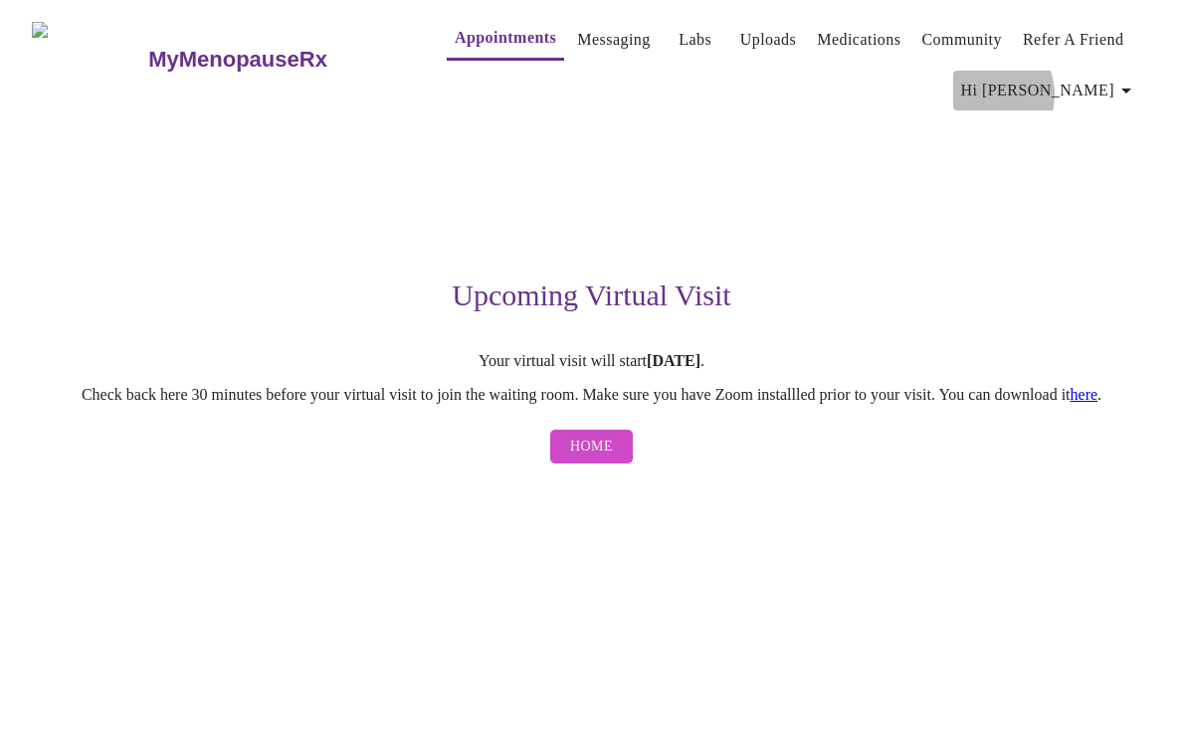
click at [1091, 87] on span "Hi [PERSON_NAME]" at bounding box center [1049, 91] width 177 height 28
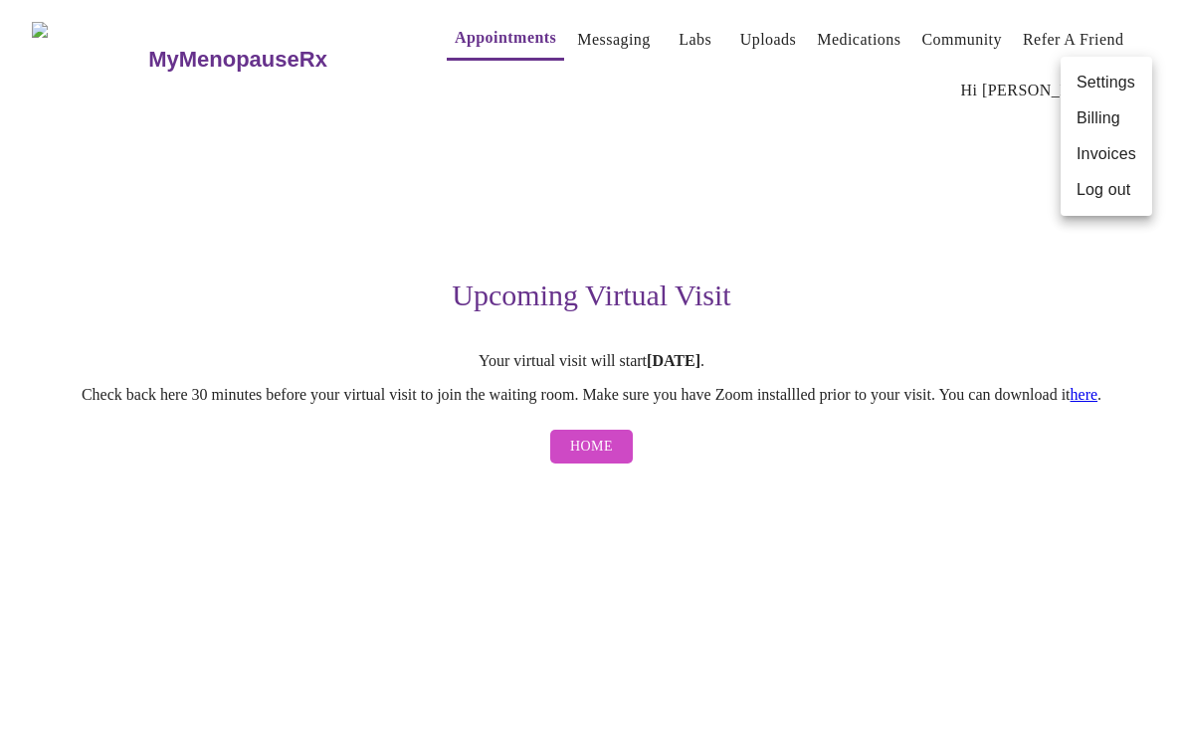
click at [1080, 194] on li "Log out" at bounding box center [1107, 190] width 92 height 36
